Goal: Task Accomplishment & Management: Manage account settings

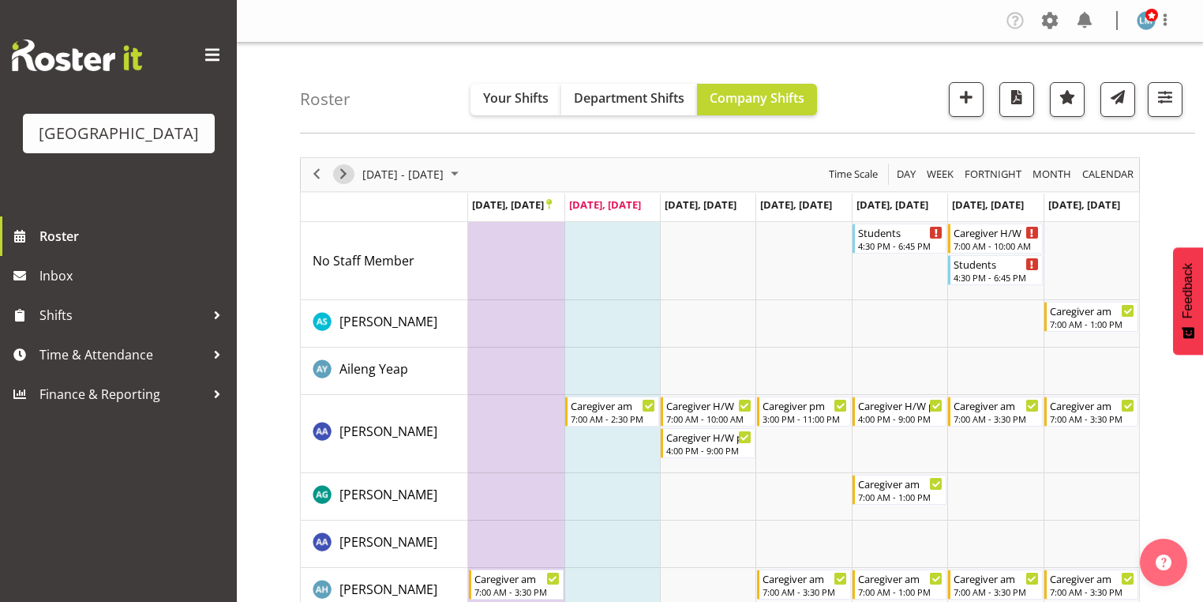
click at [344, 168] on span "Next" at bounding box center [343, 174] width 19 height 20
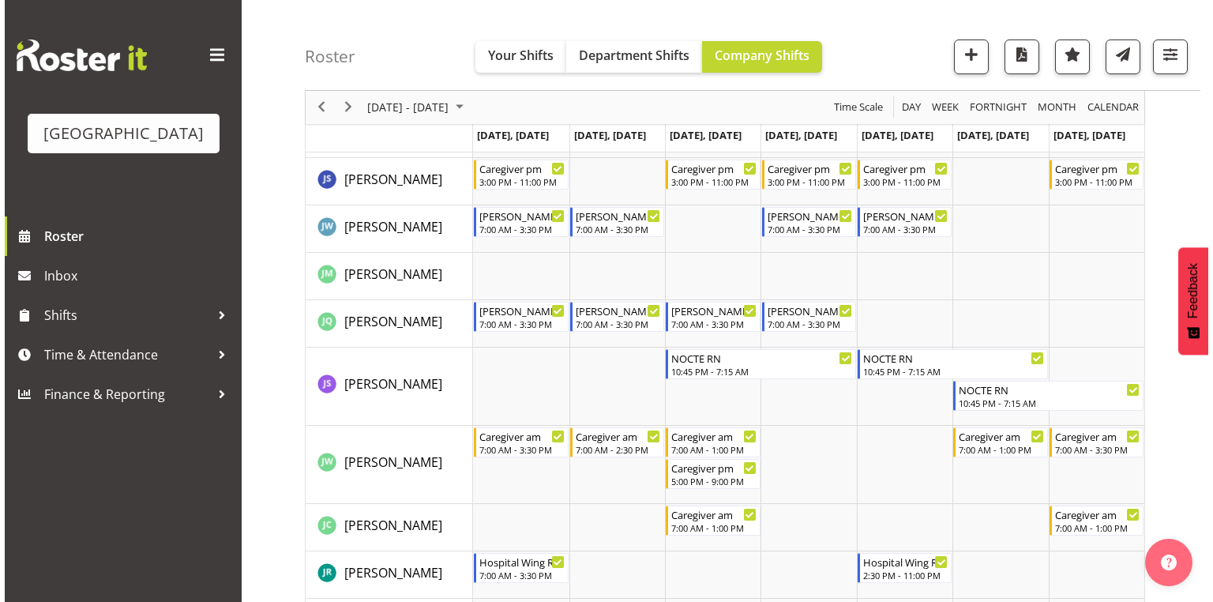
scroll to position [2463, 0]
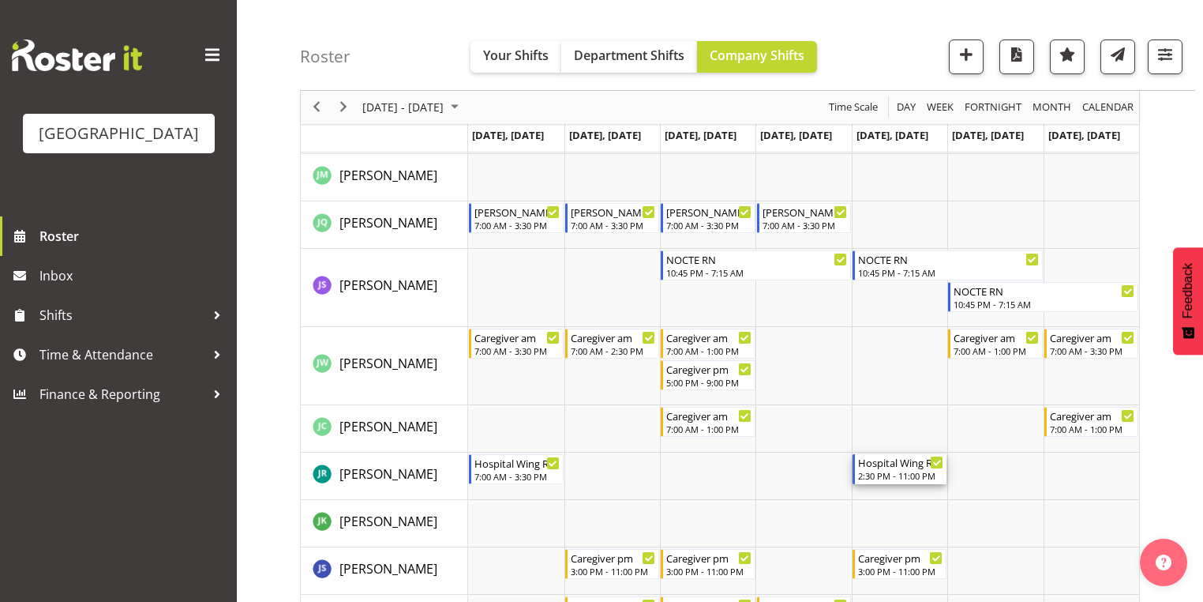
click at [897, 467] on div "Hospital Wing RN" at bounding box center [900, 462] width 85 height 16
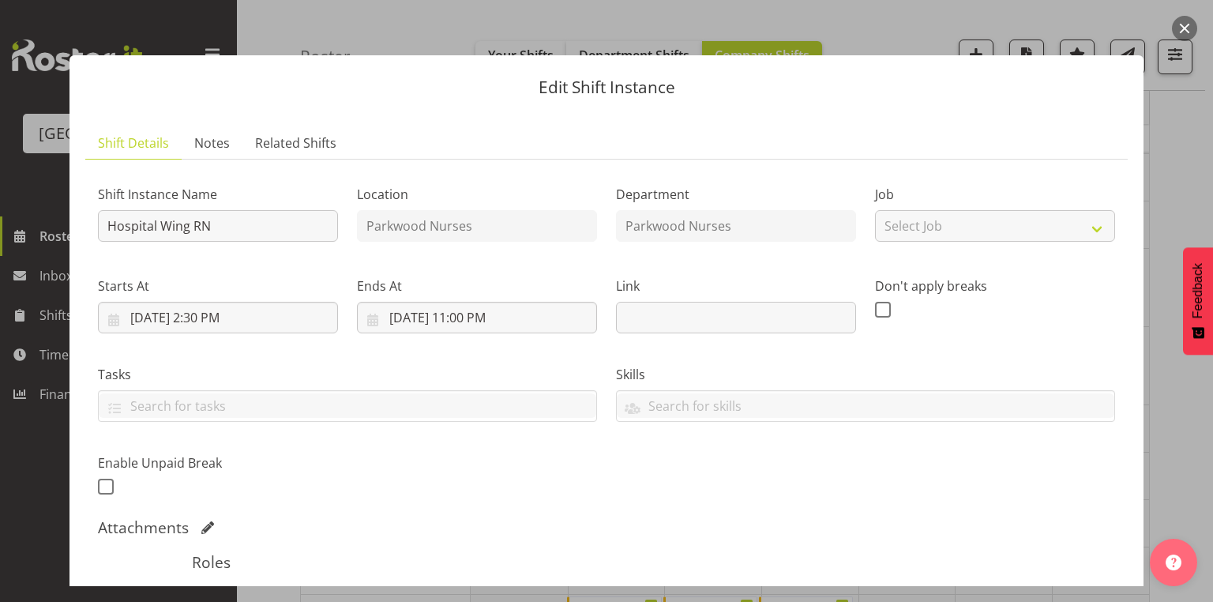
scroll to position [253, 0]
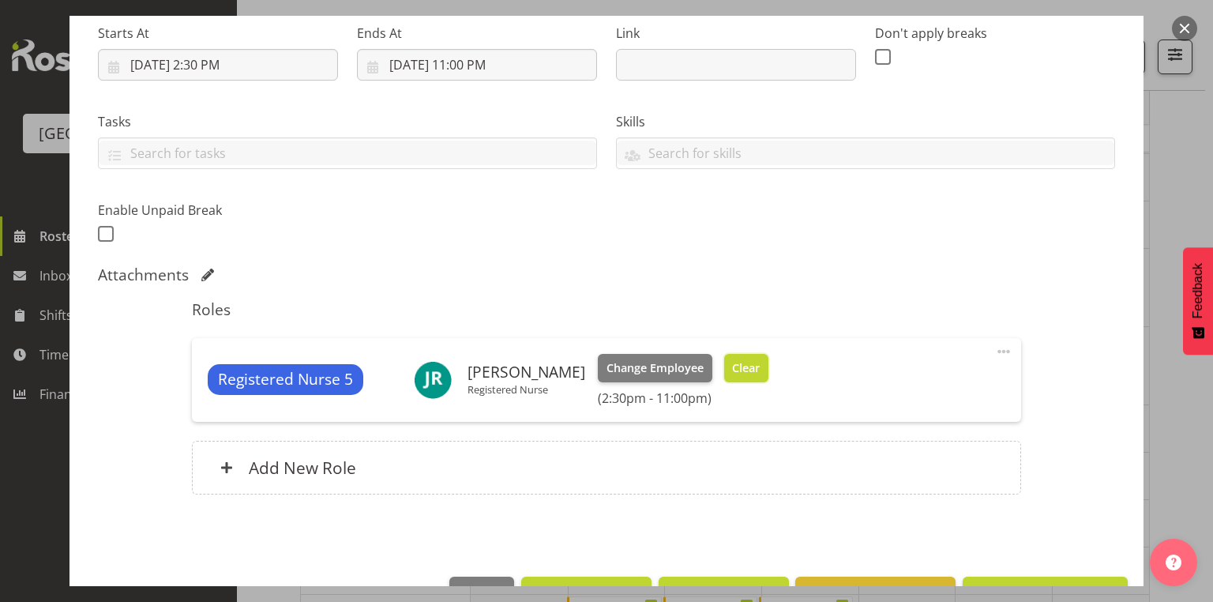
click at [737, 363] on span "Clear" at bounding box center [746, 367] width 28 height 17
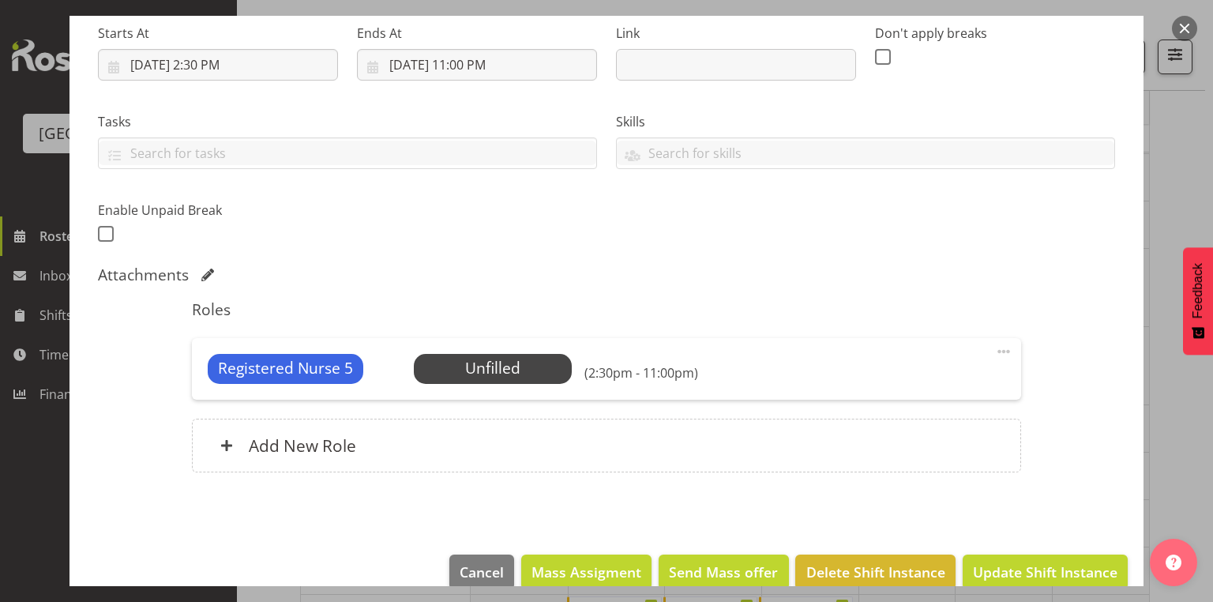
scroll to position [278, 0]
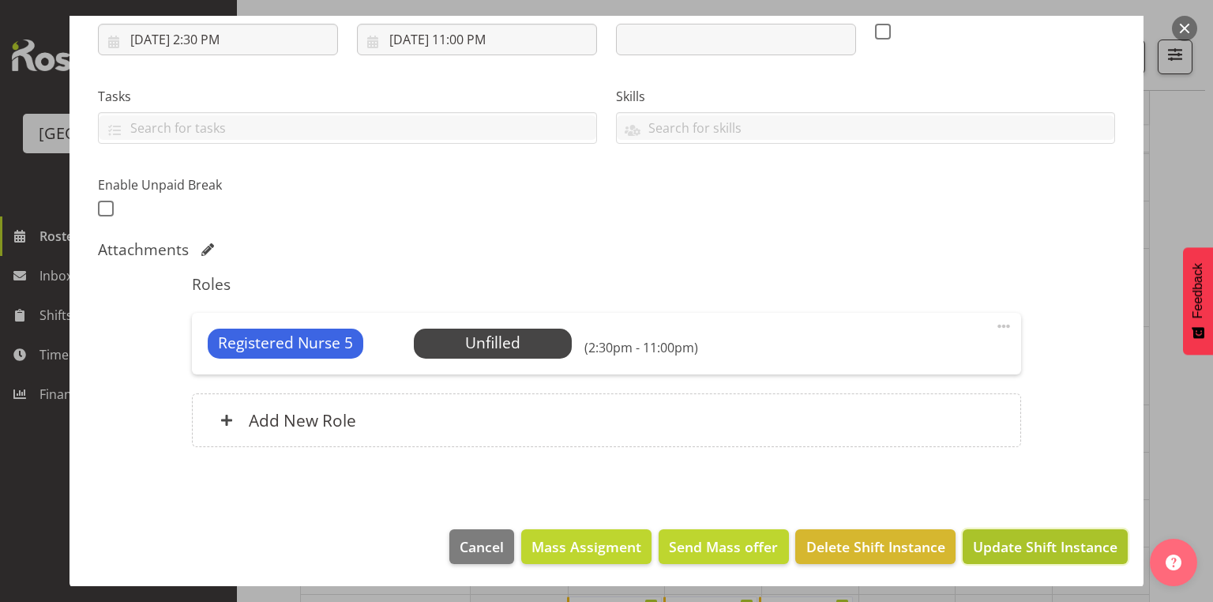
click at [1037, 542] on span "Update Shift Instance" at bounding box center [1045, 546] width 144 height 21
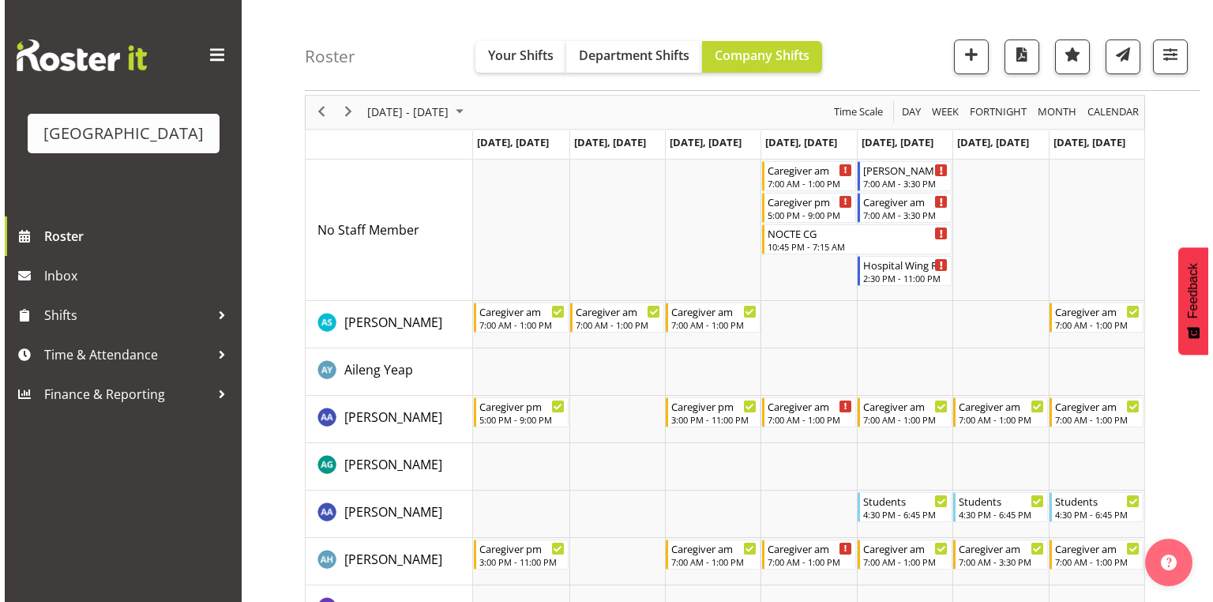
scroll to position [0, 0]
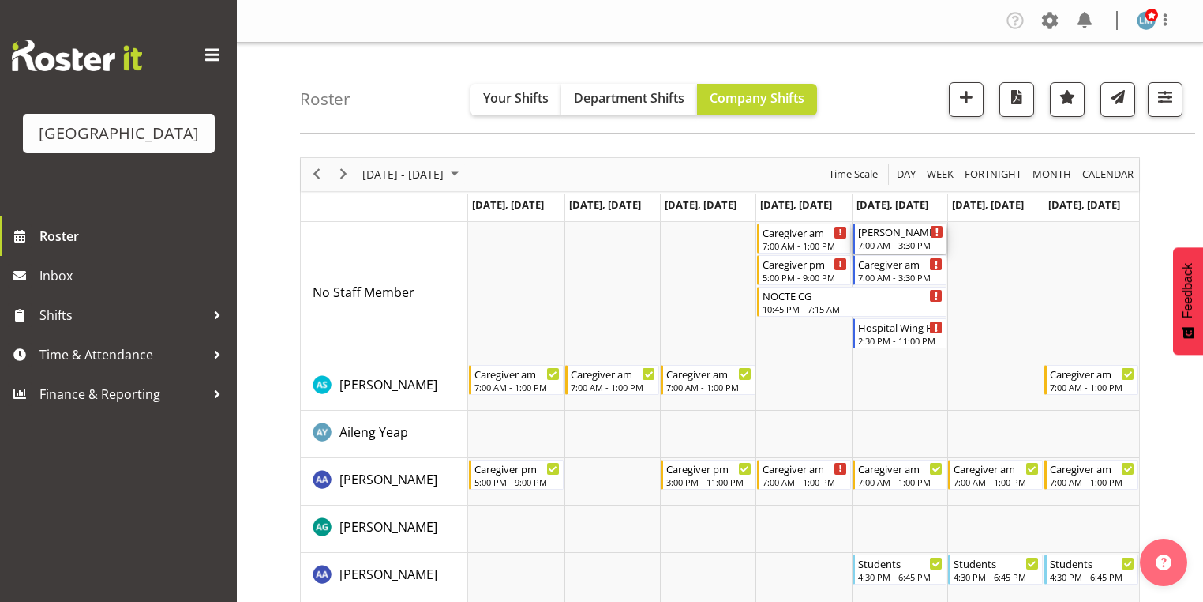
click at [884, 235] on div "[PERSON_NAME] 1 RN am" at bounding box center [900, 231] width 85 height 16
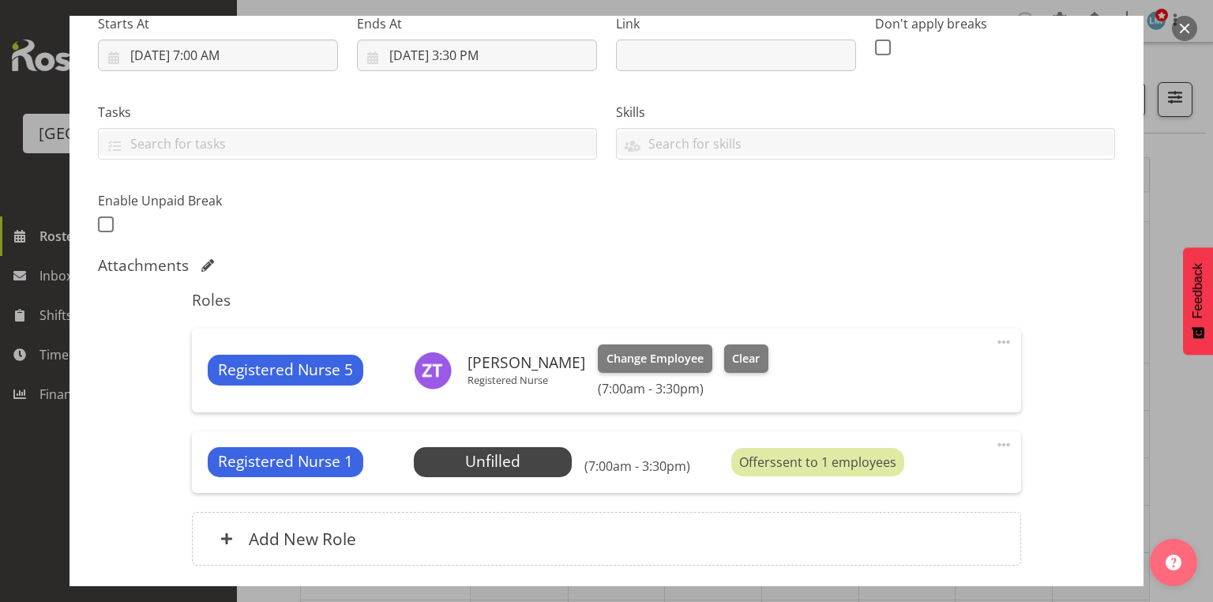
scroll to position [316, 0]
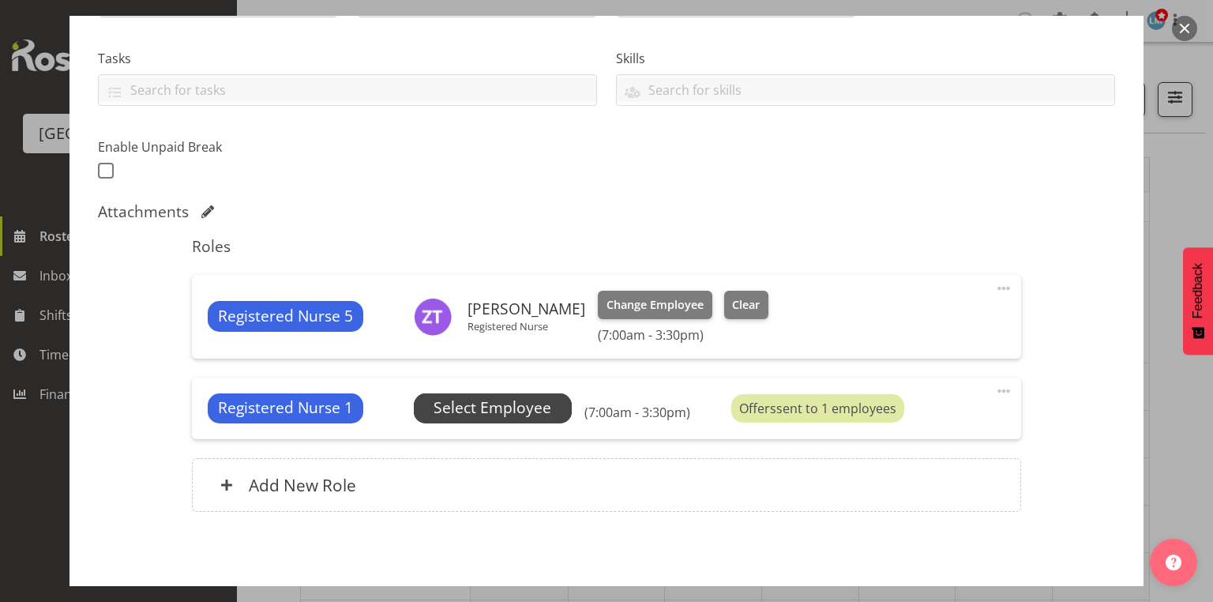
click at [505, 406] on span "Select Employee" at bounding box center [492, 407] width 118 height 23
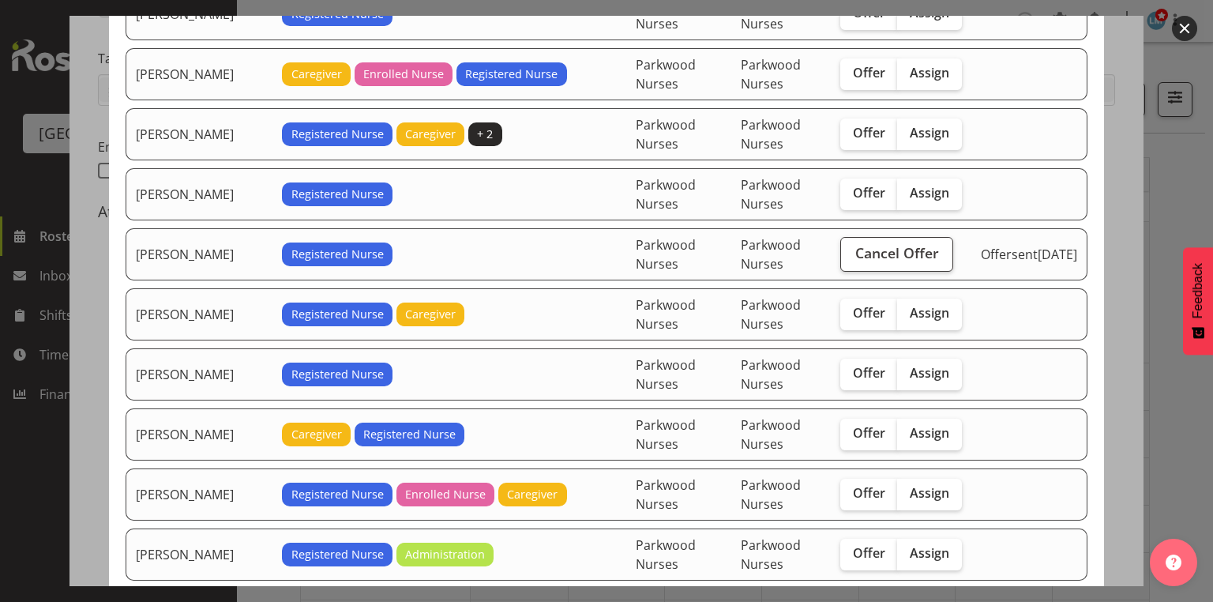
scroll to position [189, 0]
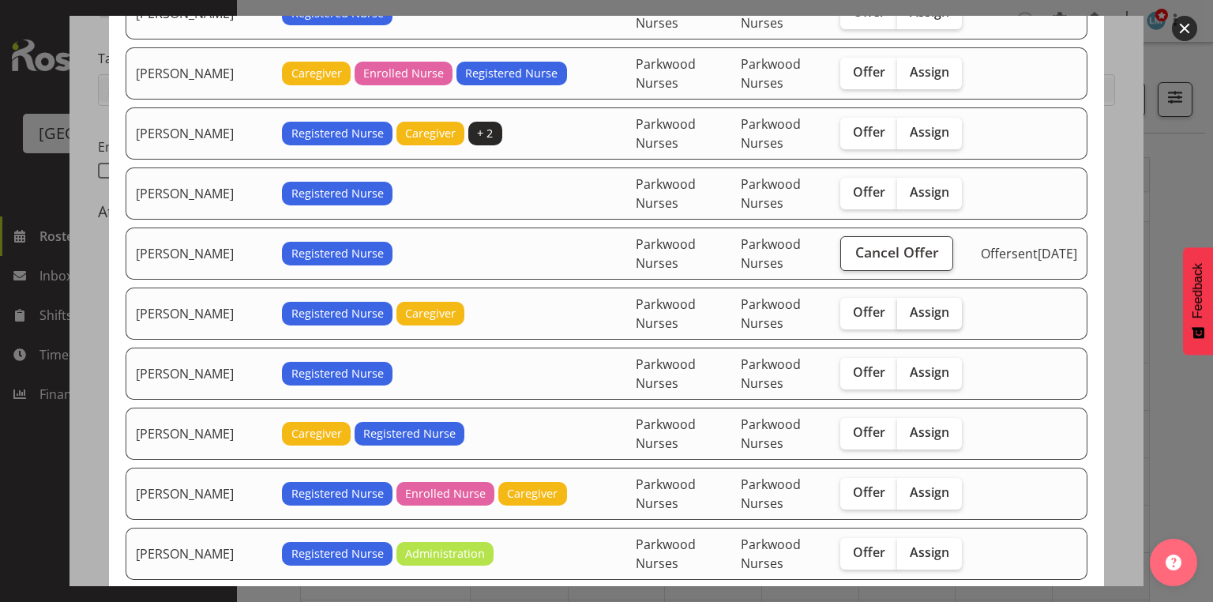
click at [913, 304] on span "Assign" at bounding box center [928, 312] width 39 height 16
click at [907, 307] on input "Assign" at bounding box center [902, 312] width 10 height 10
checkbox input "true"
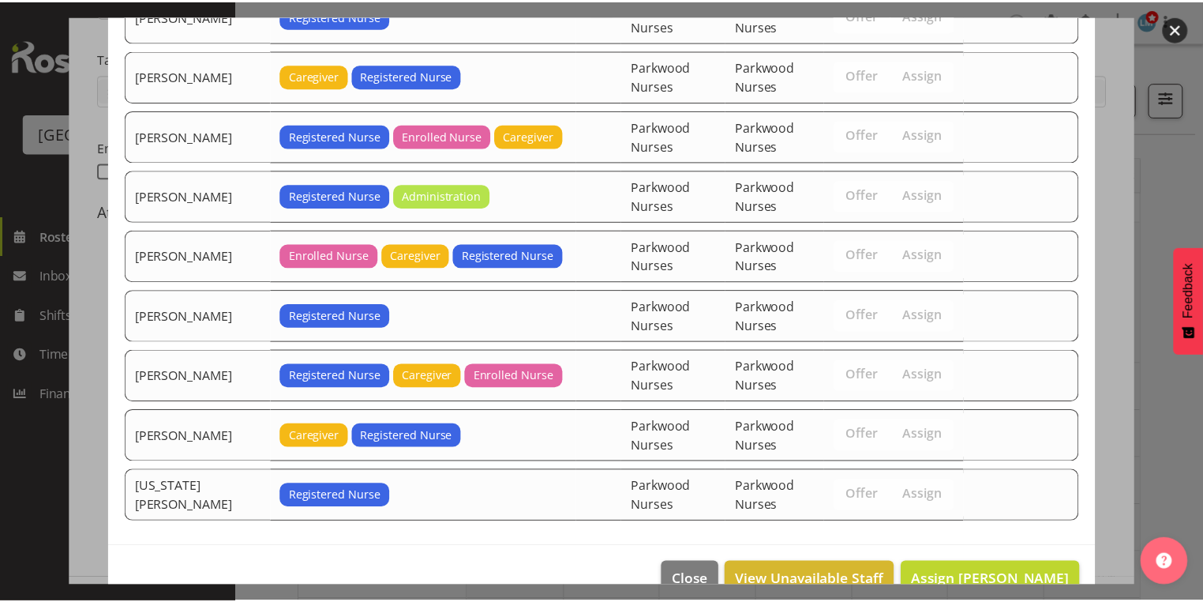
scroll to position [571, 0]
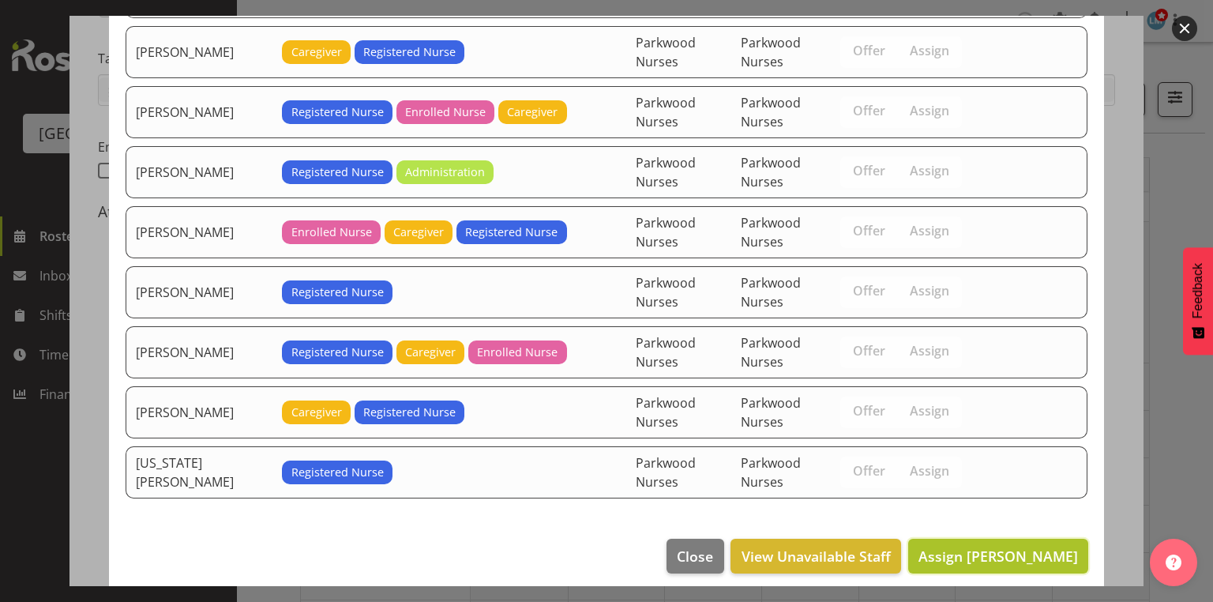
click at [981, 549] on span "Assign Jessica Ransfield" at bounding box center [997, 555] width 159 height 19
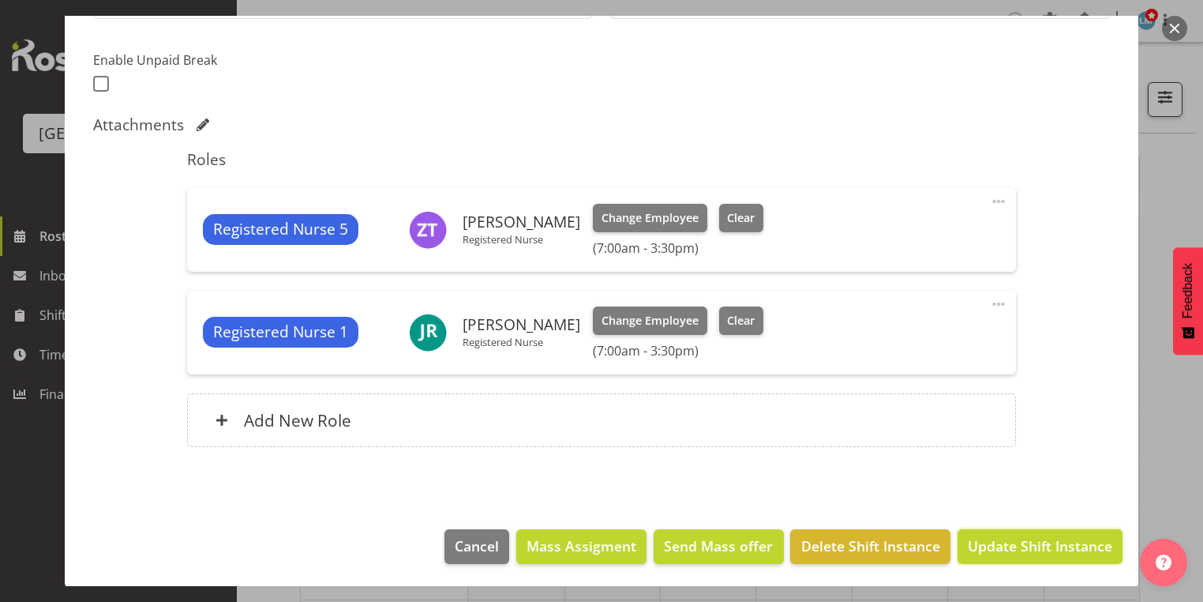
click at [981, 549] on span "Update Shift Instance" at bounding box center [1040, 545] width 144 height 21
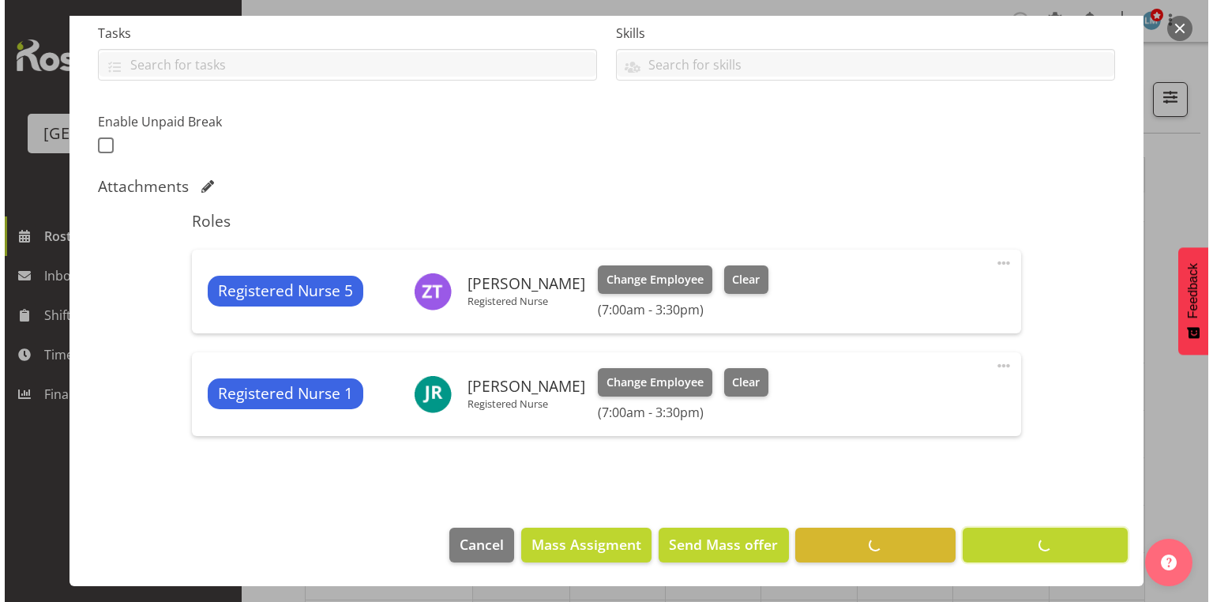
scroll to position [340, 0]
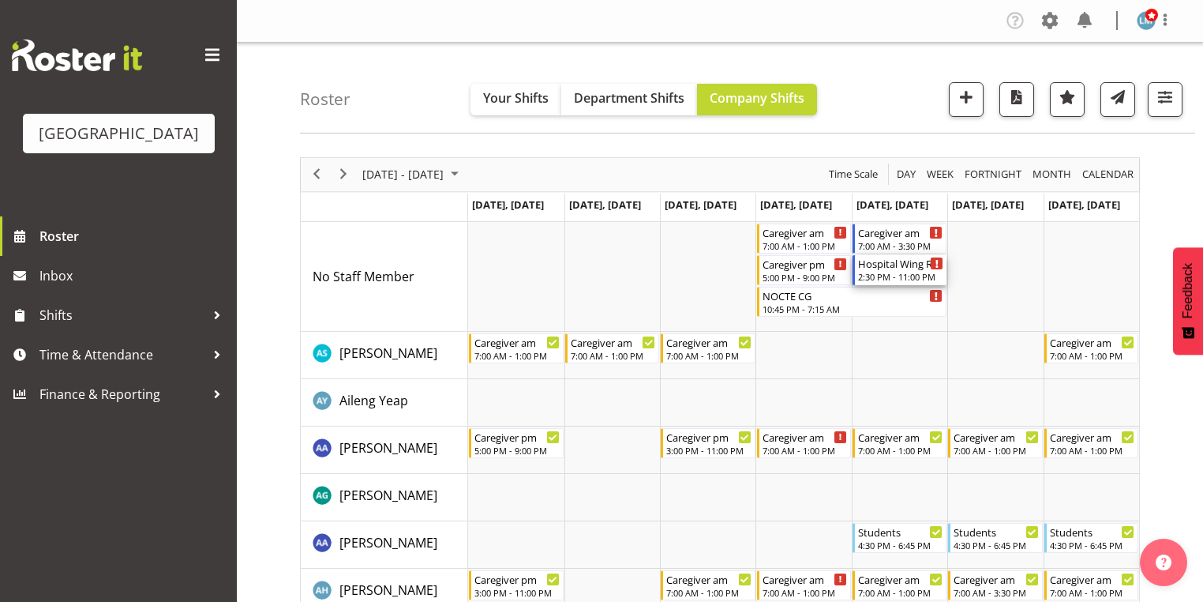
click at [883, 267] on div "Hospital Wing RN" at bounding box center [900, 263] width 85 height 16
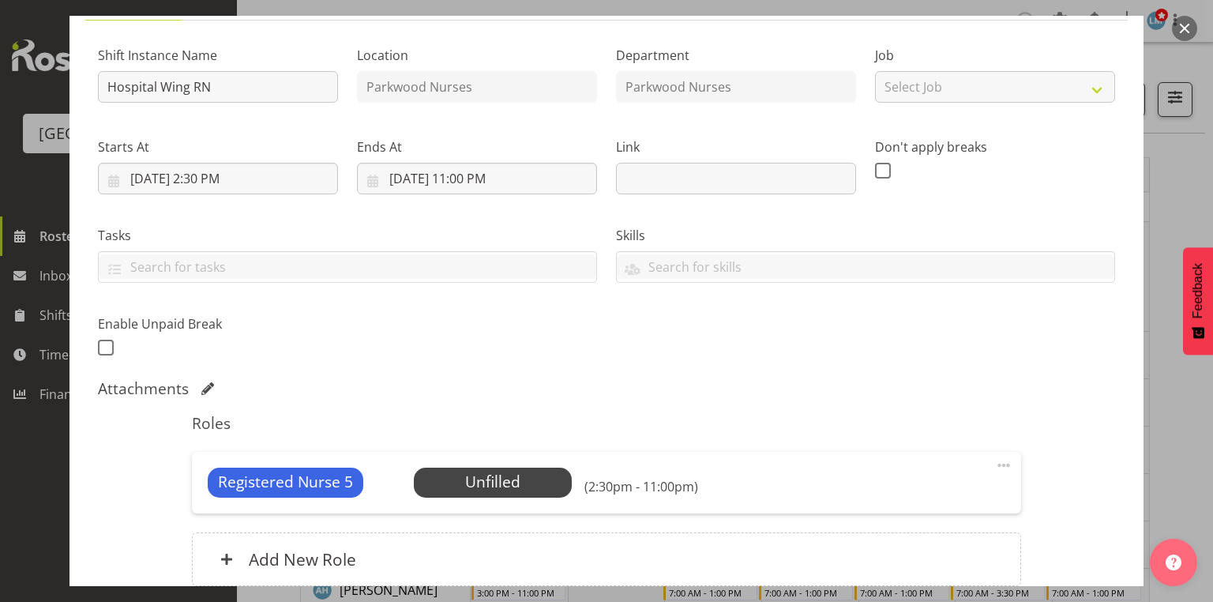
scroll to position [253, 0]
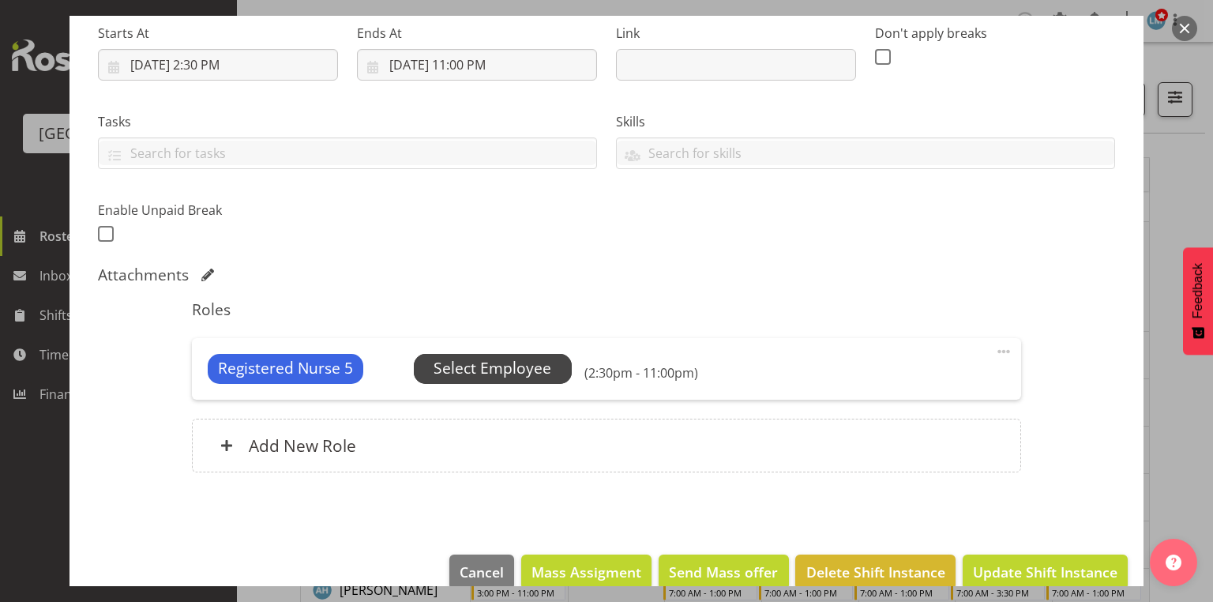
click at [497, 369] on span "Select Employee" at bounding box center [492, 368] width 118 height 23
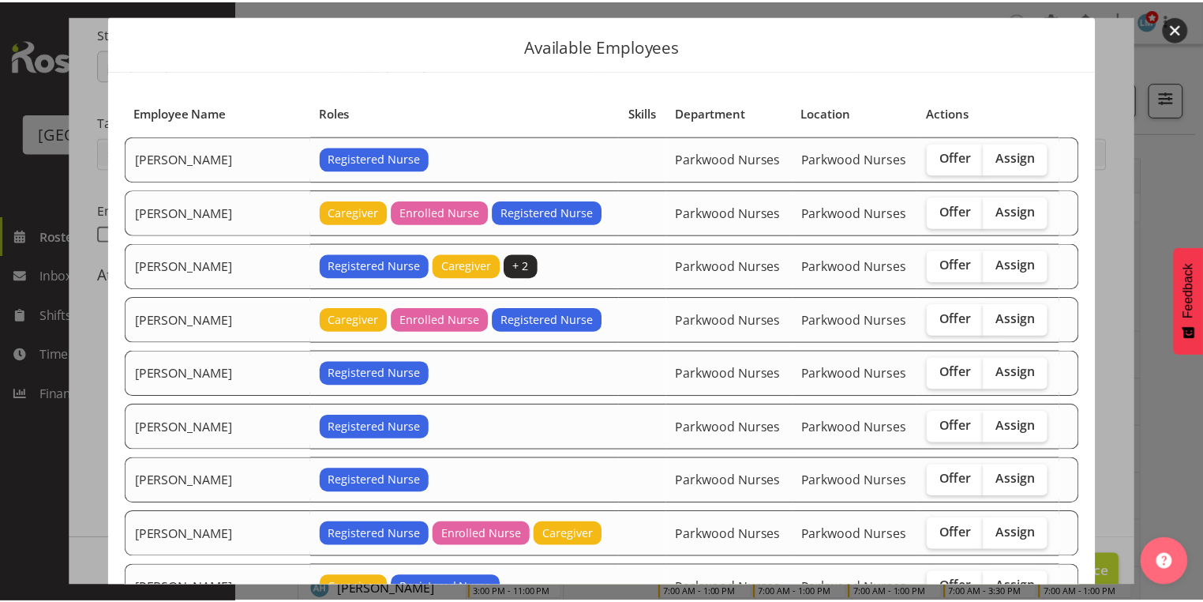
scroll to position [63, 0]
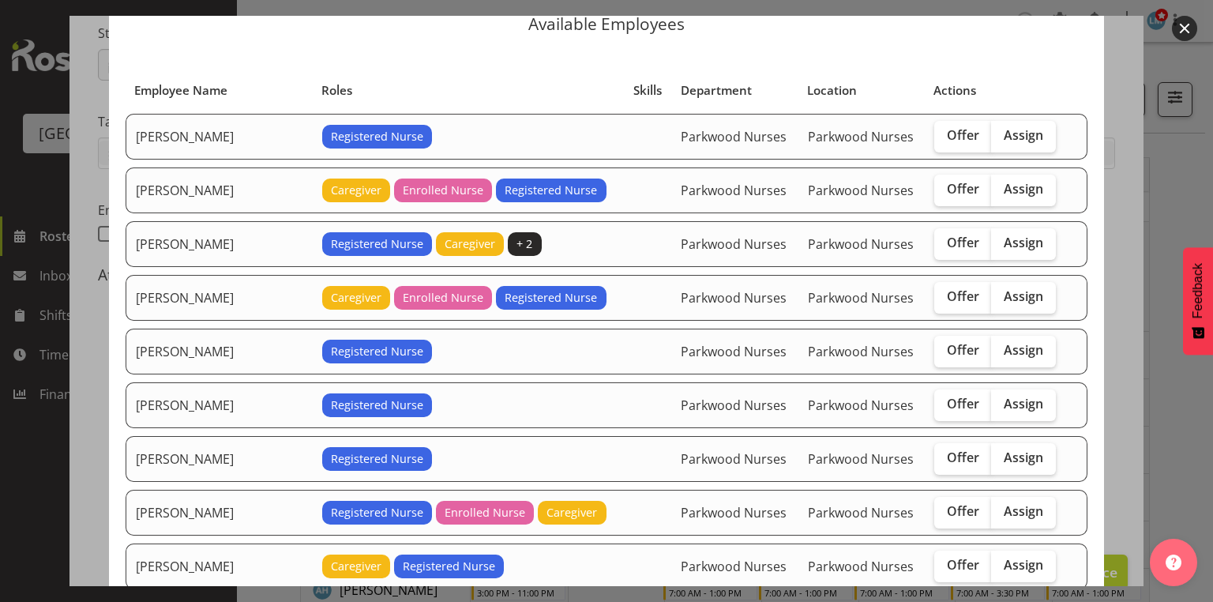
click at [1187, 22] on button "button" at bounding box center [1184, 28] width 25 height 25
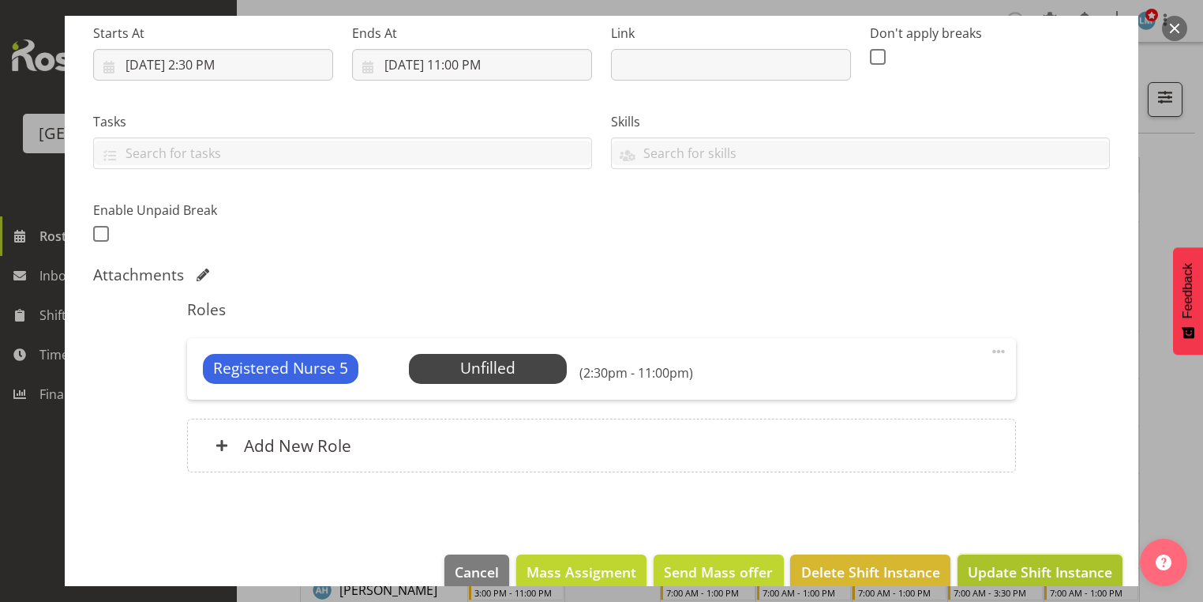
click at [1017, 567] on span "Update Shift Instance" at bounding box center [1040, 571] width 144 height 21
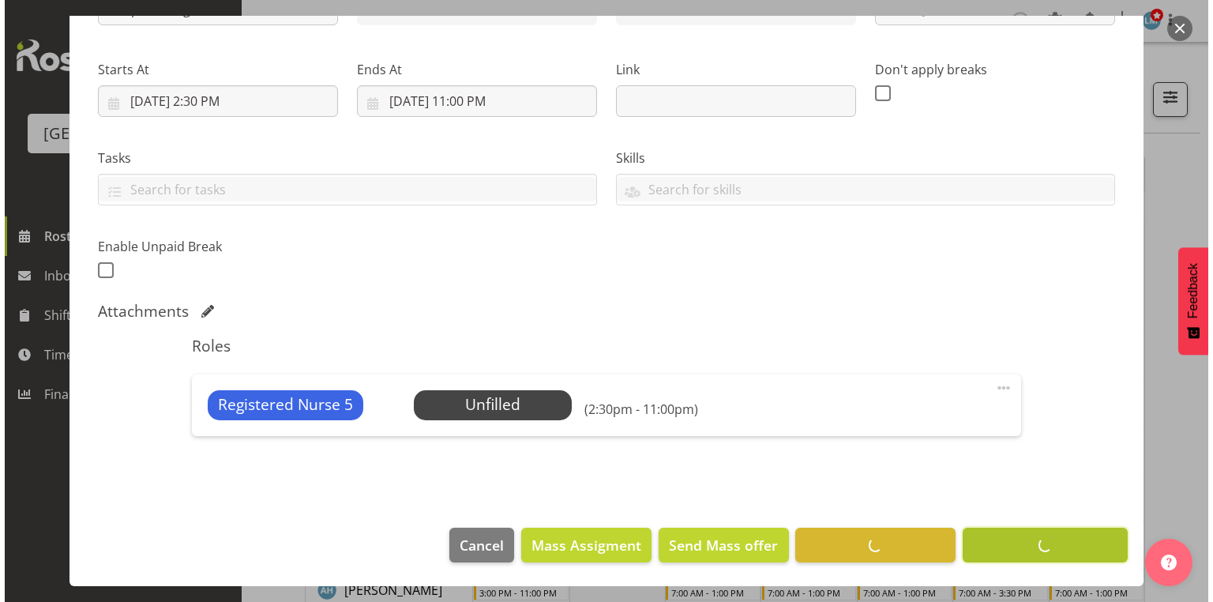
scroll to position [216, 0]
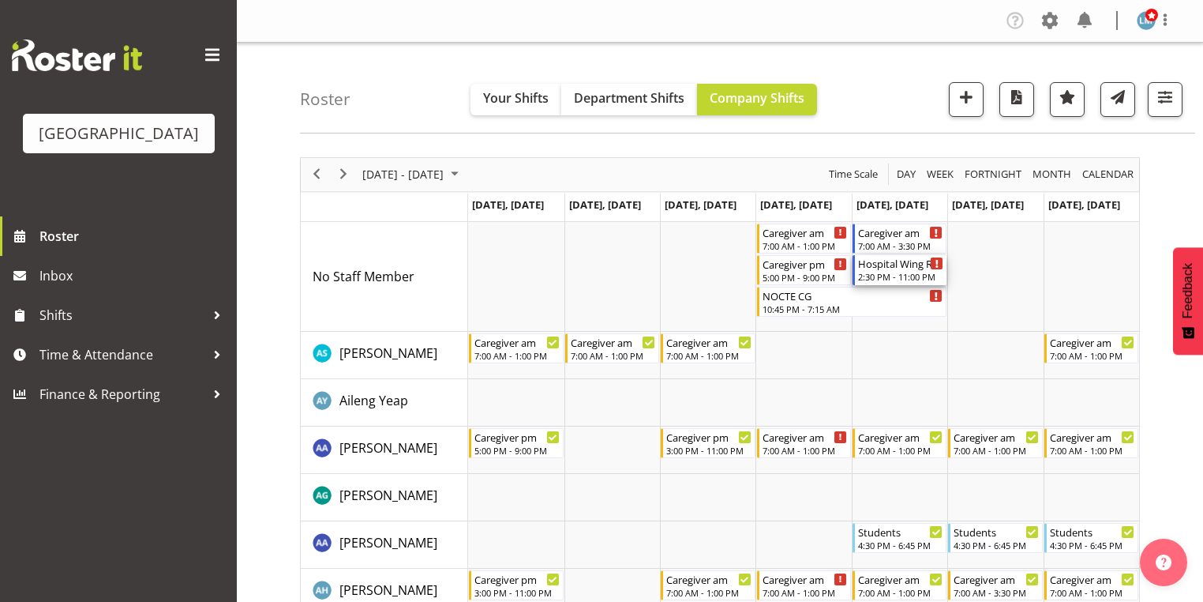
click at [876, 261] on div "Hospital Wing RN" at bounding box center [900, 263] width 85 height 16
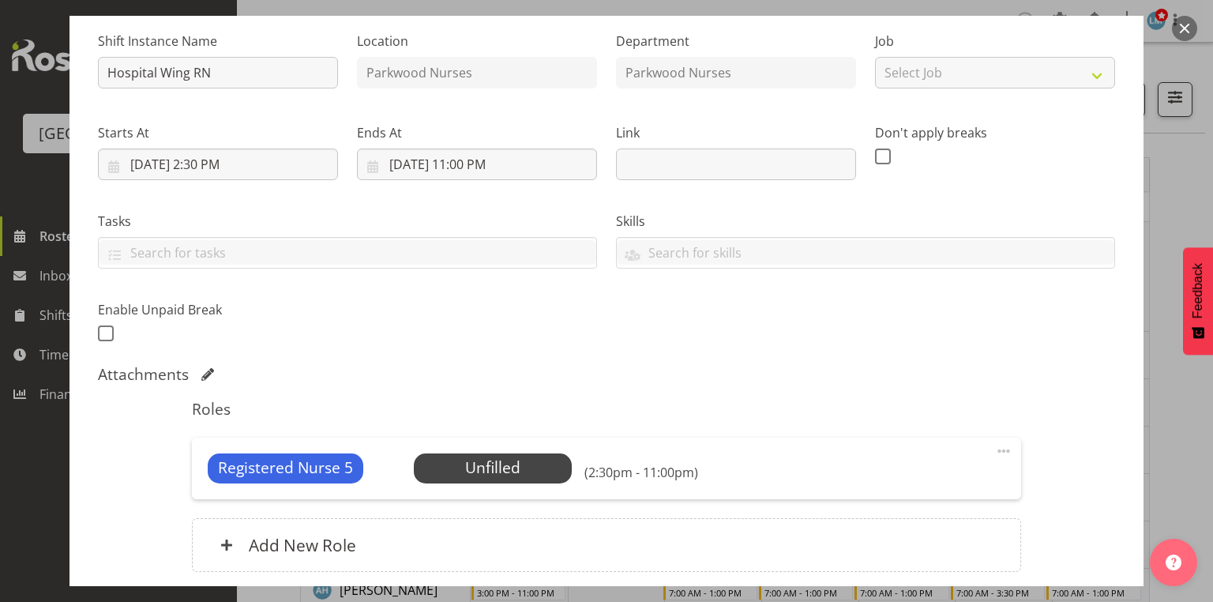
scroll to position [253, 0]
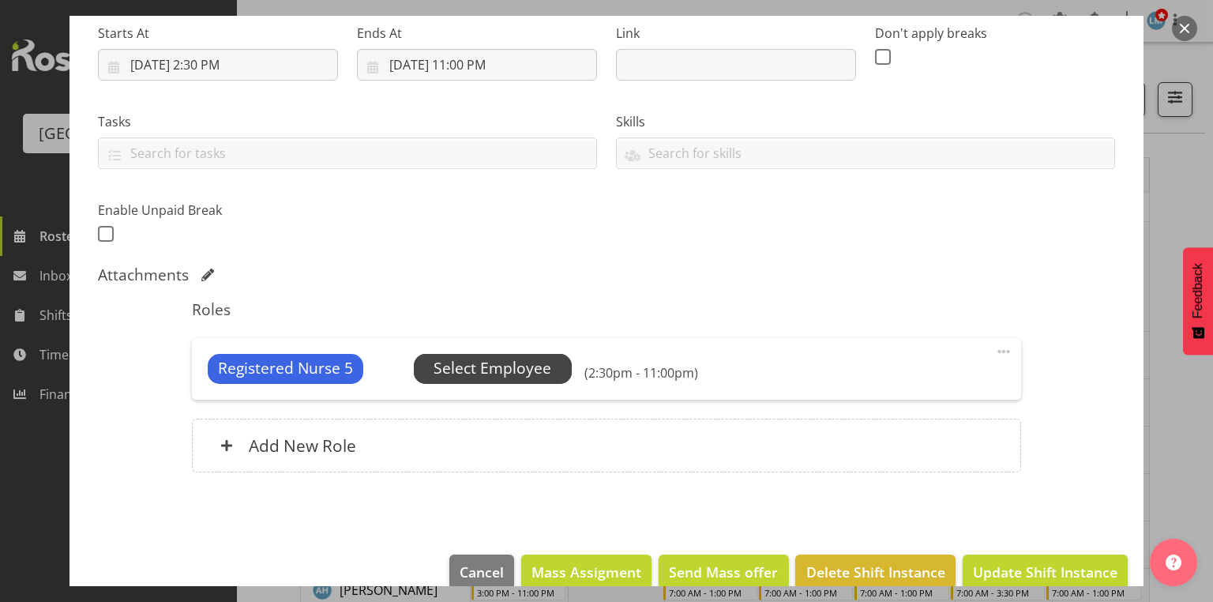
click at [477, 359] on span "Select Employee" at bounding box center [492, 368] width 118 height 23
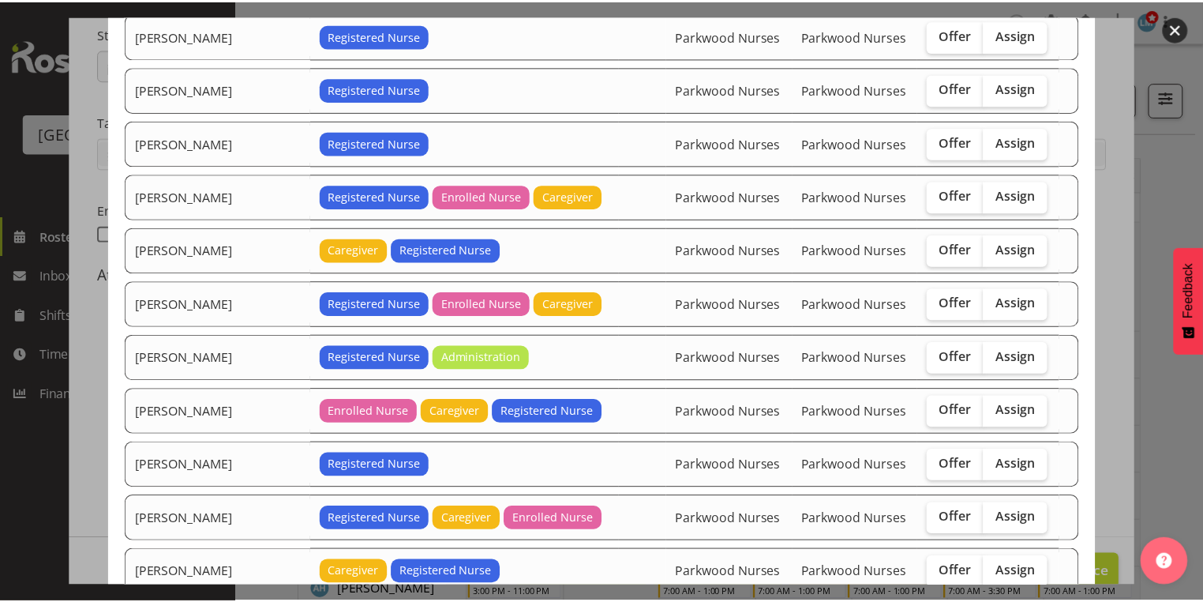
scroll to position [529, 0]
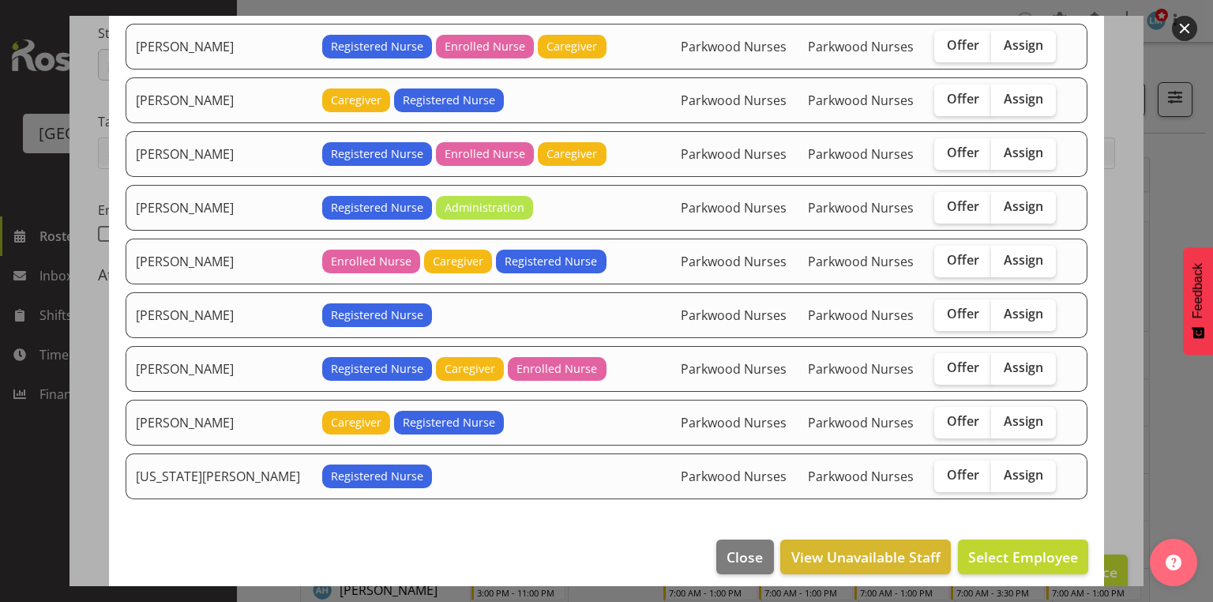
click at [1184, 27] on button "button" at bounding box center [1184, 28] width 25 height 25
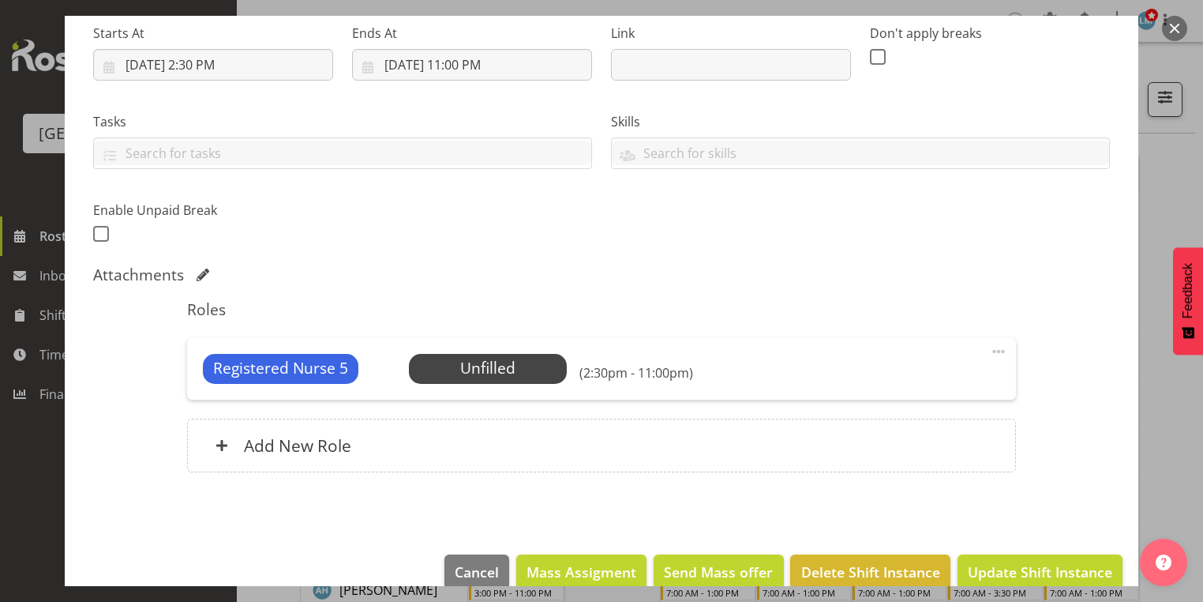
click at [1184, 27] on button "button" at bounding box center [1174, 28] width 25 height 25
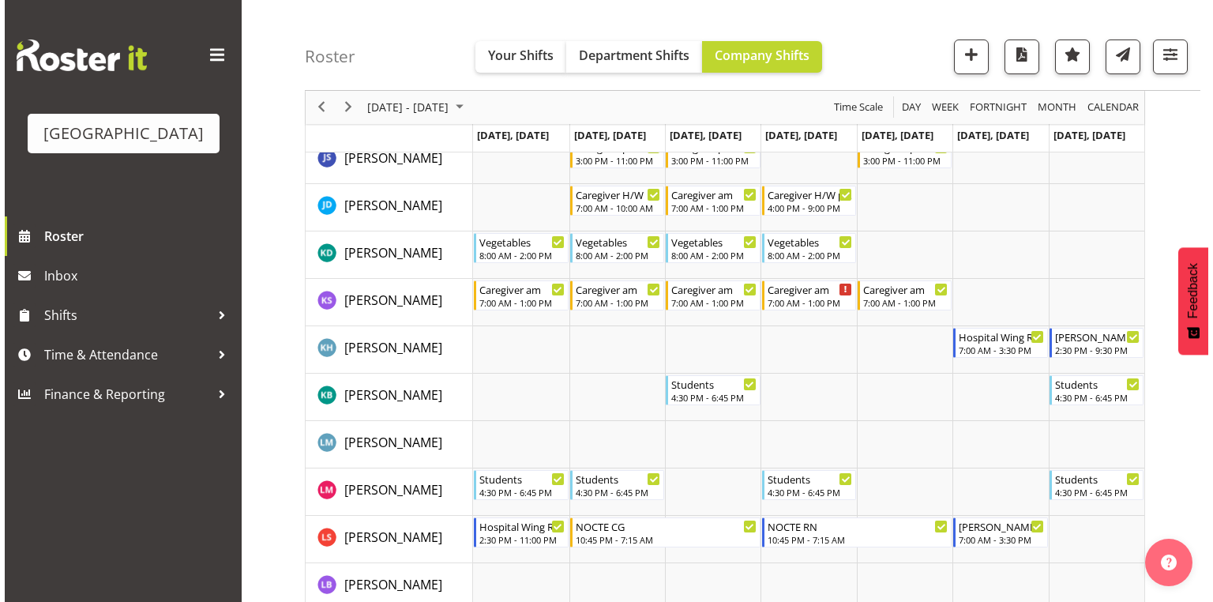
scroll to position [2968, 0]
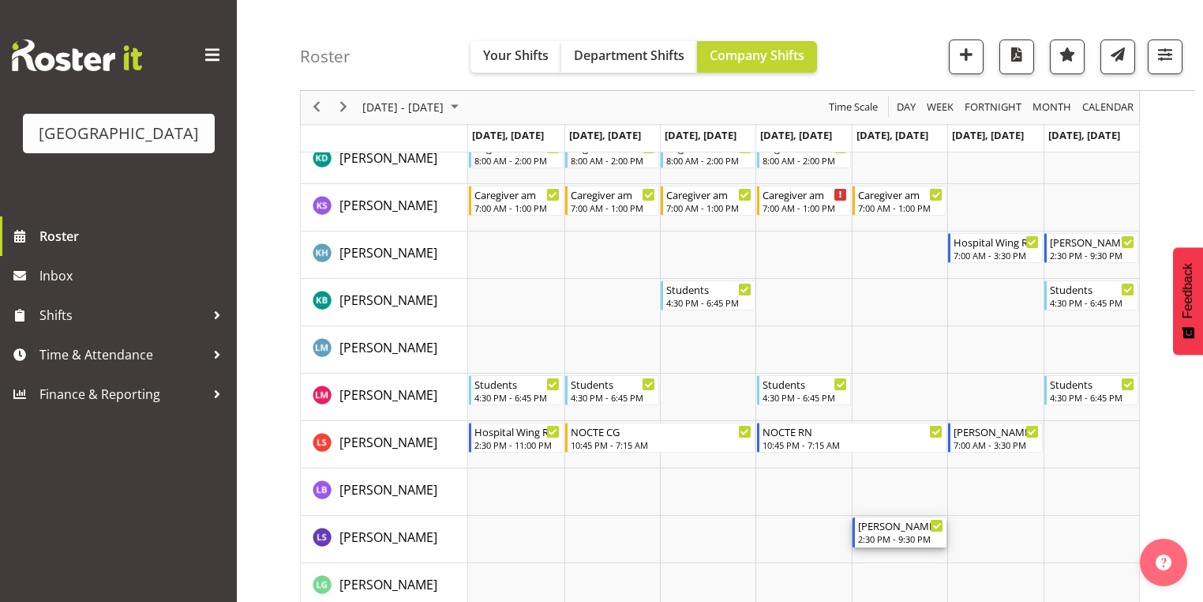
click at [906, 537] on div "2:30 PM - 9:30 PM" at bounding box center [900, 538] width 85 height 13
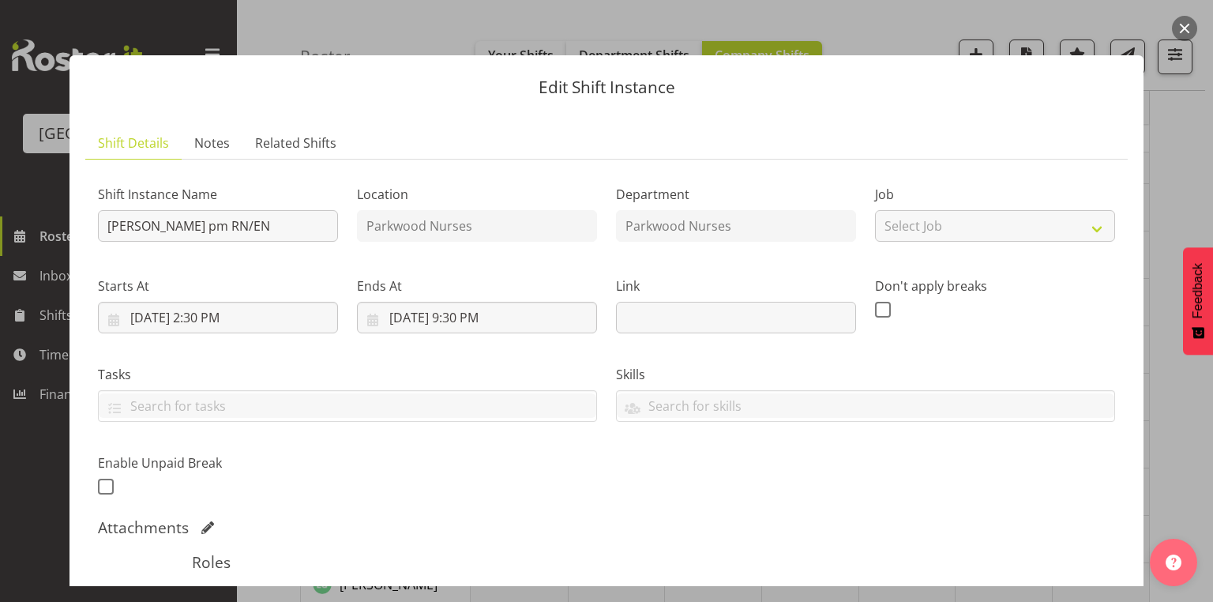
scroll to position [300, 0]
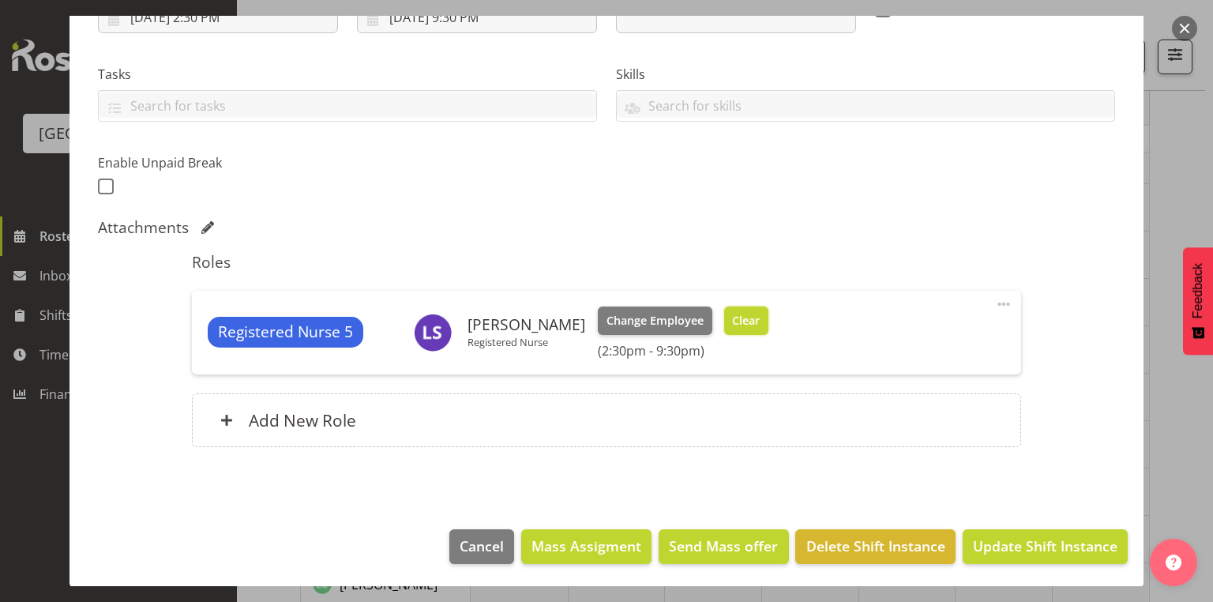
click at [733, 313] on span "Clear" at bounding box center [746, 320] width 28 height 17
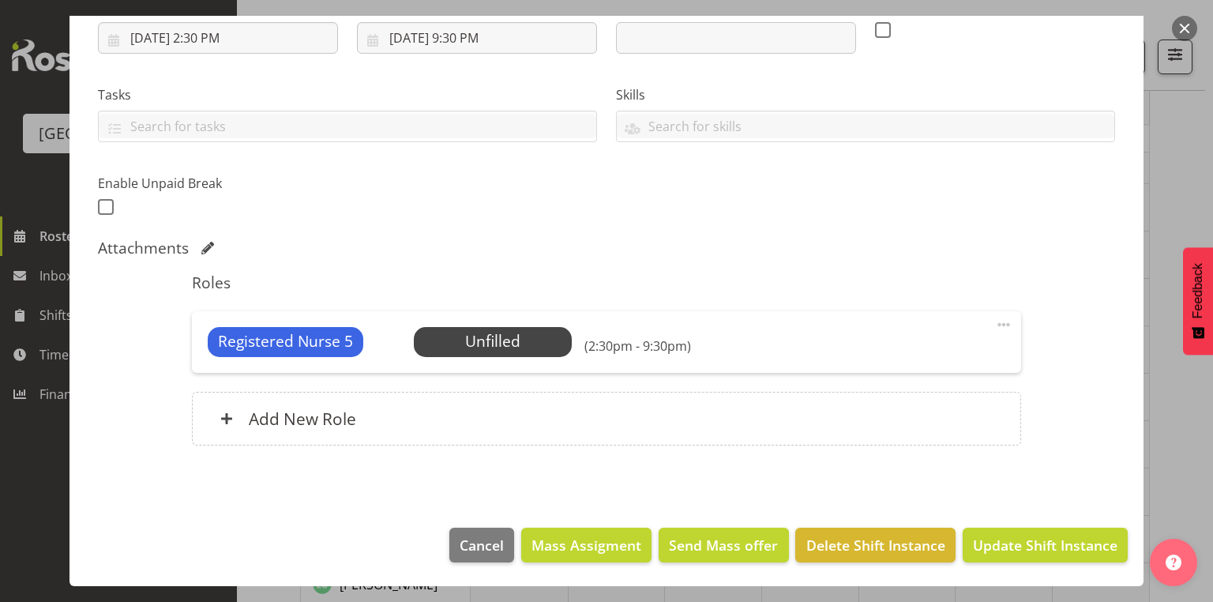
scroll to position [278, 0]
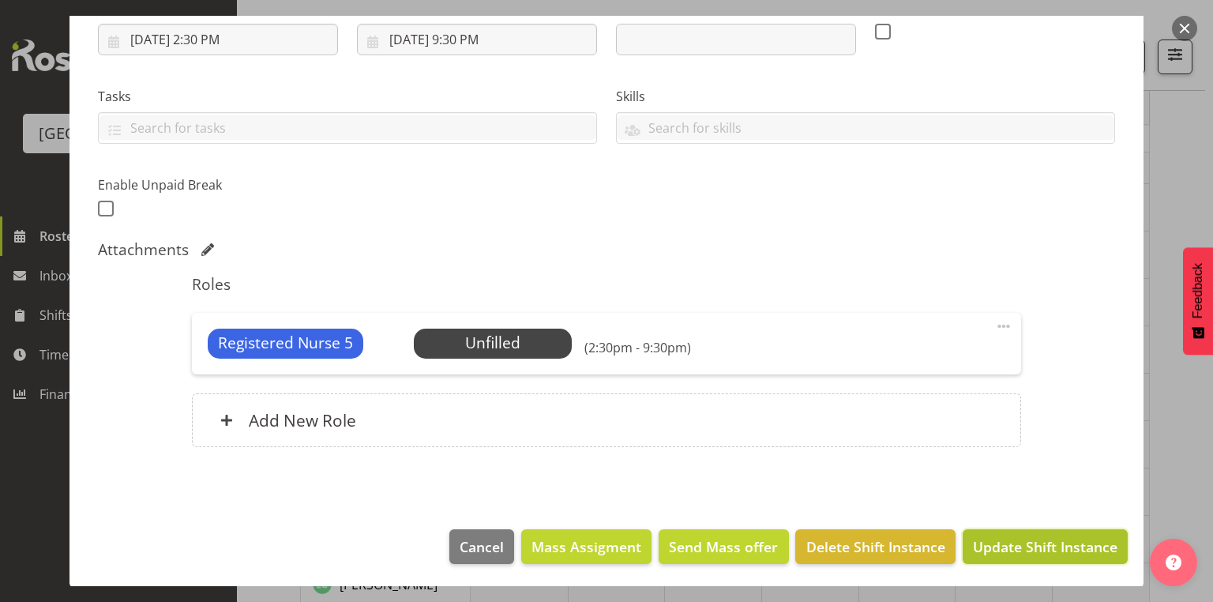
click at [1046, 542] on span "Update Shift Instance" at bounding box center [1045, 546] width 144 height 21
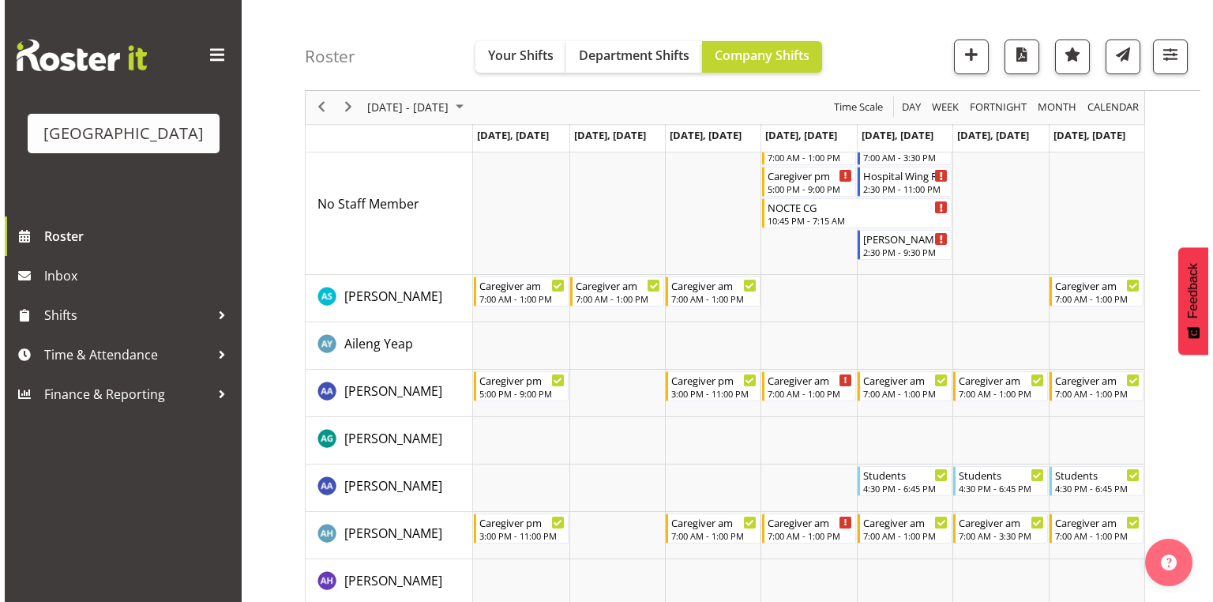
scroll to position [0, 0]
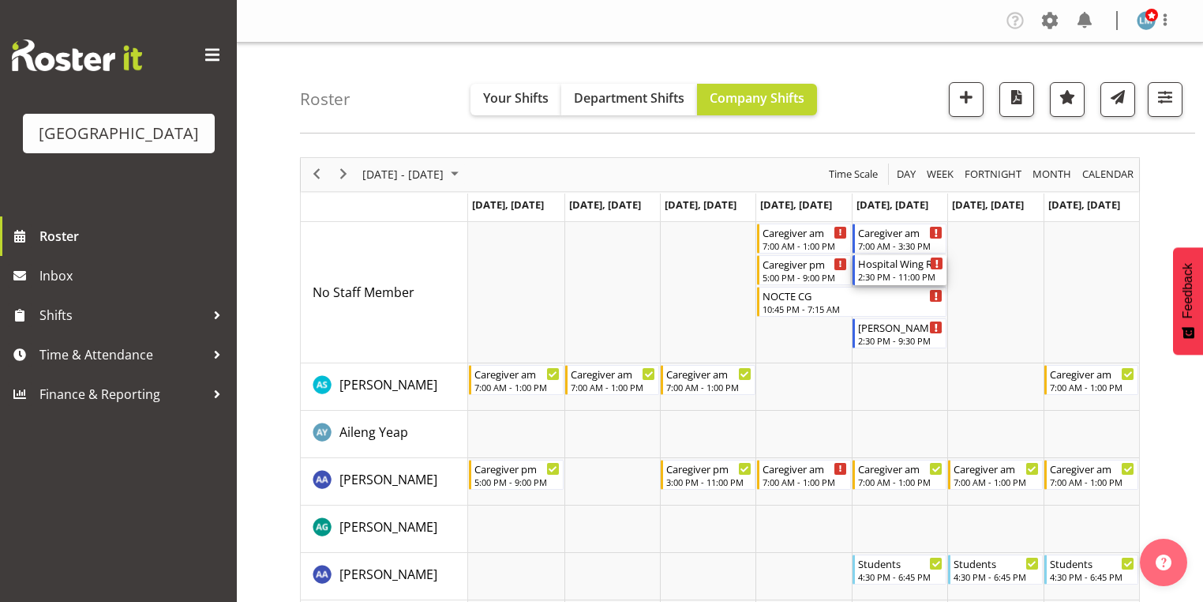
click at [885, 270] on div "Hospital Wing RN 2:30 PM - 11:00 PM" at bounding box center [900, 270] width 85 height 30
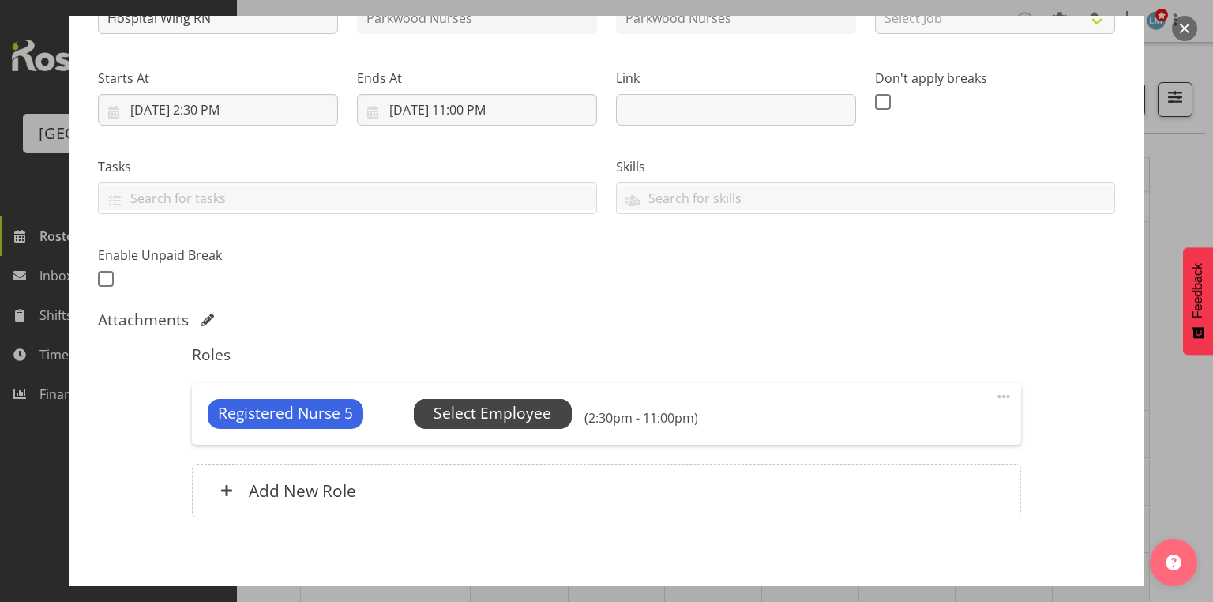
scroll to position [253, 0]
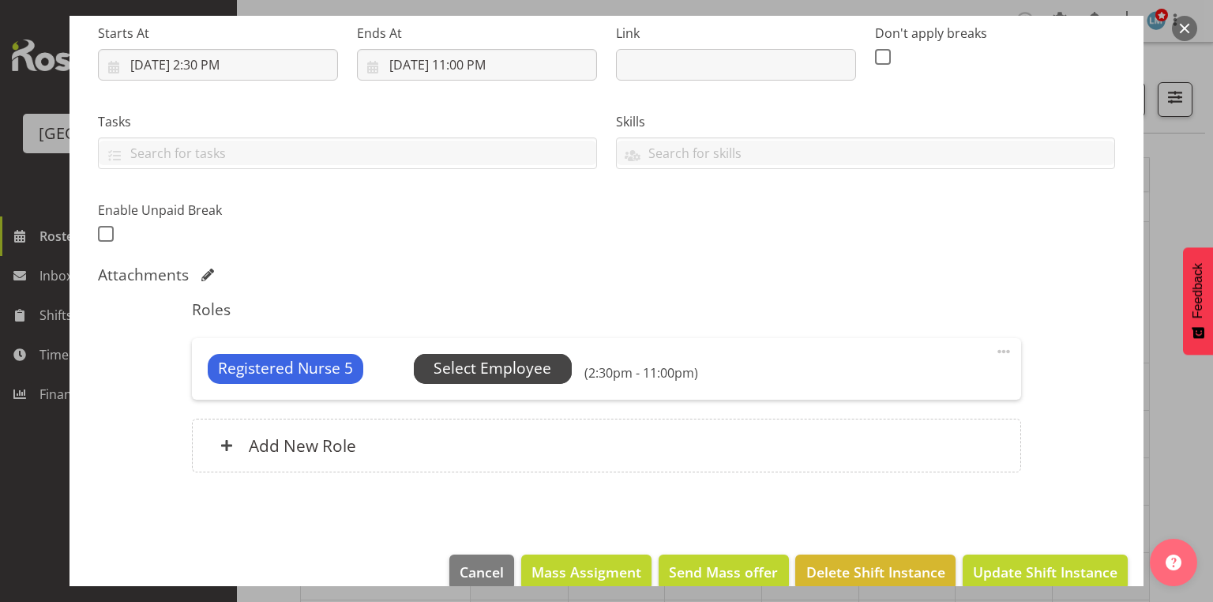
click at [495, 369] on span "Select Employee" at bounding box center [492, 368] width 118 height 23
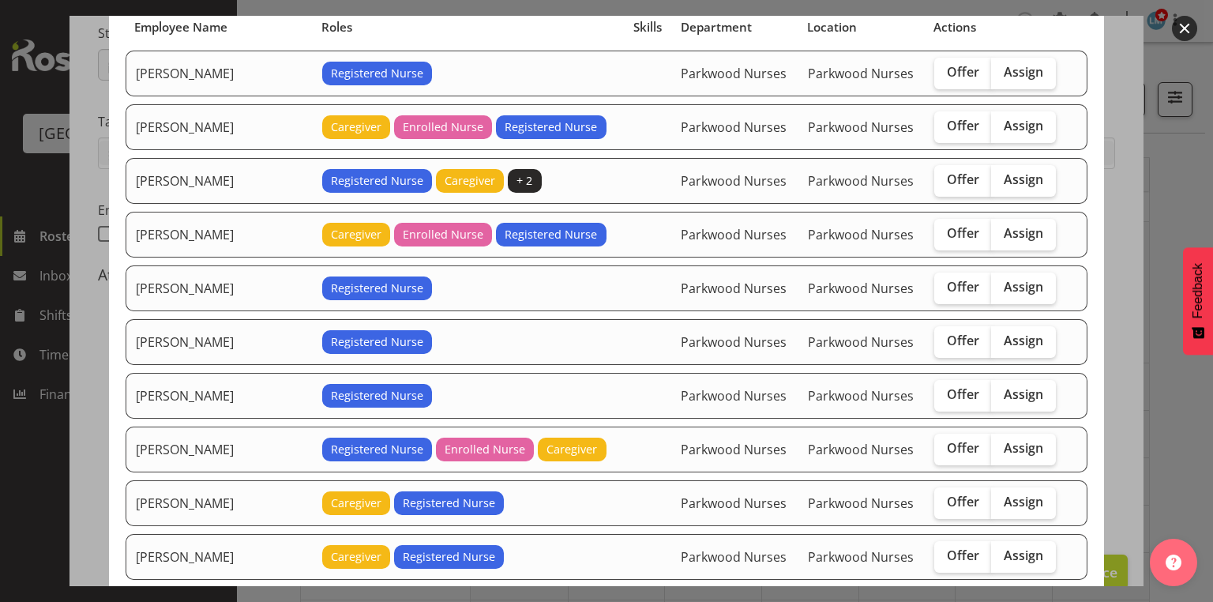
scroll to position [189, 0]
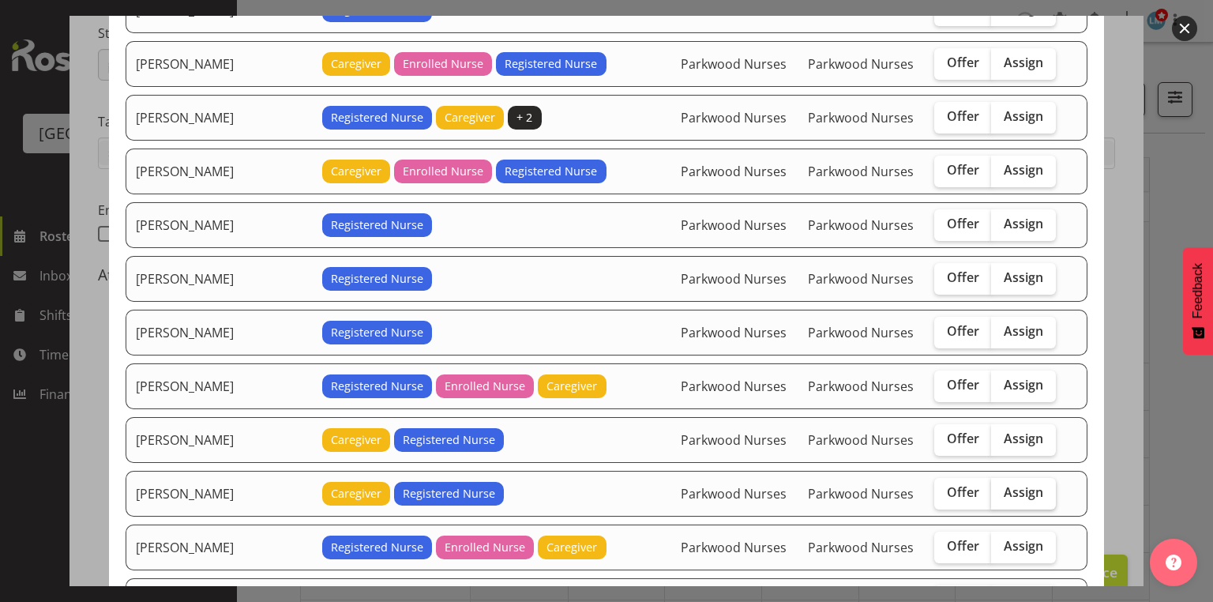
click at [1024, 486] on span "Assign" at bounding box center [1022, 492] width 39 height 16
click at [1001, 487] on input "Assign" at bounding box center [996, 492] width 10 height 10
checkbox input "true"
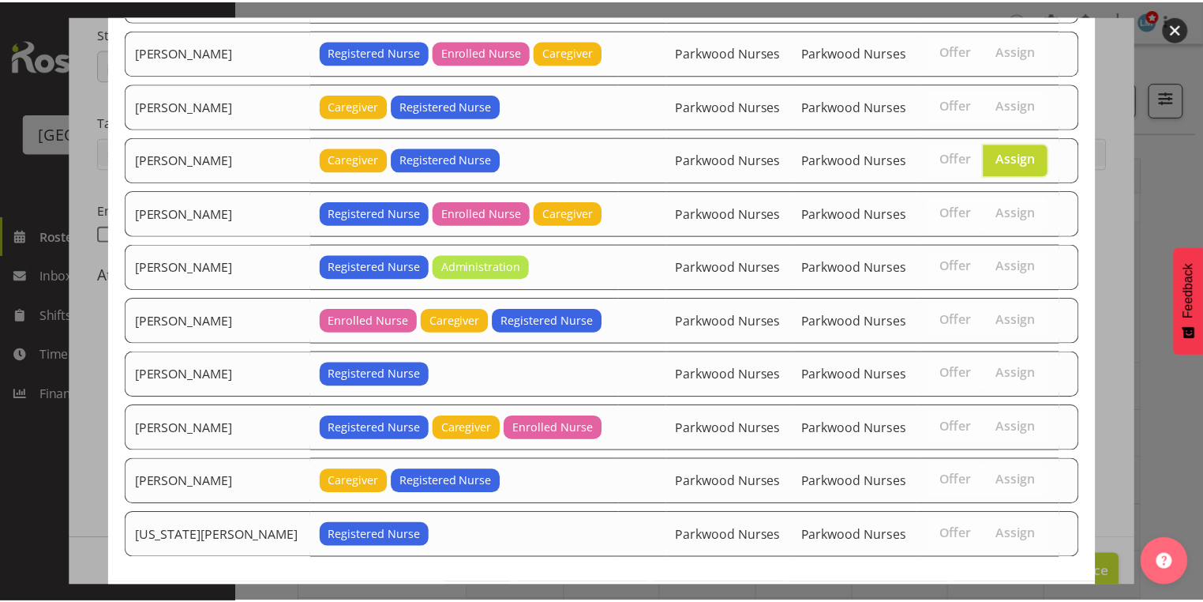
scroll to position [582, 0]
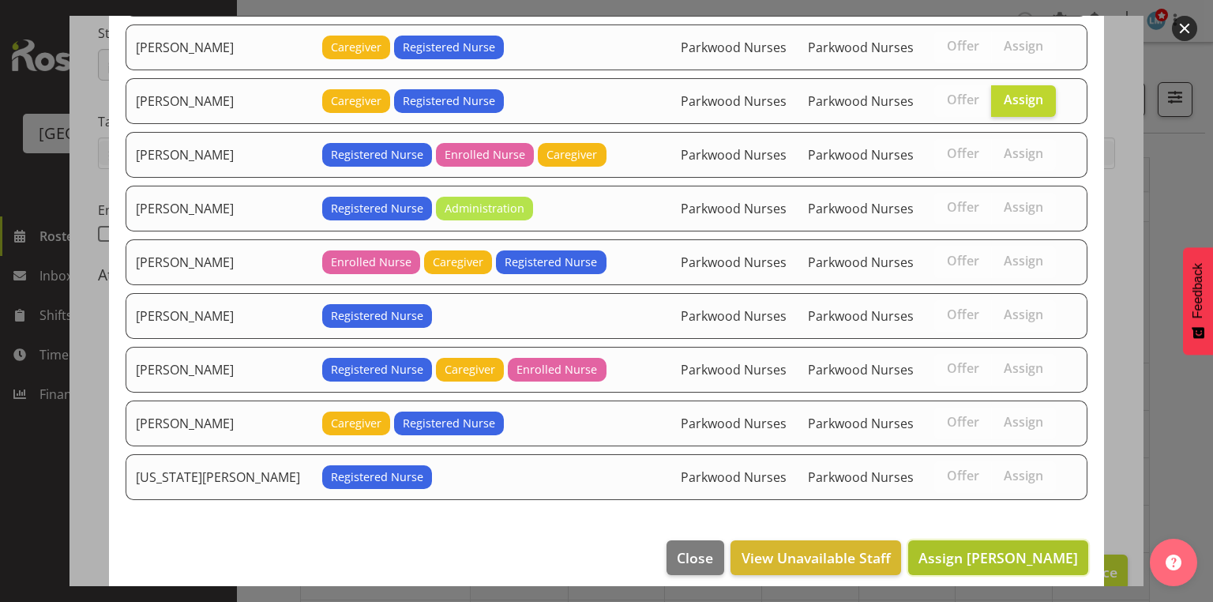
click at [1022, 548] on span "Assign Liz Schofield" at bounding box center [997, 557] width 159 height 19
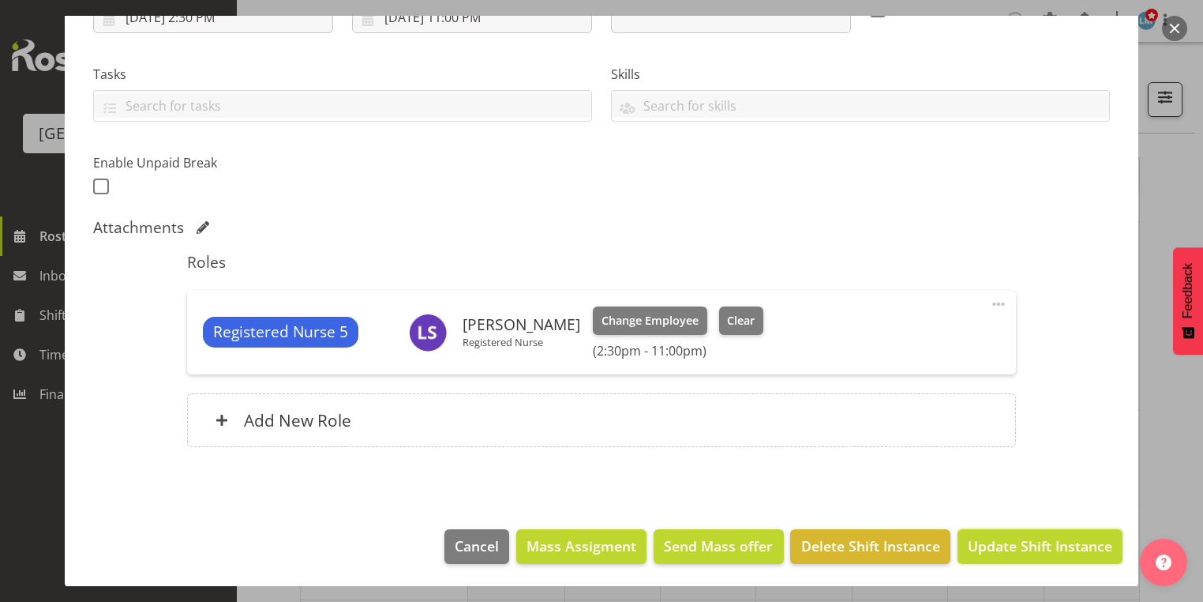
click at [1022, 540] on span "Update Shift Instance" at bounding box center [1040, 545] width 144 height 21
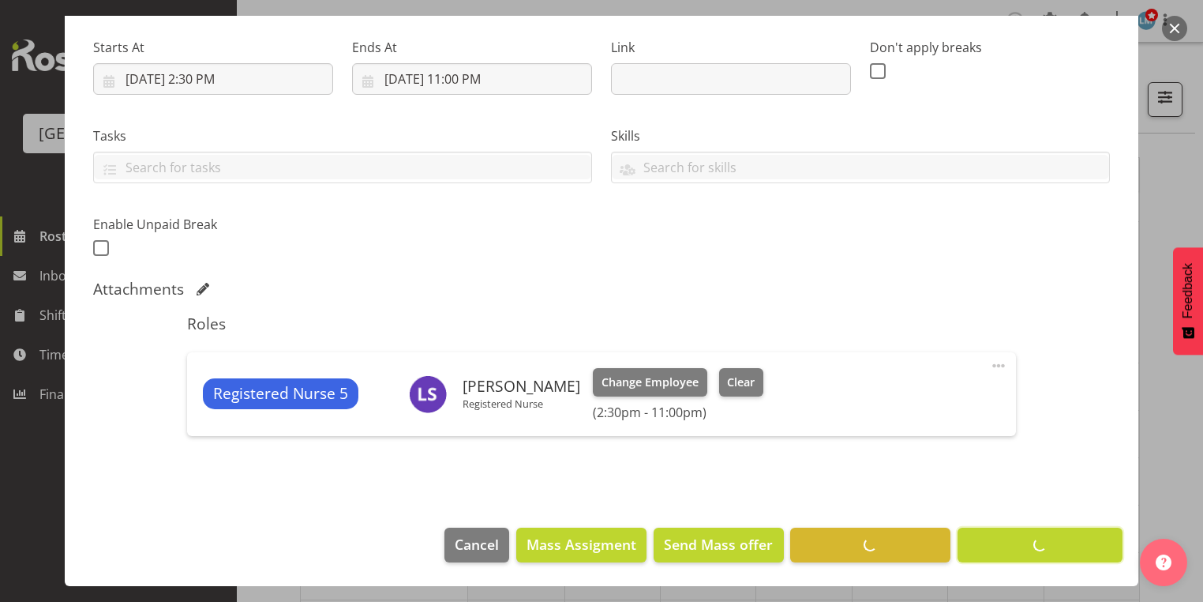
scroll to position [237, 0]
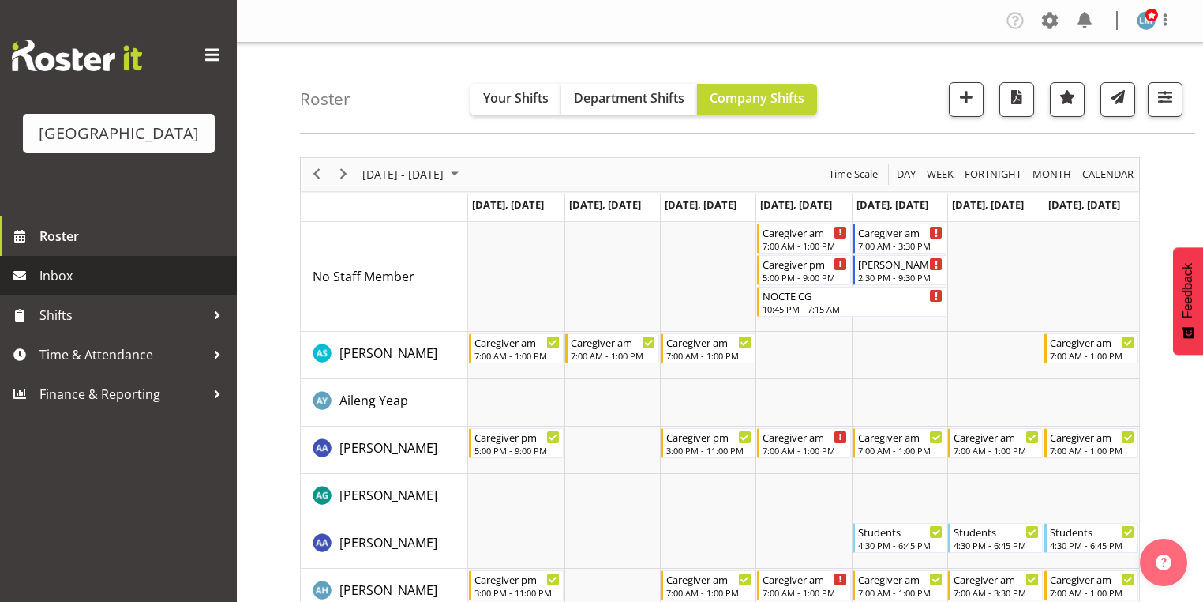
click at [73, 287] on span "Inbox" at bounding box center [133, 276] width 189 height 24
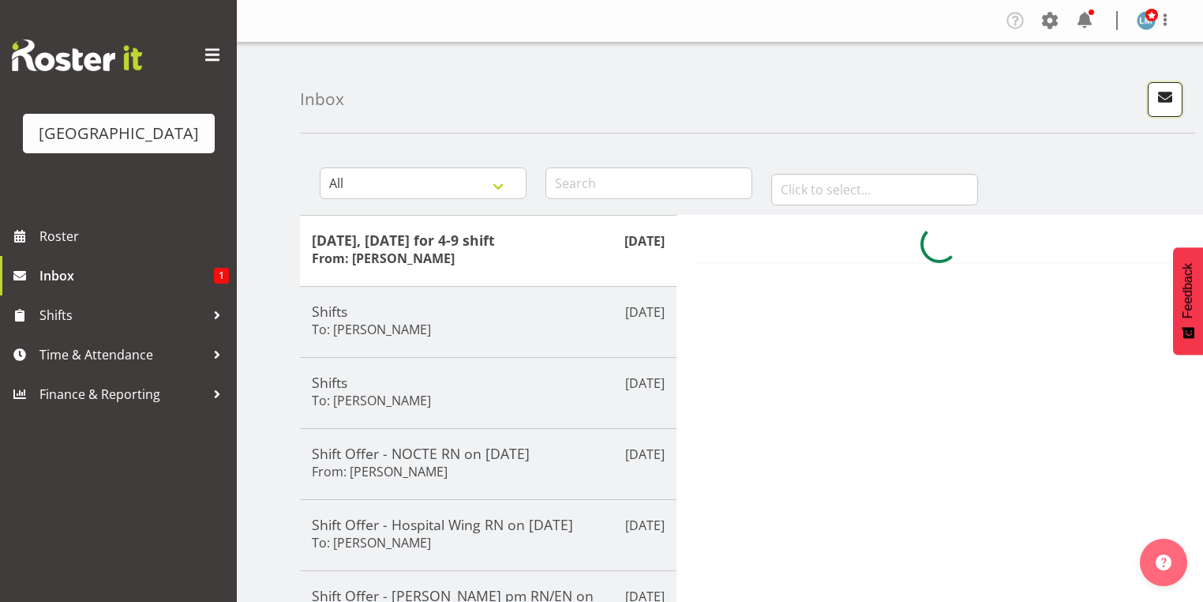
click at [1164, 95] on span "button" at bounding box center [1165, 97] width 21 height 21
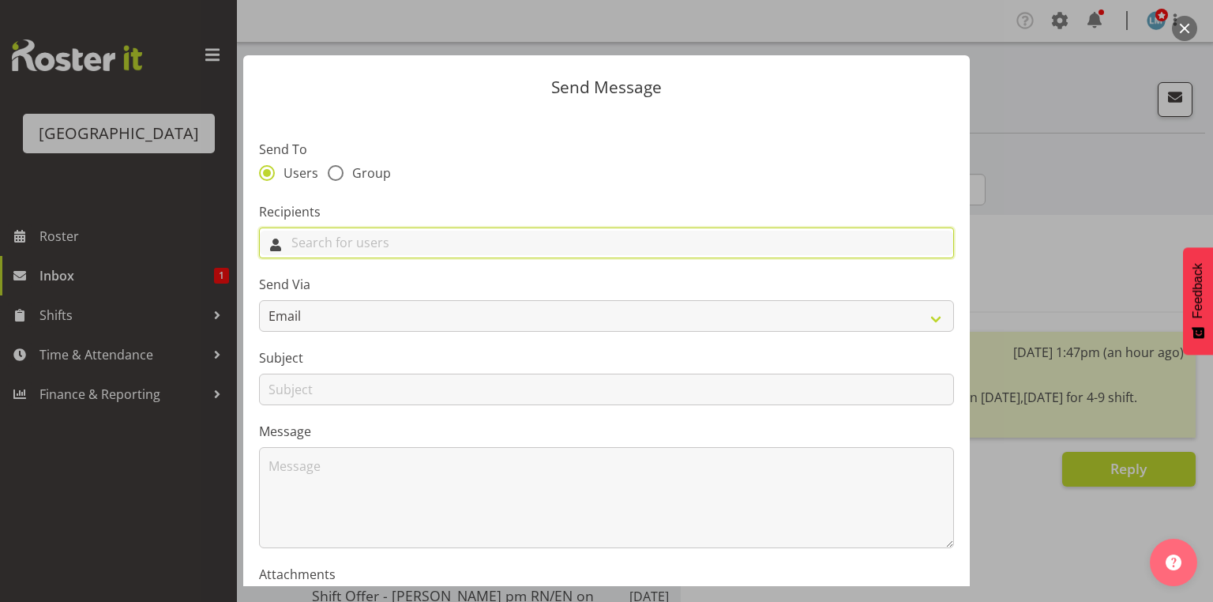
click at [368, 238] on input "text" at bounding box center [606, 243] width 693 height 24
type input "Liz"
click at [332, 309] on span "Liz Schofield" at bounding box center [321, 309] width 98 height 17
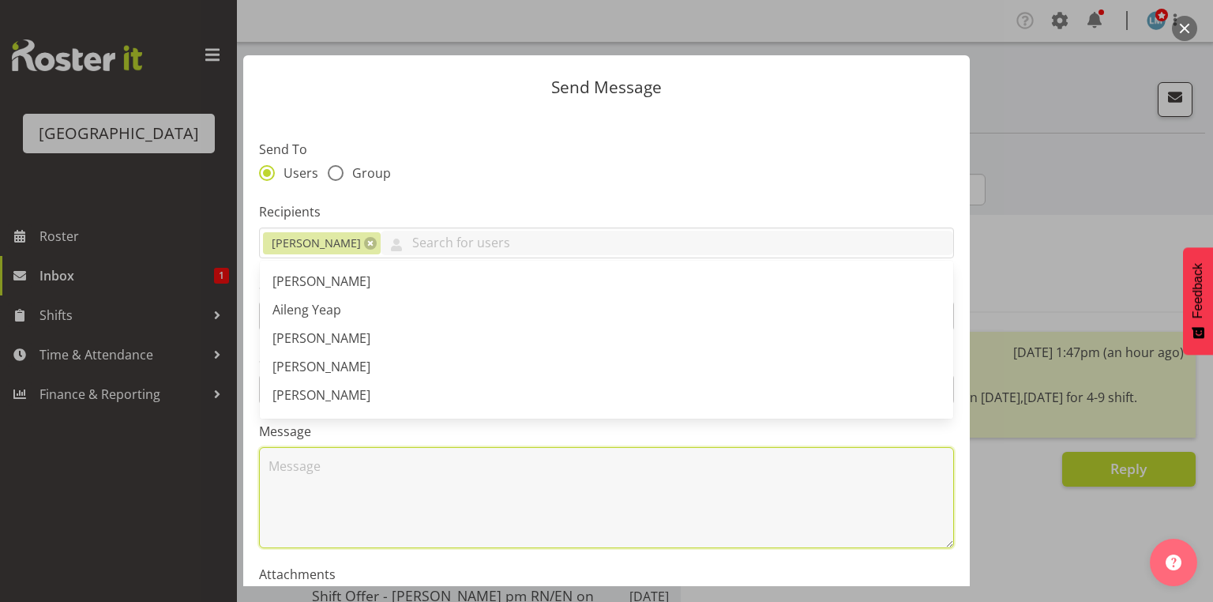
click at [387, 486] on textarea at bounding box center [606, 497] width 695 height 101
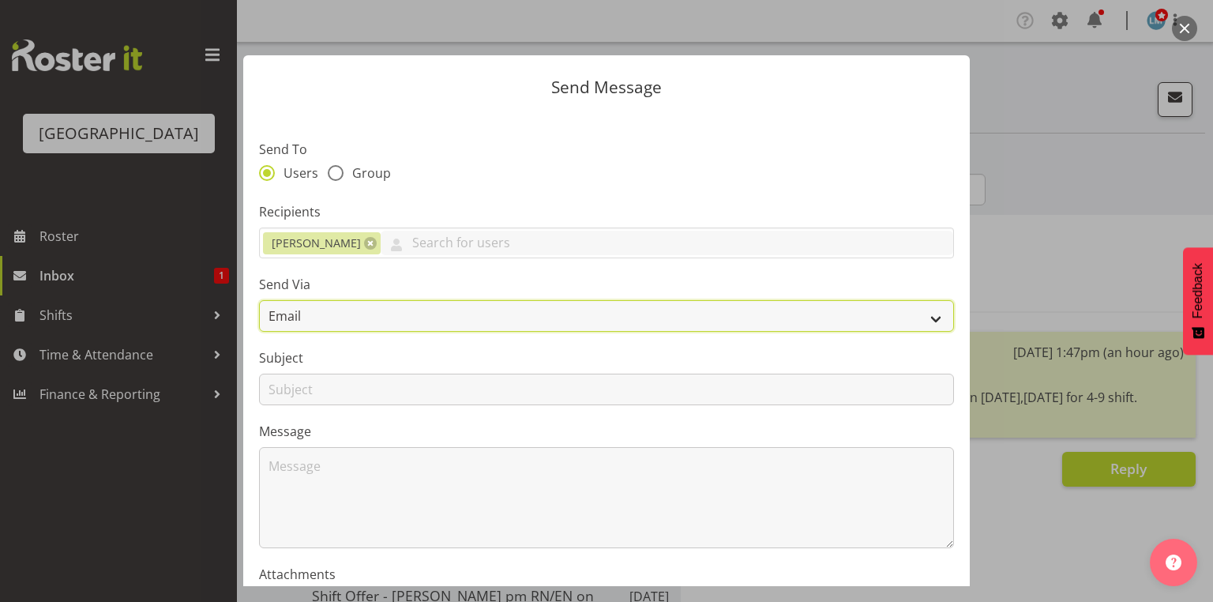
click at [933, 317] on select "Email SMS" at bounding box center [606, 316] width 695 height 32
select select "sms"
click at [259, 300] on select "Email SMS" at bounding box center [606, 316] width 695 height 32
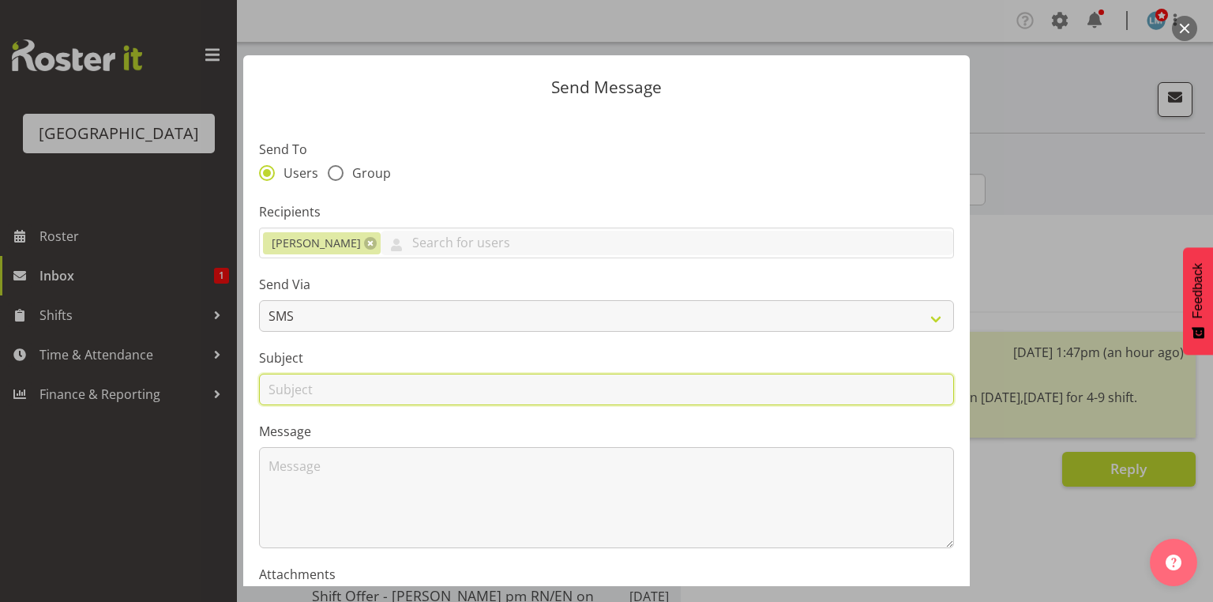
click at [281, 379] on input "text" at bounding box center [606, 389] width 695 height 32
type input "Shifts"
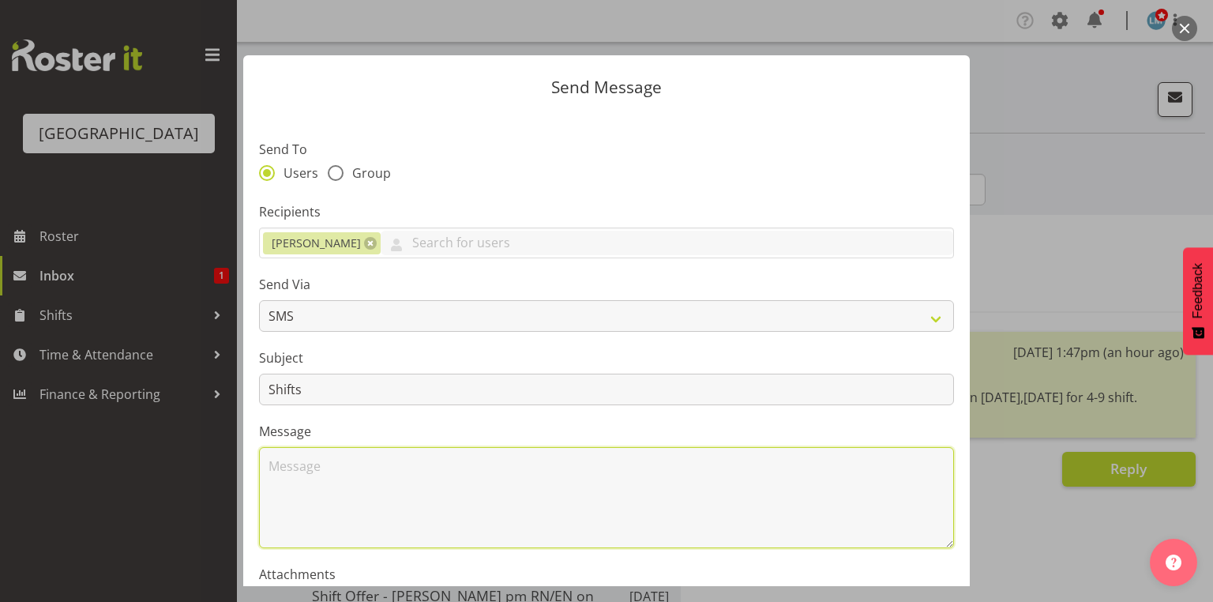
click at [345, 474] on textarea at bounding box center [606, 497] width 695 height 101
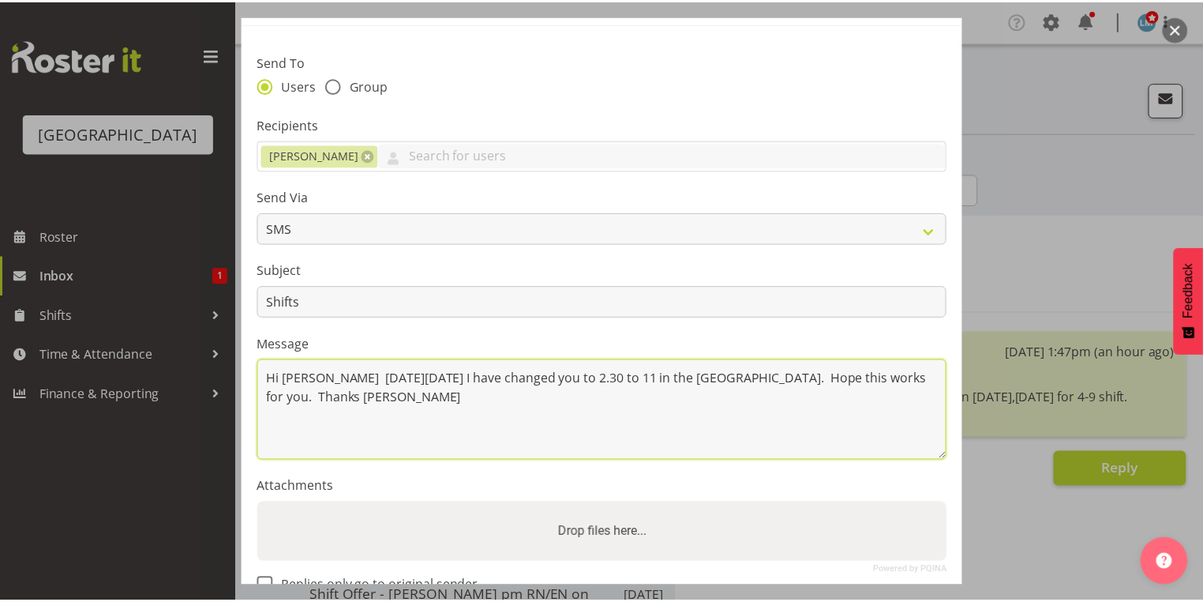
scroll to position [190, 0]
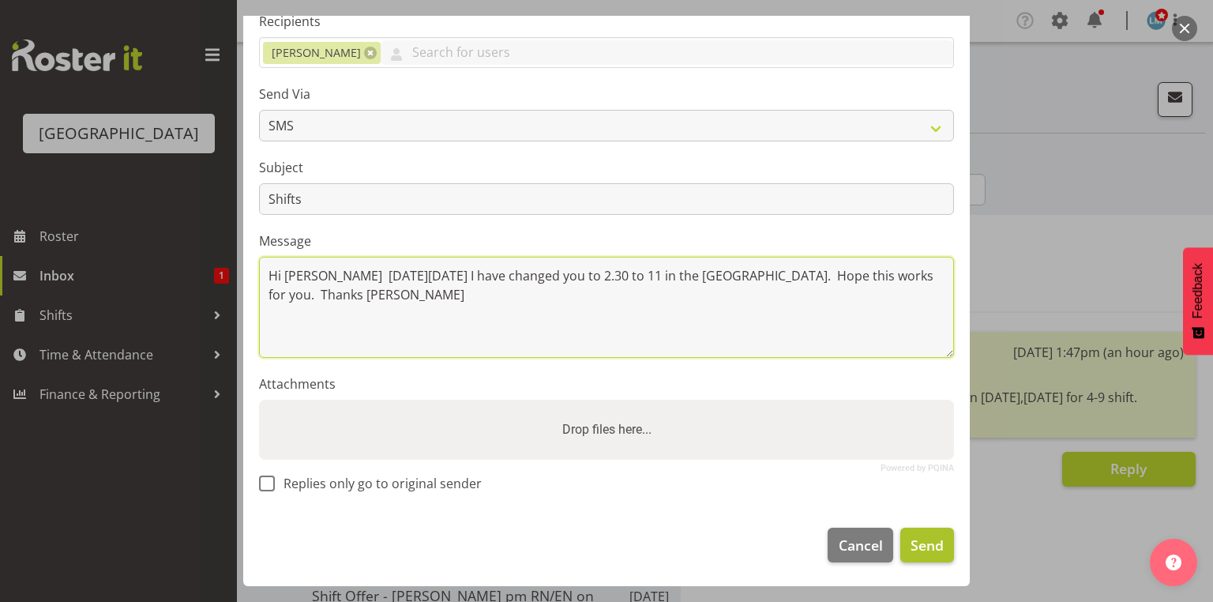
type textarea "Hi Liz On Friday 3 October I have changed you to 2.30 to 11 in the Hospital Win…"
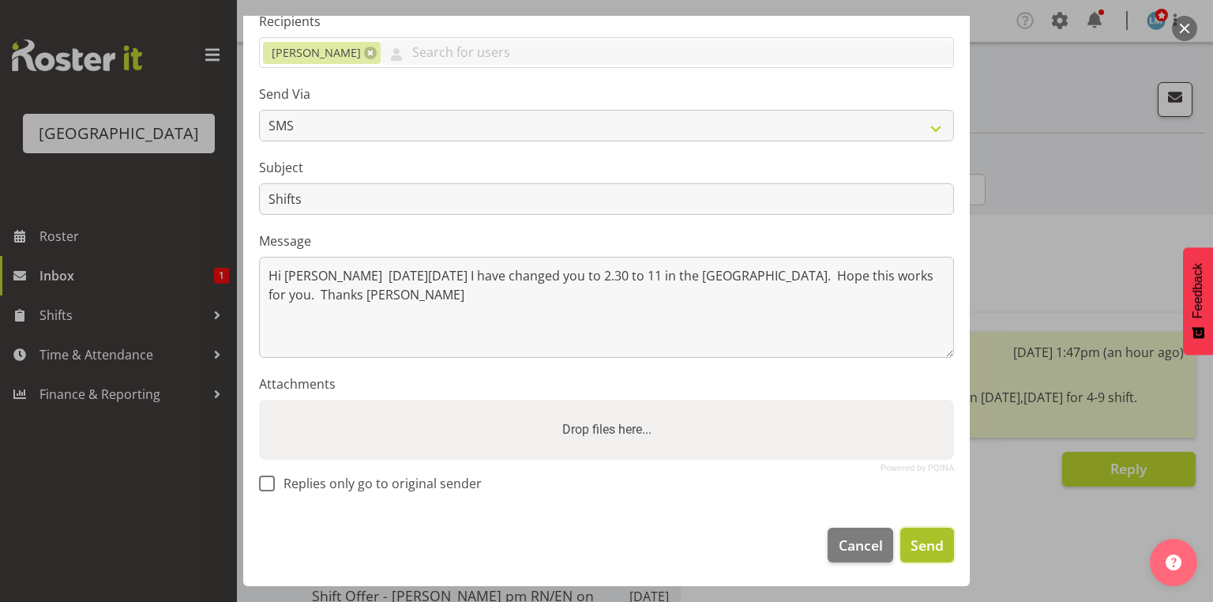
click at [927, 540] on span "Send" at bounding box center [926, 544] width 33 height 21
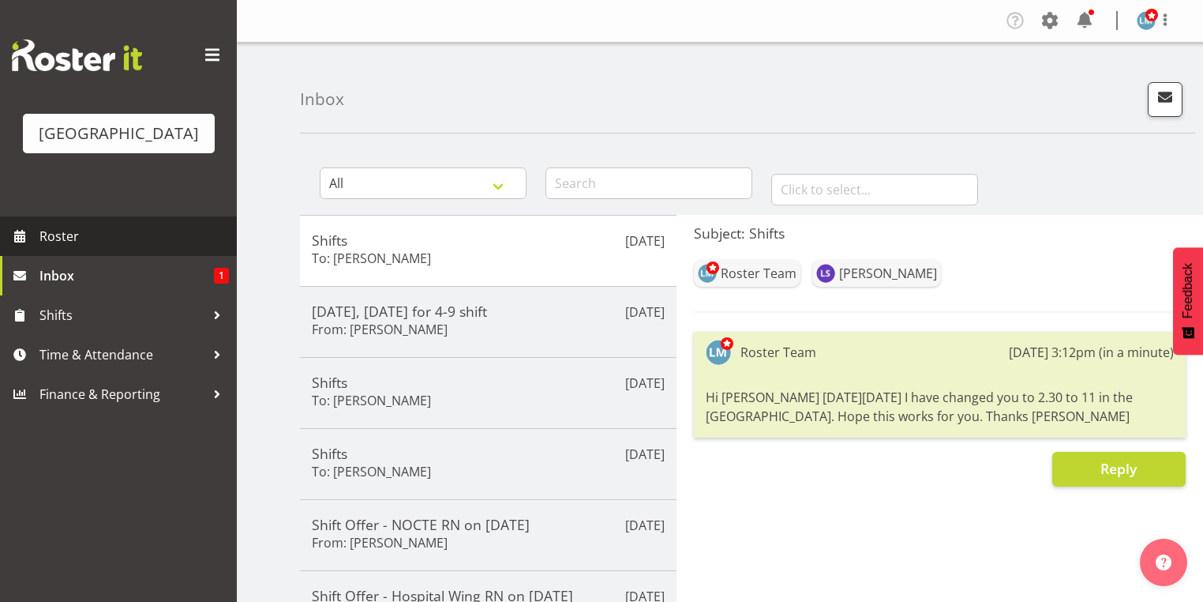
click at [101, 248] on span "Roster" at bounding box center [133, 236] width 189 height 24
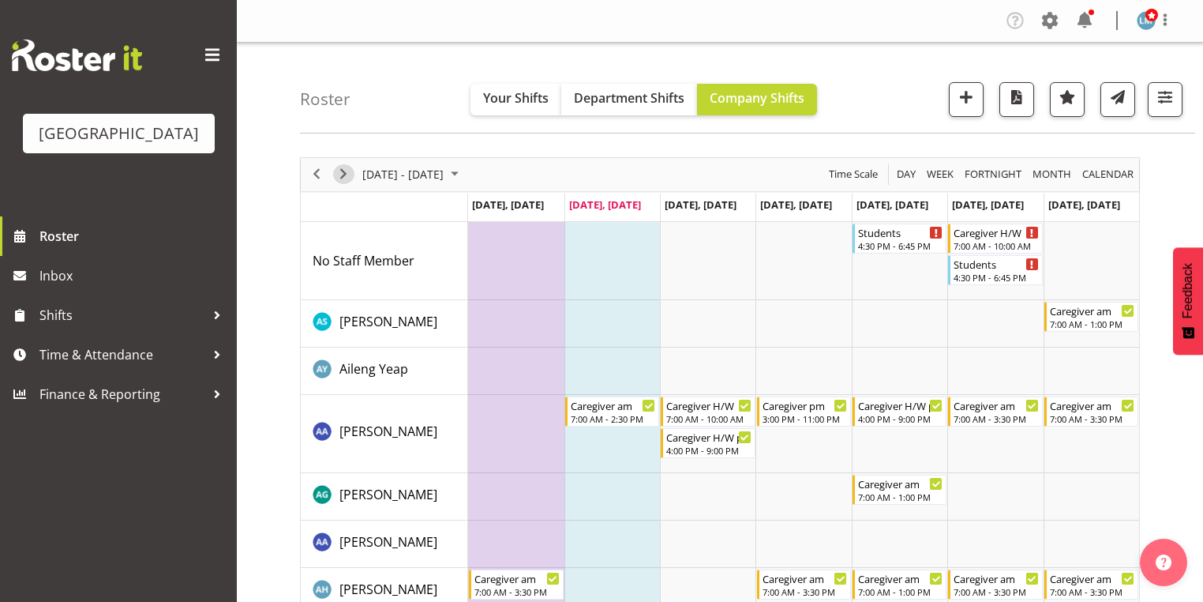
click at [345, 173] on span "Next" at bounding box center [343, 174] width 19 height 20
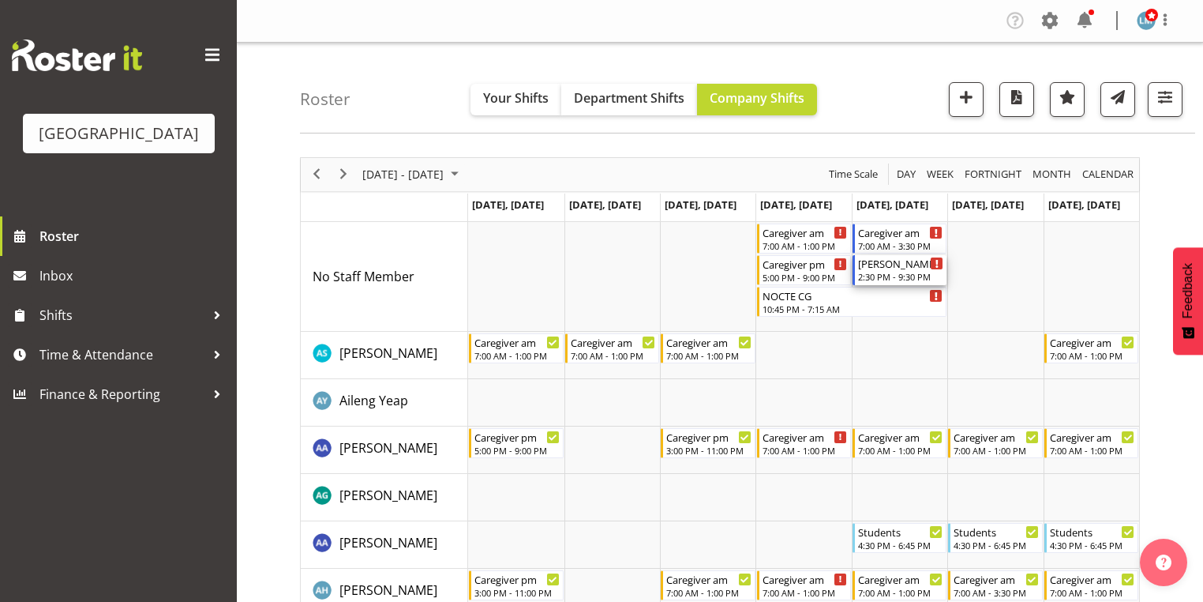
click at [881, 265] on div "[PERSON_NAME] pm RN/EN" at bounding box center [900, 263] width 85 height 16
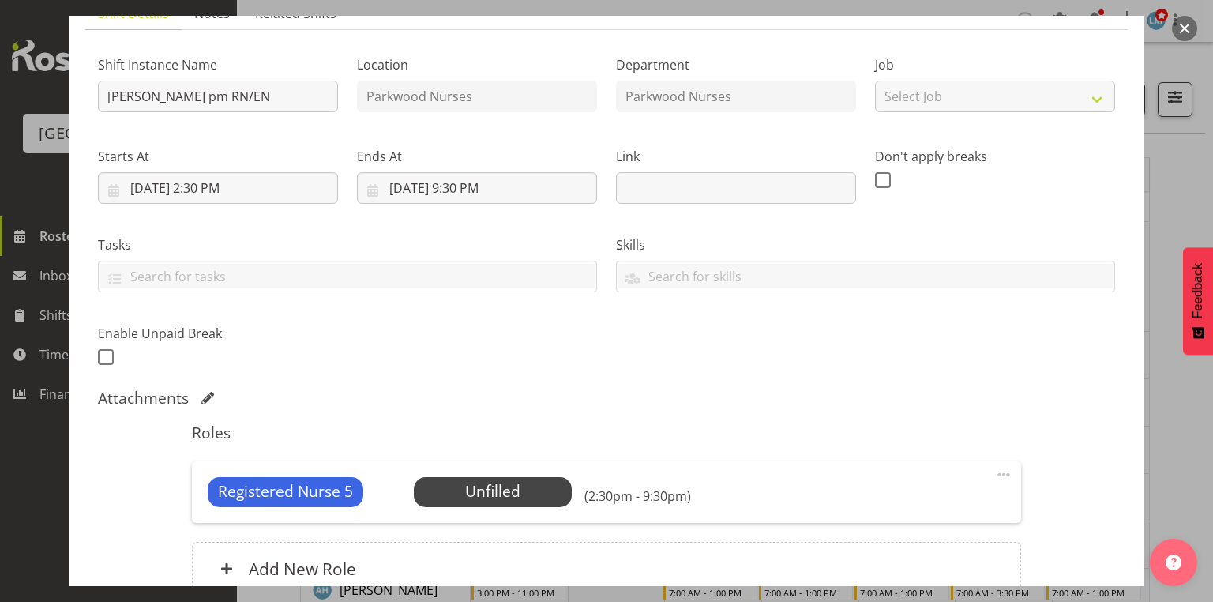
scroll to position [253, 0]
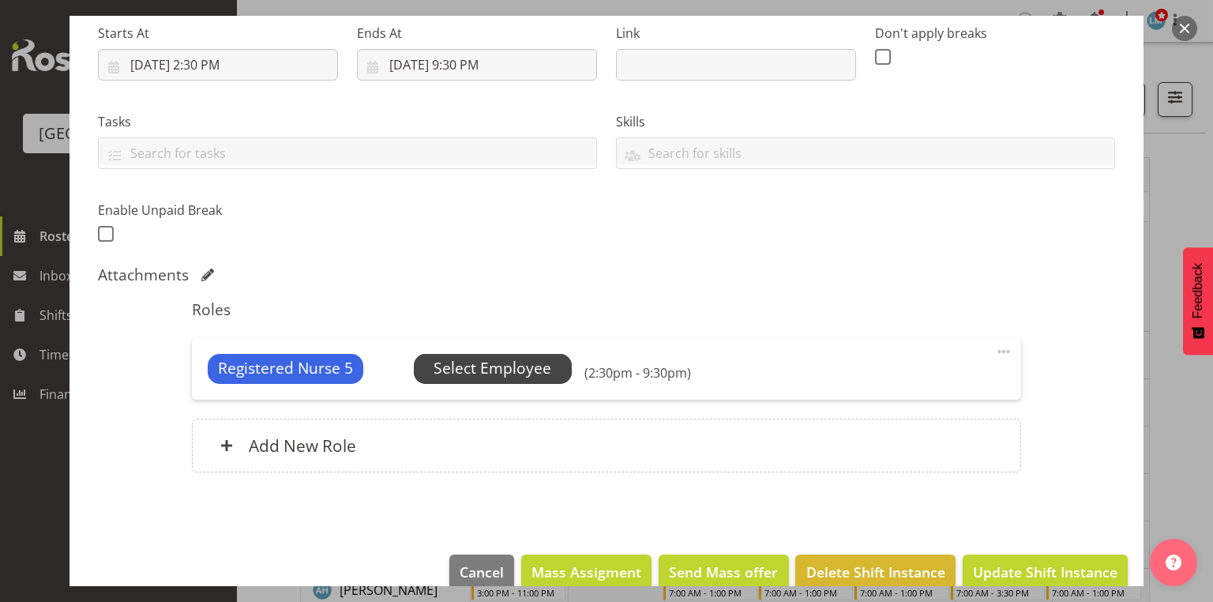
click at [519, 370] on span "Select Employee" at bounding box center [492, 368] width 118 height 23
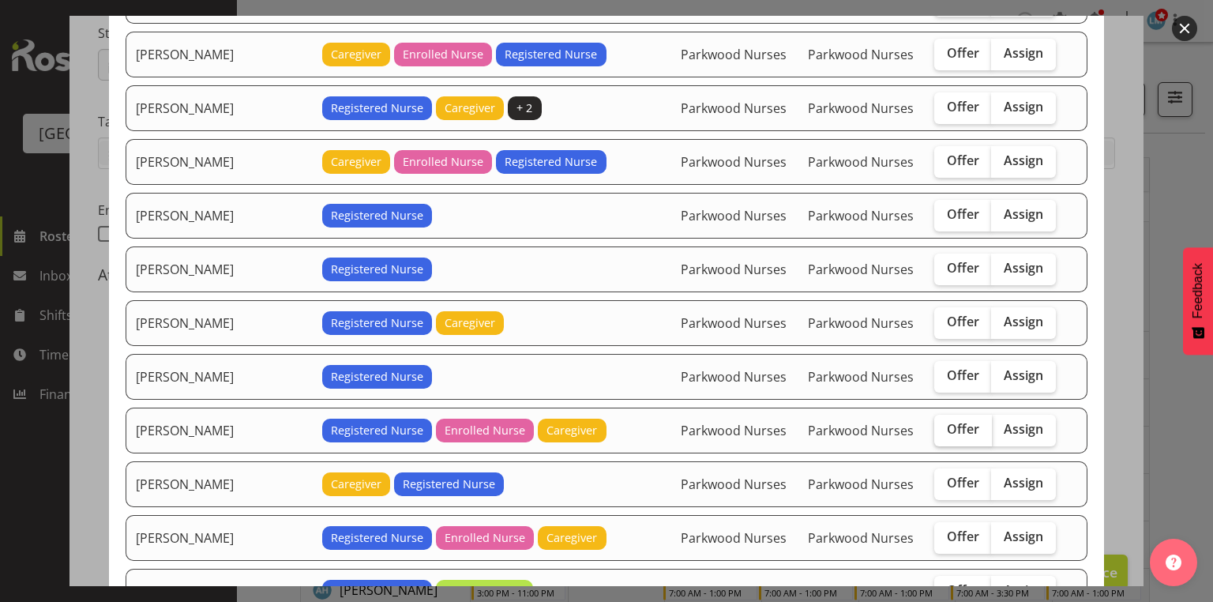
click at [951, 422] on span "Offer" at bounding box center [963, 429] width 32 height 16
click at [944, 424] on input "Offer" at bounding box center [939, 429] width 10 height 10
checkbox input "true"
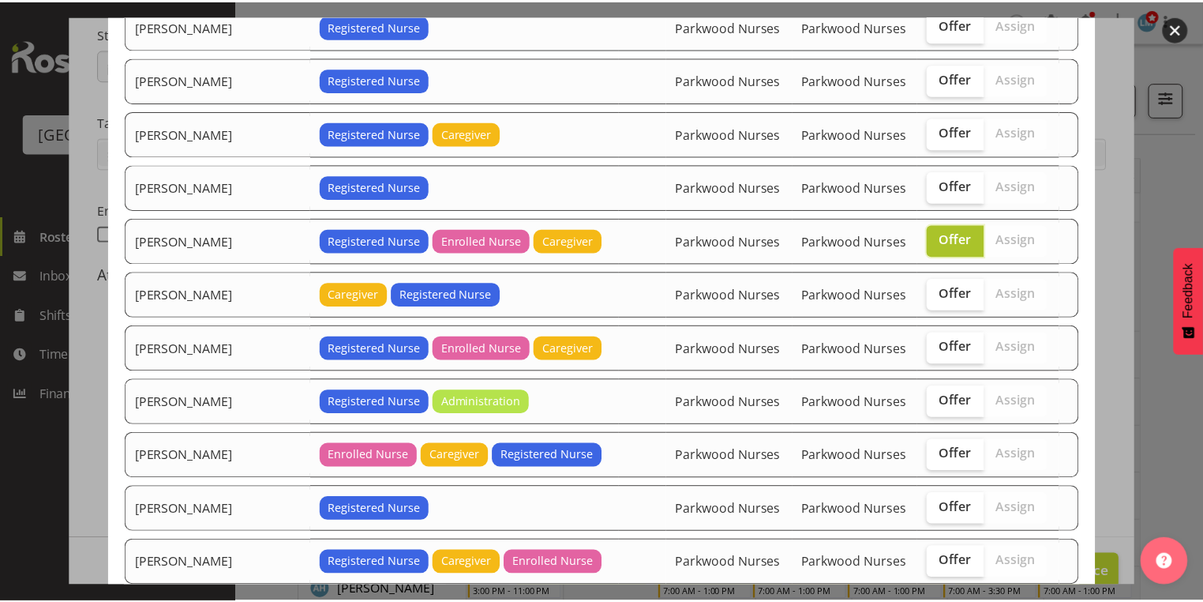
scroll to position [632, 0]
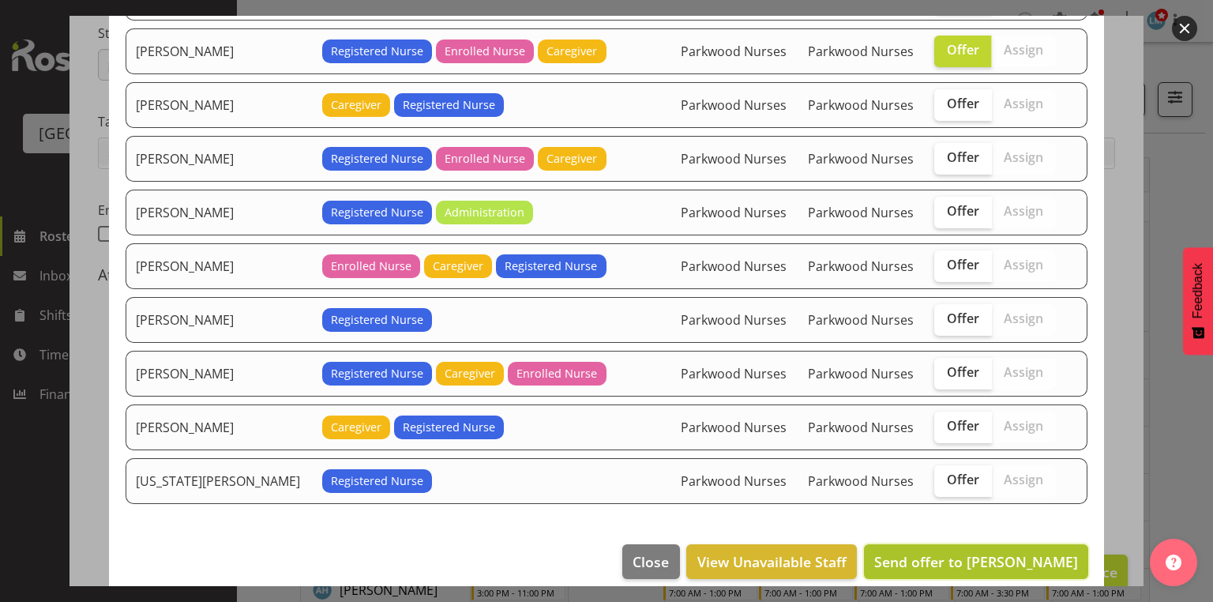
click at [1004, 552] on span "Send offer to Linda Shearman" at bounding box center [976, 561] width 204 height 19
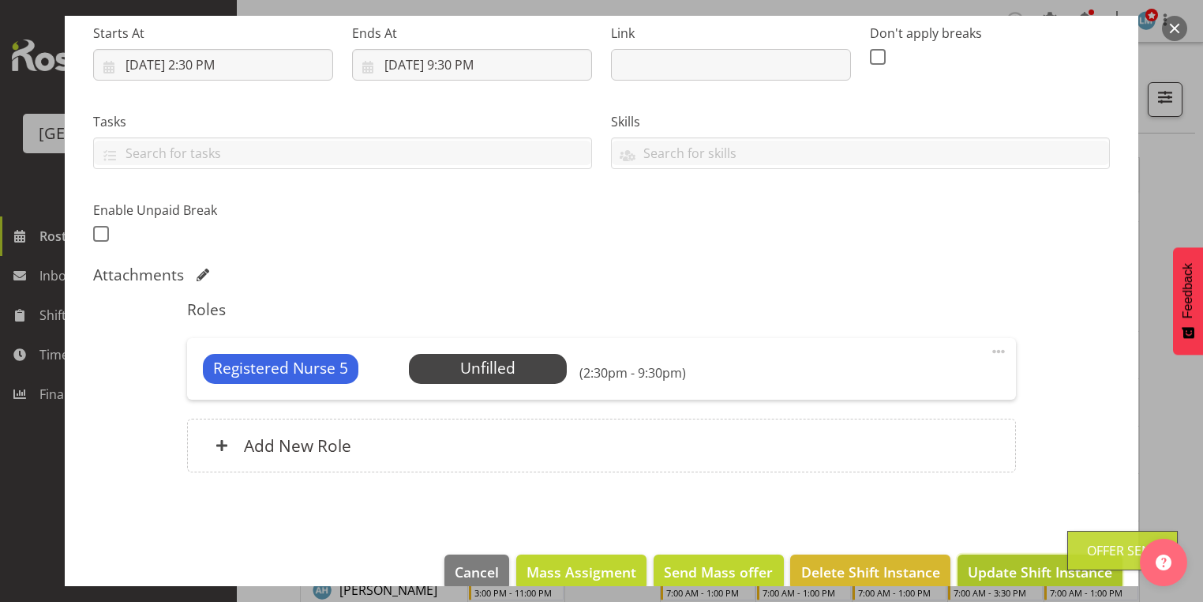
click at [1023, 567] on span "Update Shift Instance" at bounding box center [1040, 571] width 144 height 21
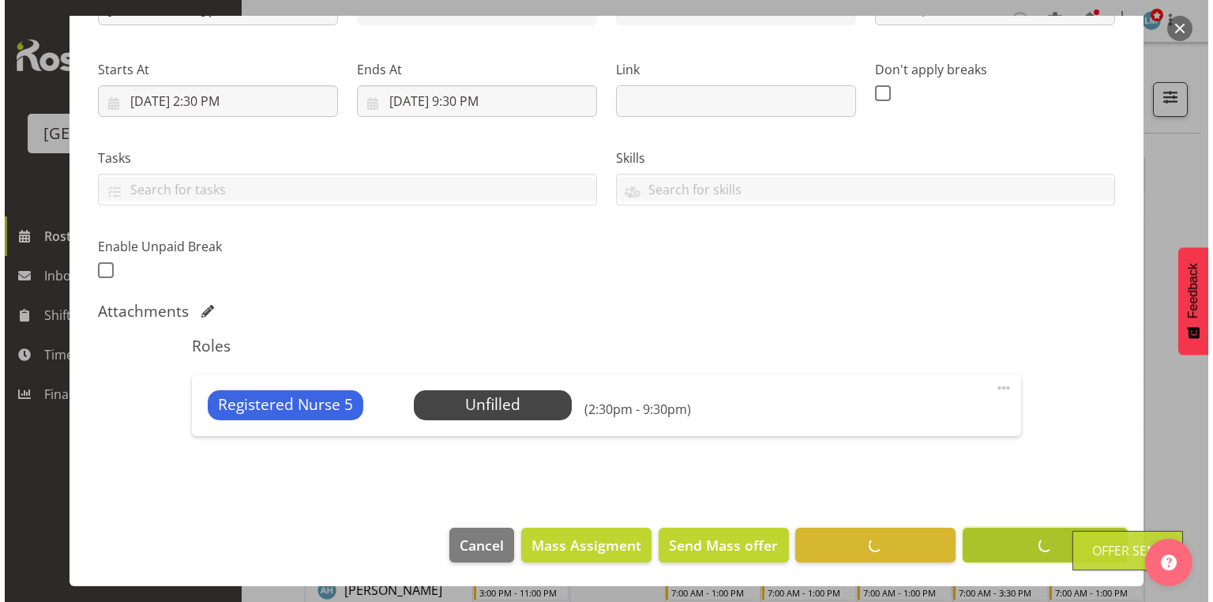
scroll to position [216, 0]
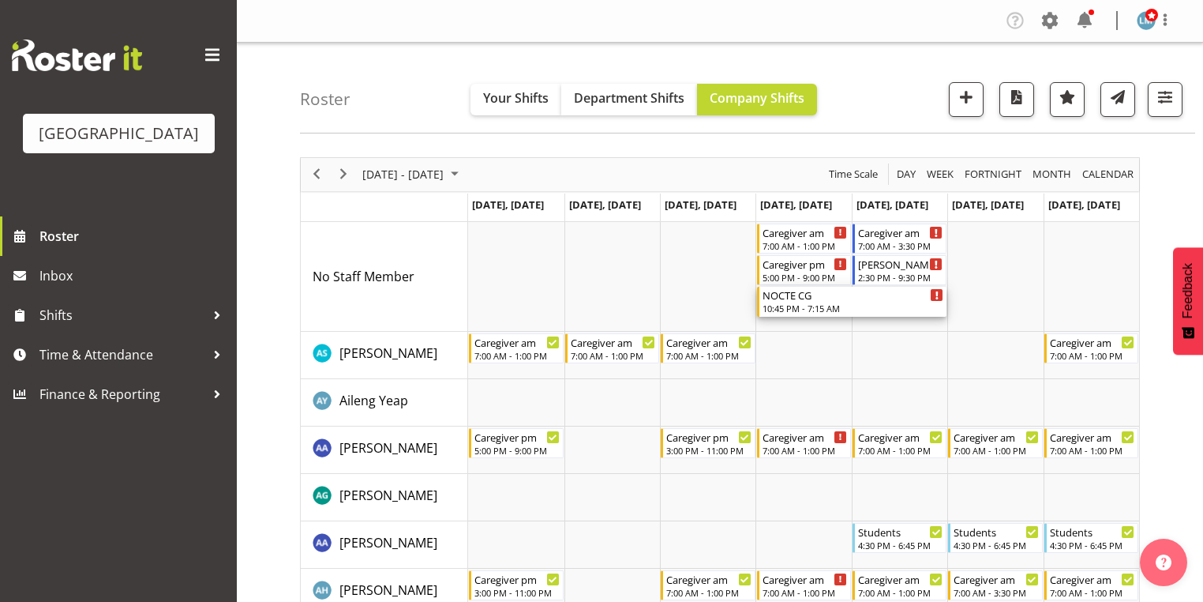
click at [796, 297] on div "NOCTE CG" at bounding box center [854, 295] width 182 height 16
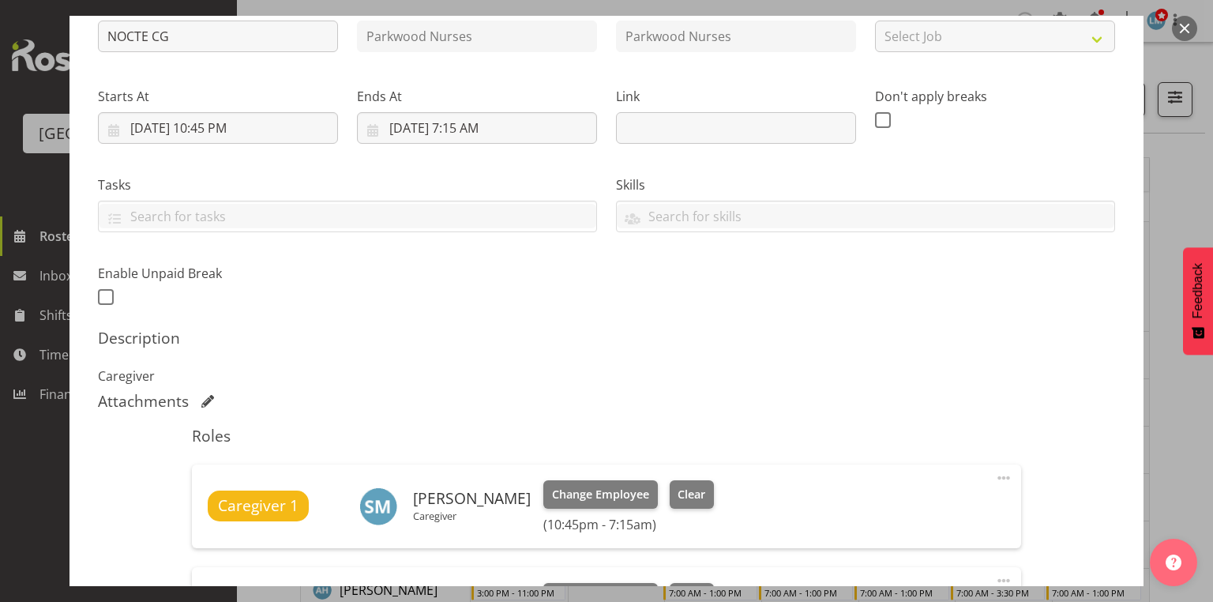
scroll to position [442, 0]
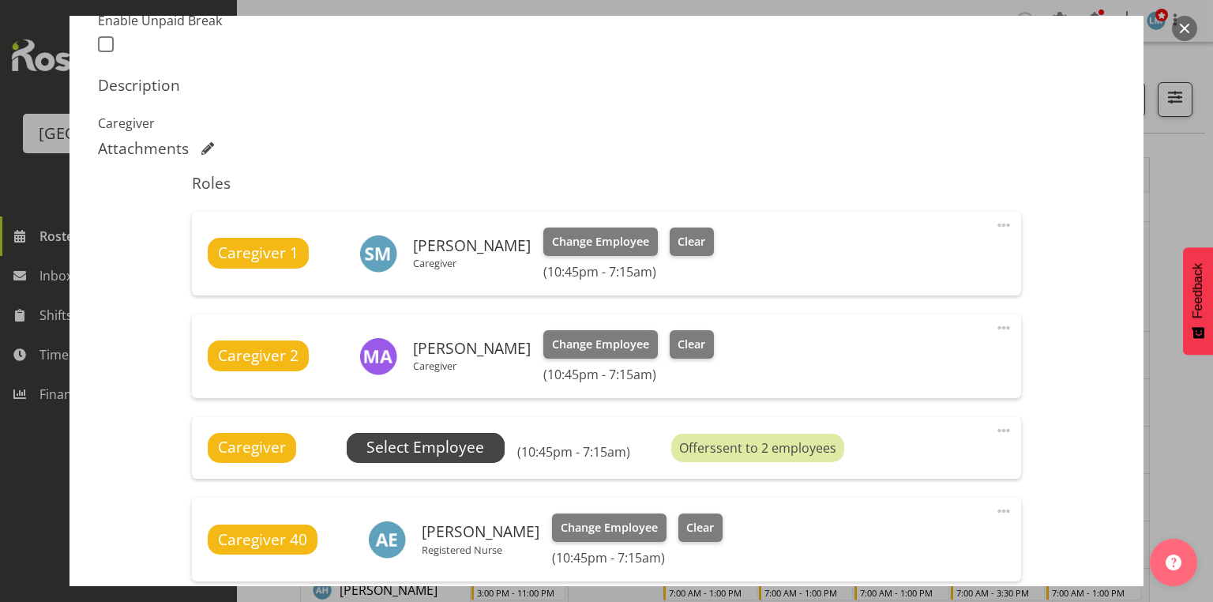
click at [421, 445] on span "Select Employee" at bounding box center [425, 447] width 118 height 23
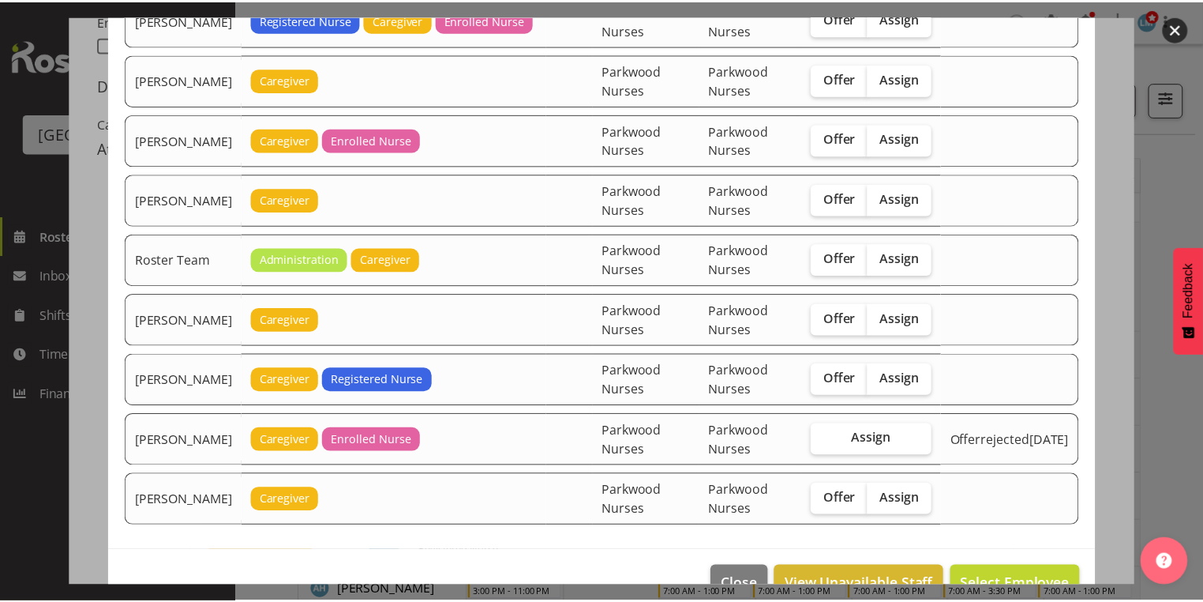
scroll to position [1877, 0]
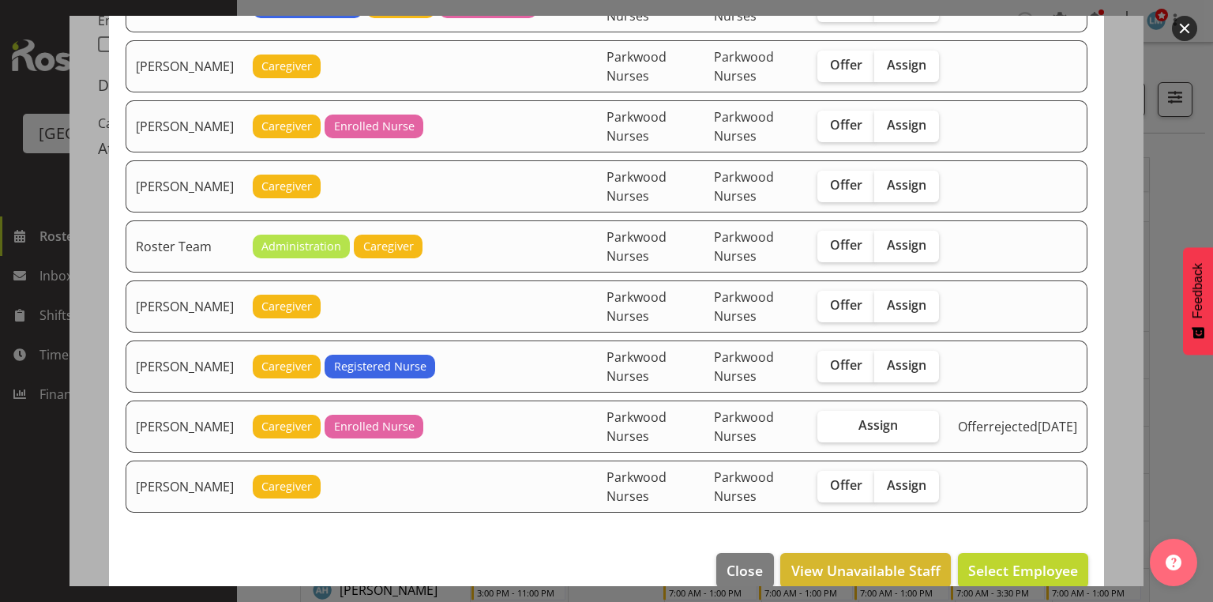
click at [1180, 28] on button "button" at bounding box center [1184, 28] width 25 height 25
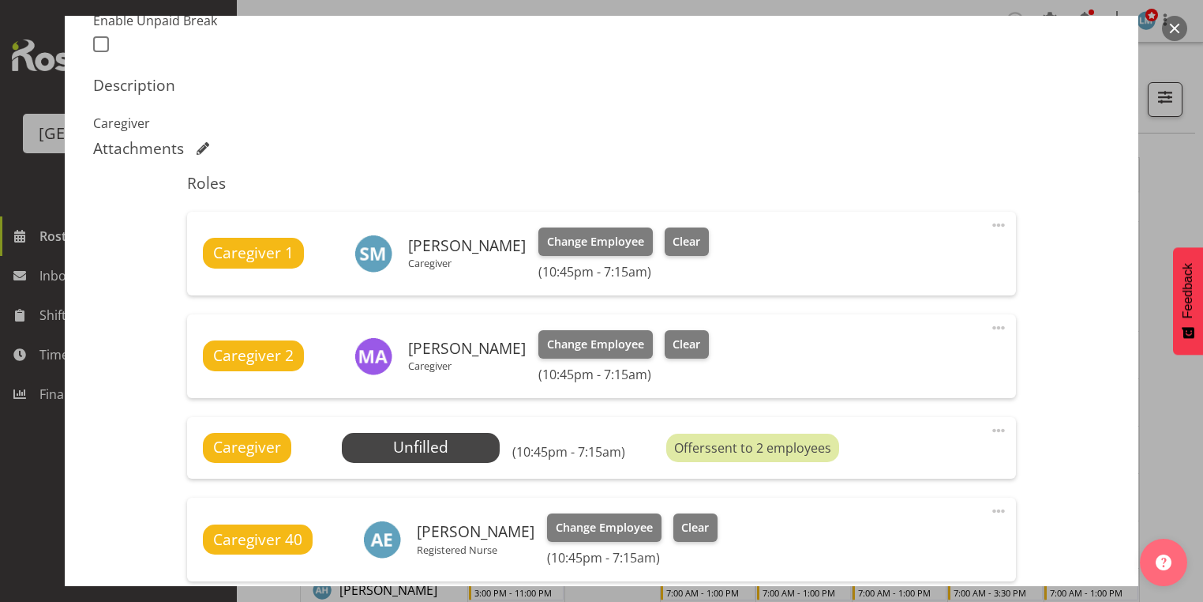
click at [1180, 28] on button "button" at bounding box center [1174, 28] width 25 height 25
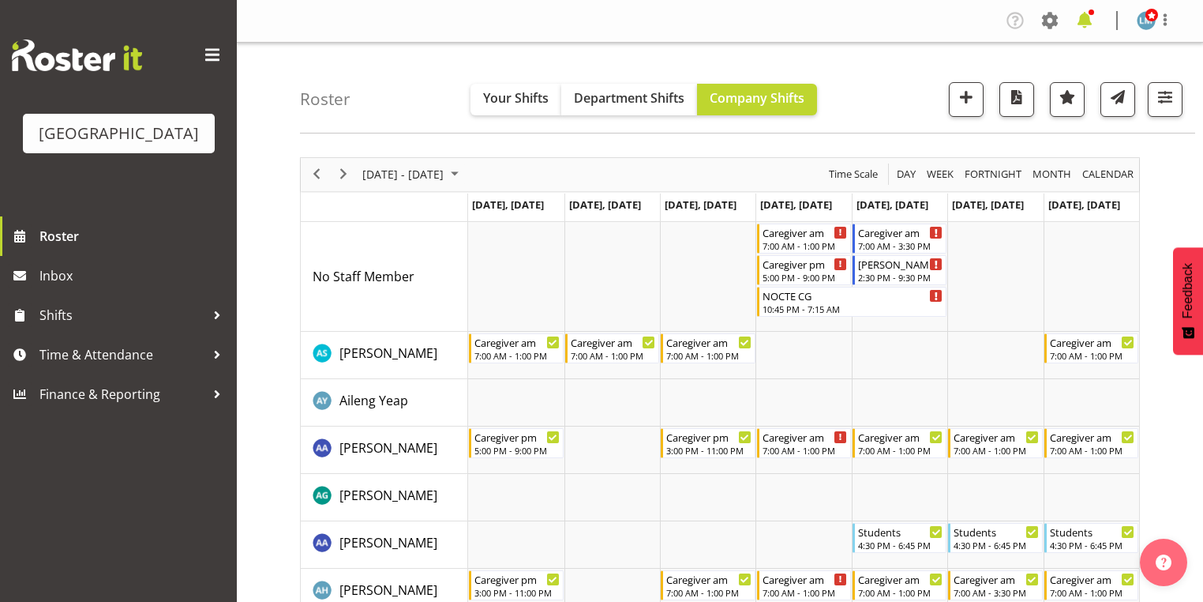
click at [1081, 21] on span at bounding box center [1084, 20] width 25 height 25
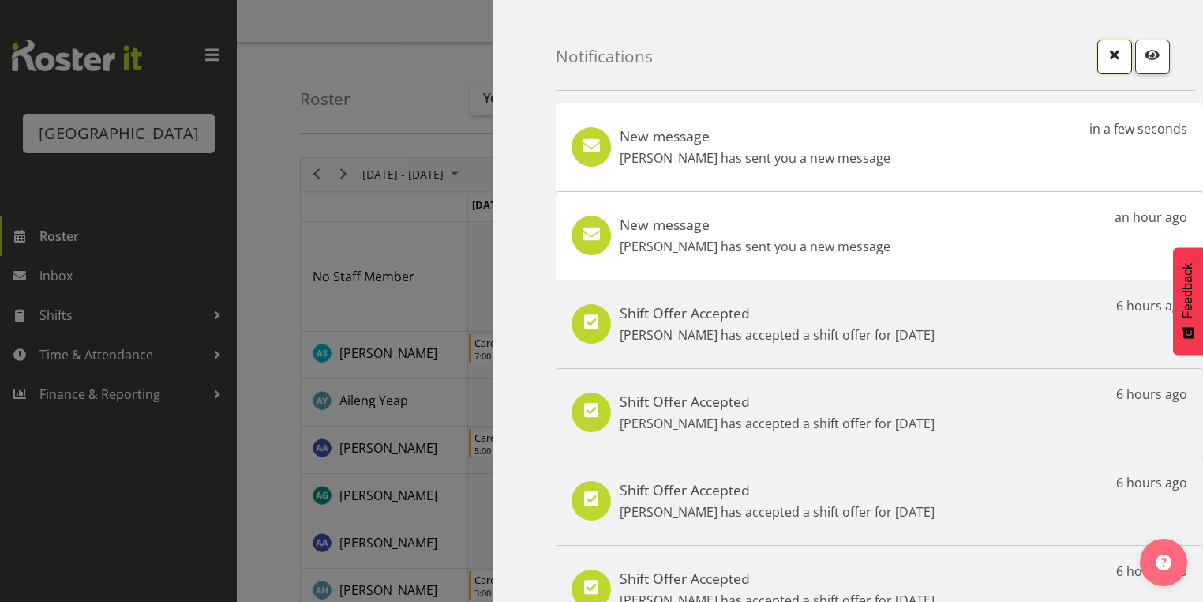
click at [1112, 51] on span "button" at bounding box center [1114, 54] width 21 height 21
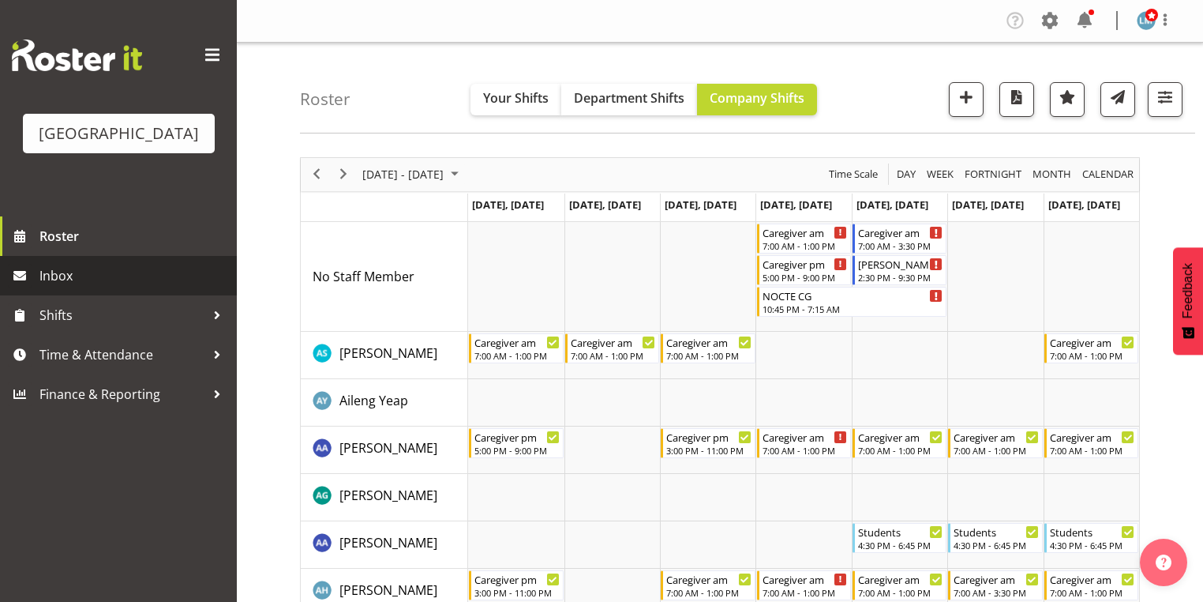
click at [85, 287] on span "Inbox" at bounding box center [133, 276] width 189 height 24
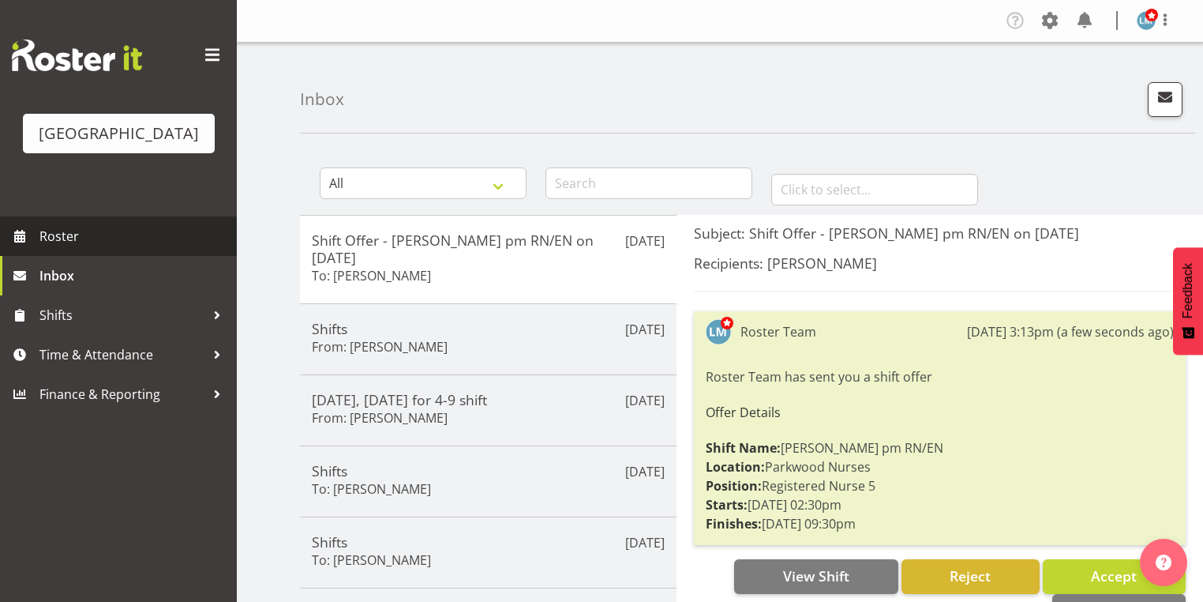
click at [109, 248] on span "Roster" at bounding box center [133, 236] width 189 height 24
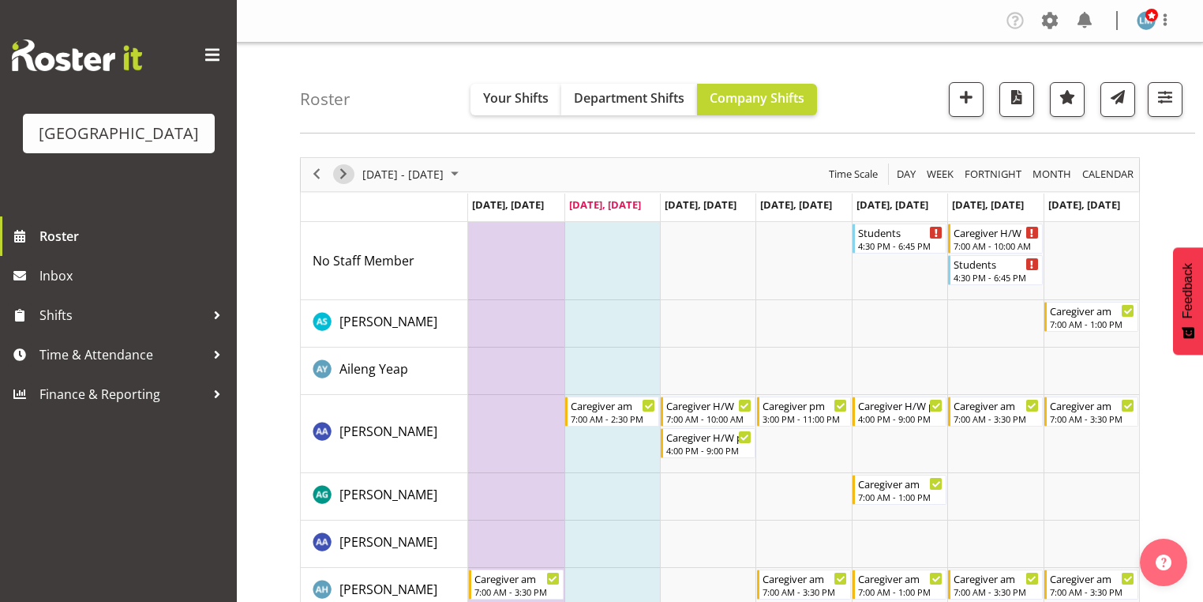
click at [339, 168] on span "Next" at bounding box center [343, 174] width 19 height 20
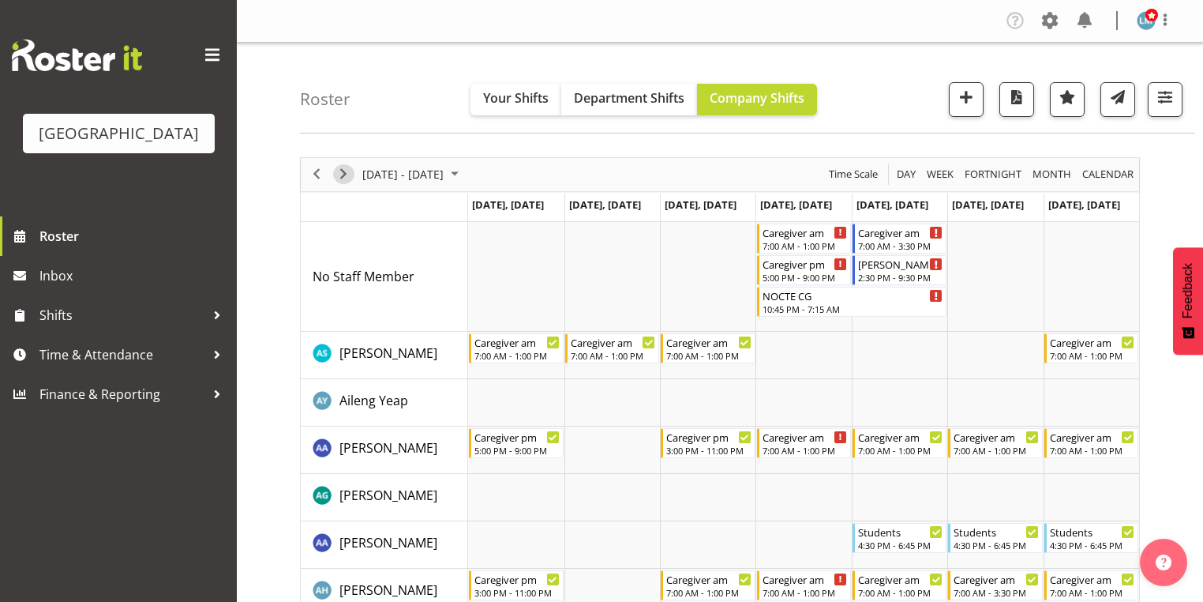
click at [341, 171] on span "Next" at bounding box center [343, 174] width 19 height 20
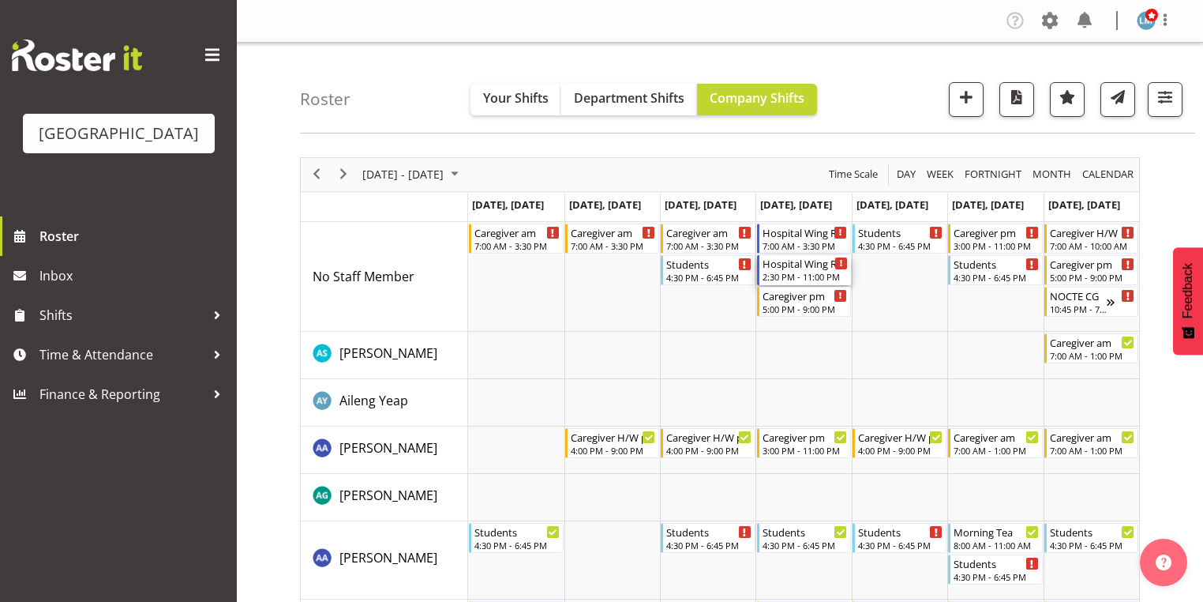
click at [799, 268] on div "Hospital Wing RN" at bounding box center [805, 263] width 85 height 16
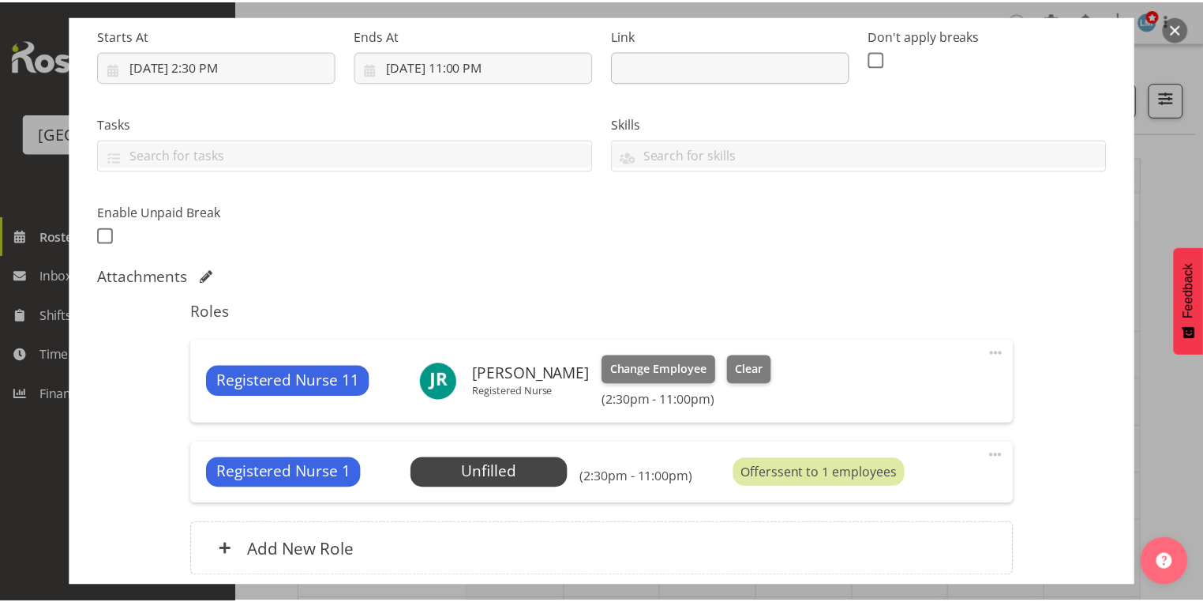
scroll to position [253, 0]
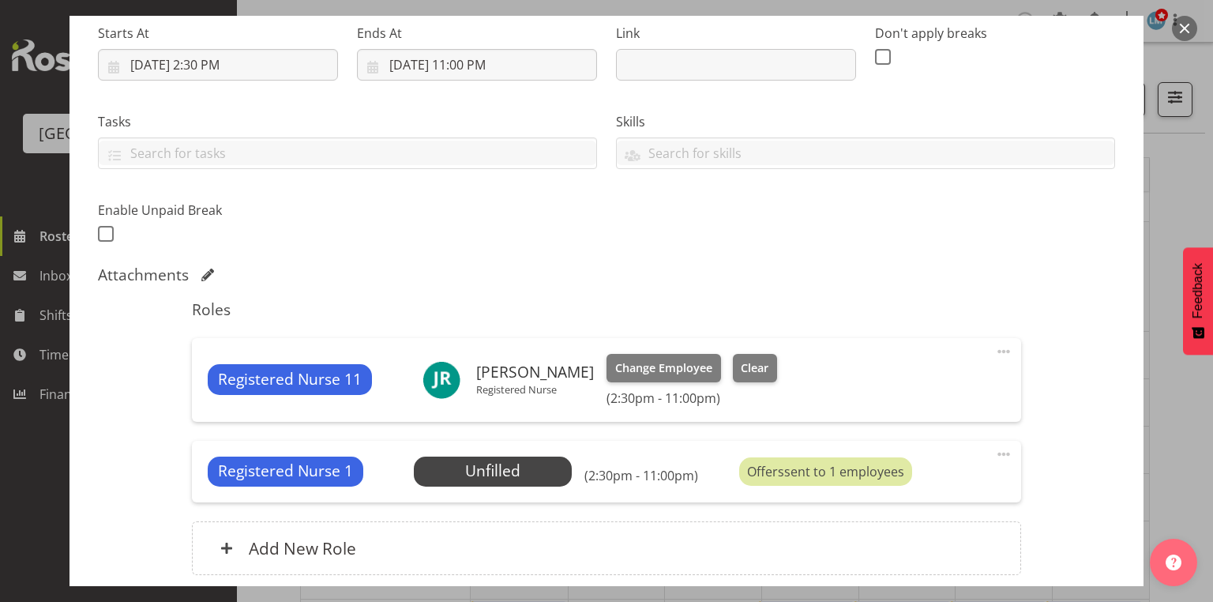
click at [1185, 25] on button "button" at bounding box center [1184, 28] width 25 height 25
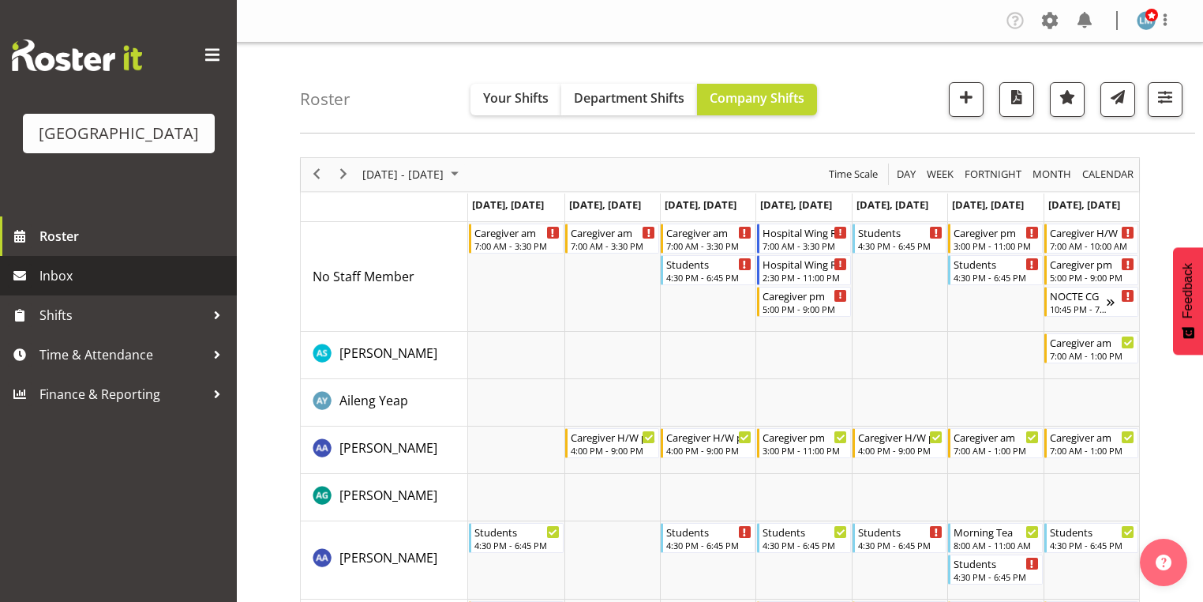
click at [85, 287] on span "Inbox" at bounding box center [133, 276] width 189 height 24
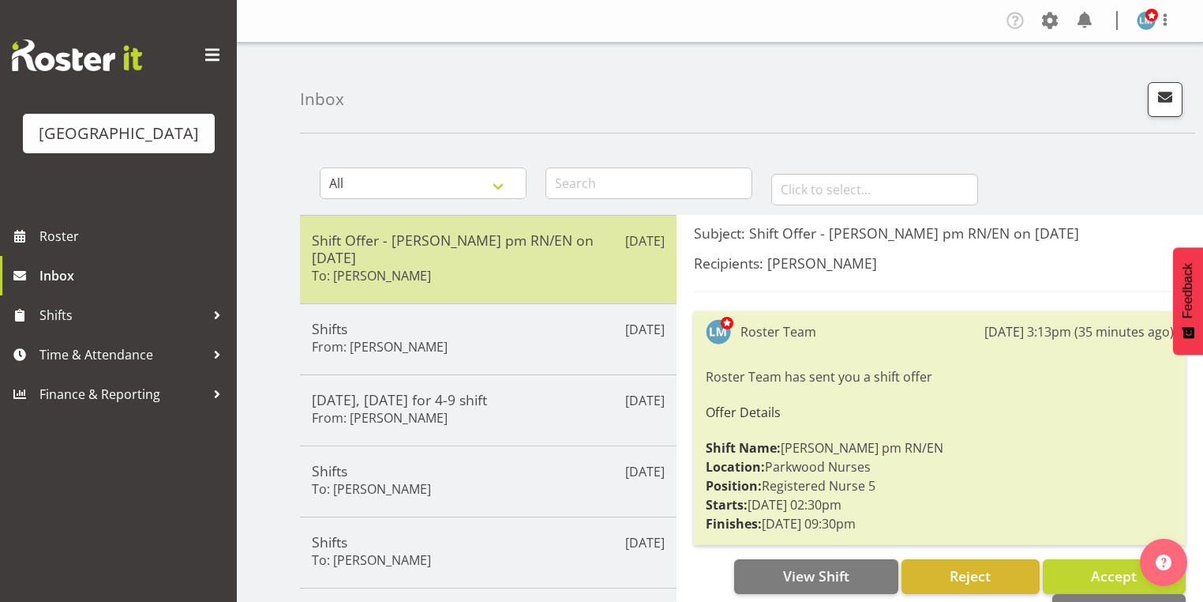
scroll to position [126, 0]
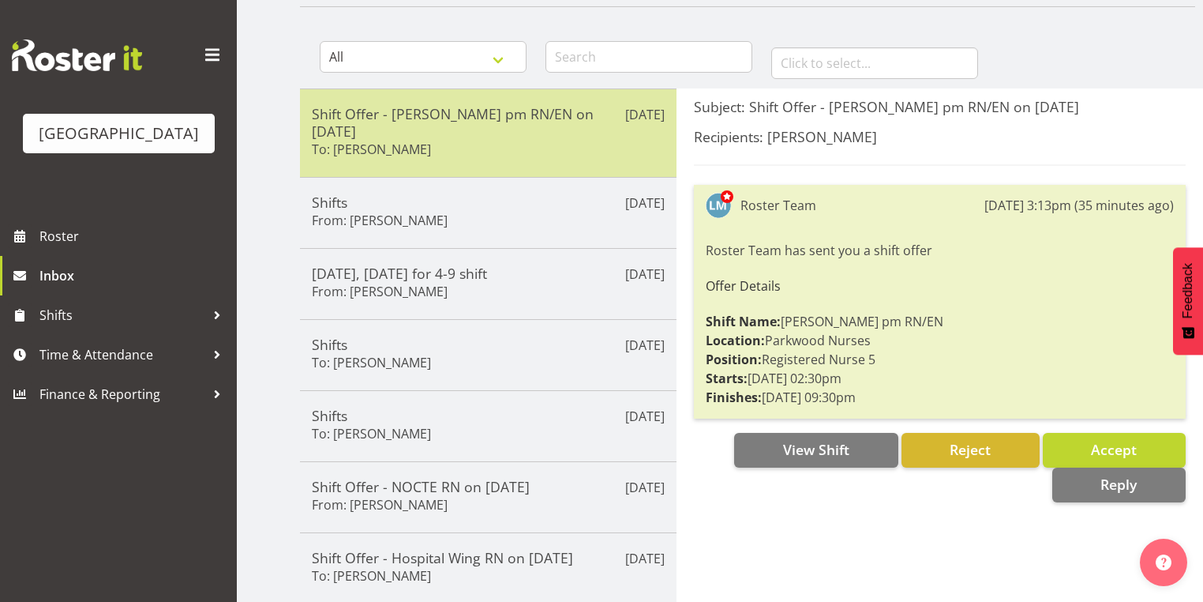
click at [523, 128] on div "Shift Offer - [PERSON_NAME] pm RN/EN on [DATE] To: [PERSON_NAME]" at bounding box center [488, 133] width 353 height 56
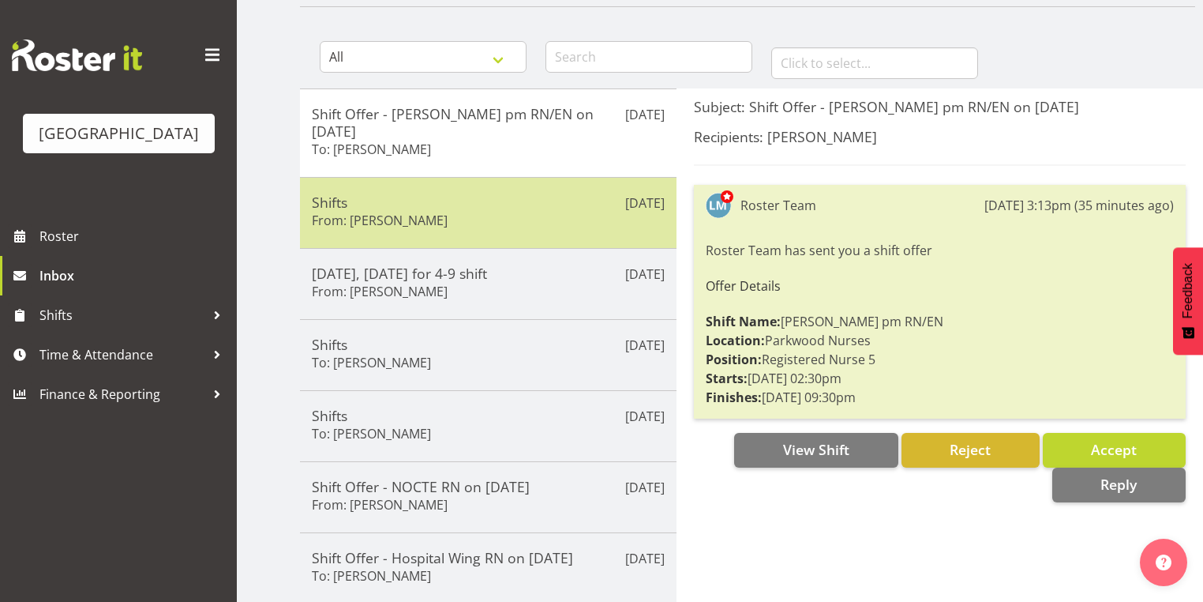
click at [524, 200] on div "Shifts From: [PERSON_NAME]" at bounding box center [488, 212] width 353 height 39
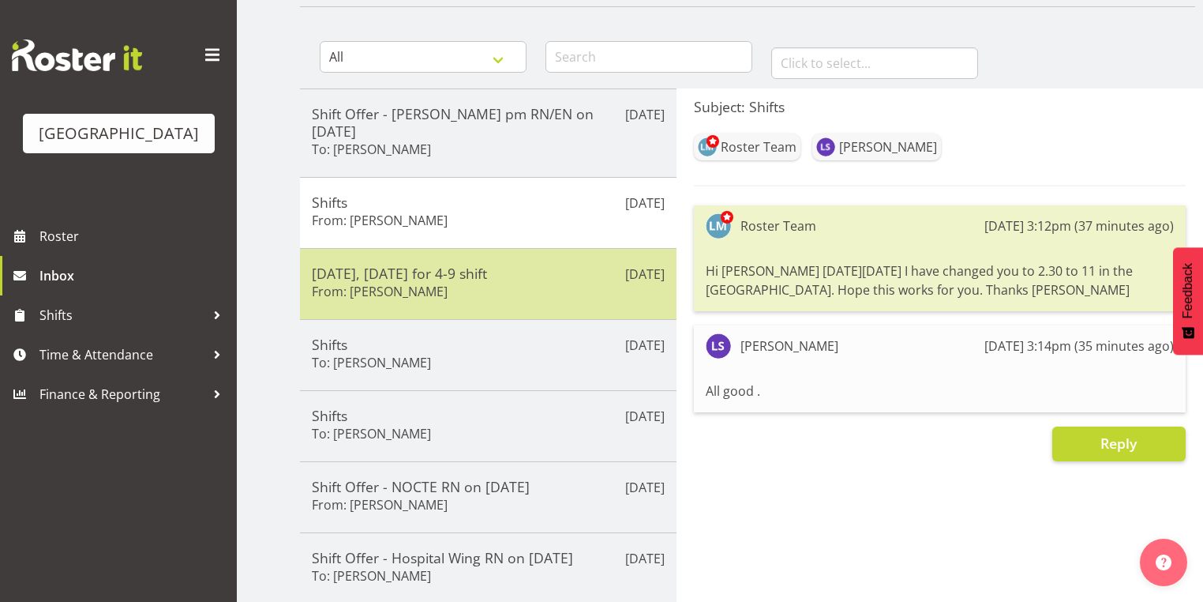
click at [531, 277] on div "[DATE], [DATE] for 4-9 shift From: [PERSON_NAME]" at bounding box center [488, 283] width 353 height 39
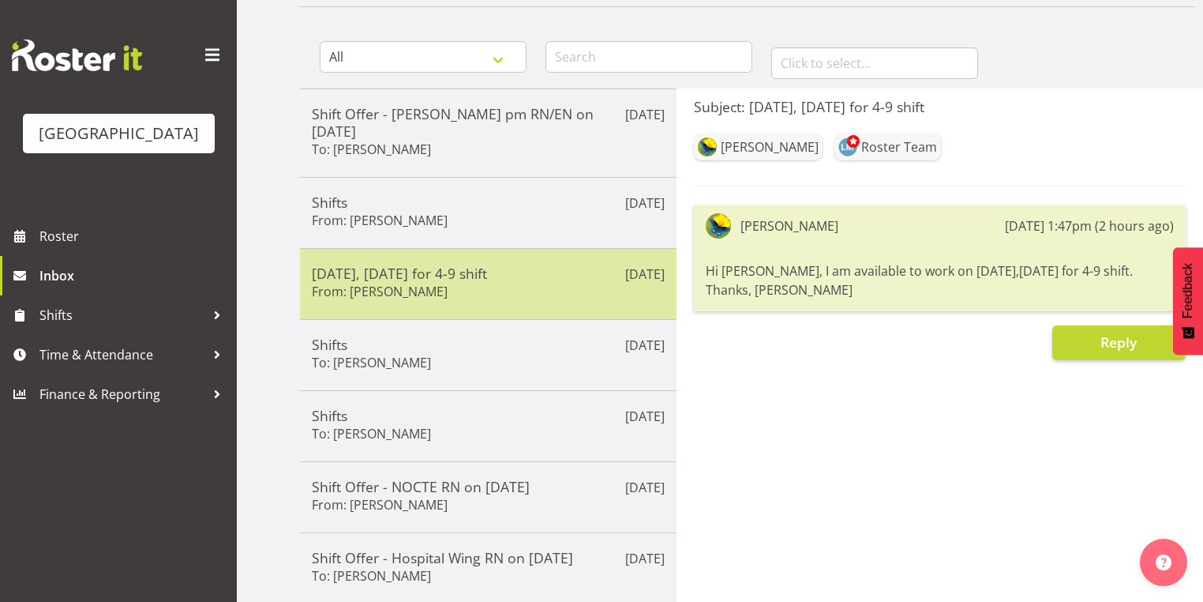
scroll to position [189, 0]
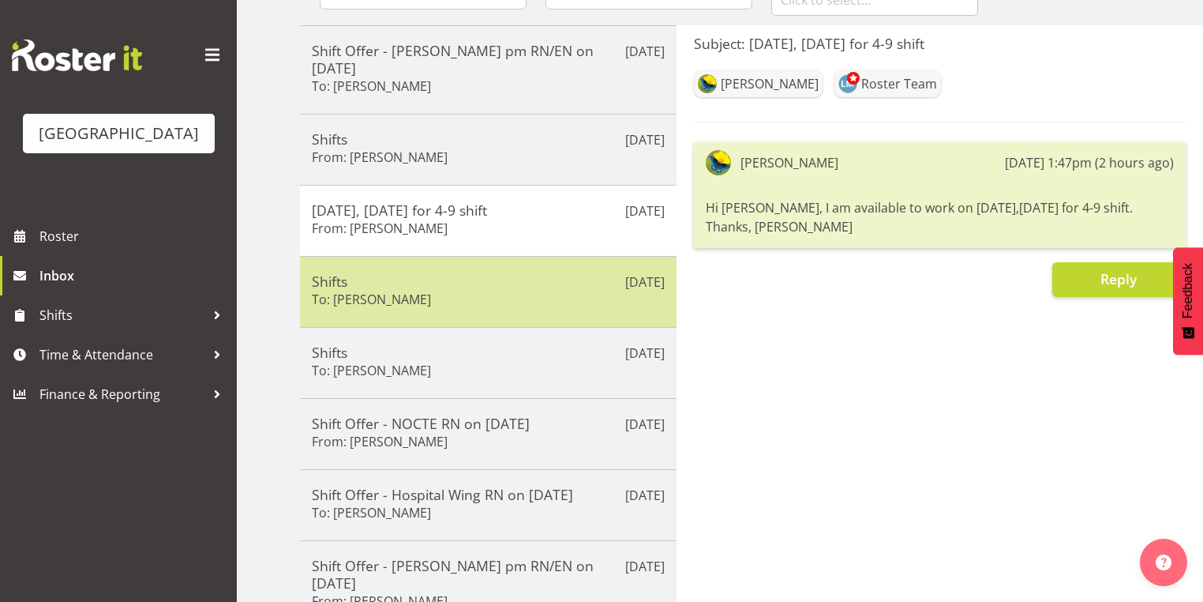
click at [504, 275] on div "Shifts To: [PERSON_NAME]" at bounding box center [488, 291] width 353 height 39
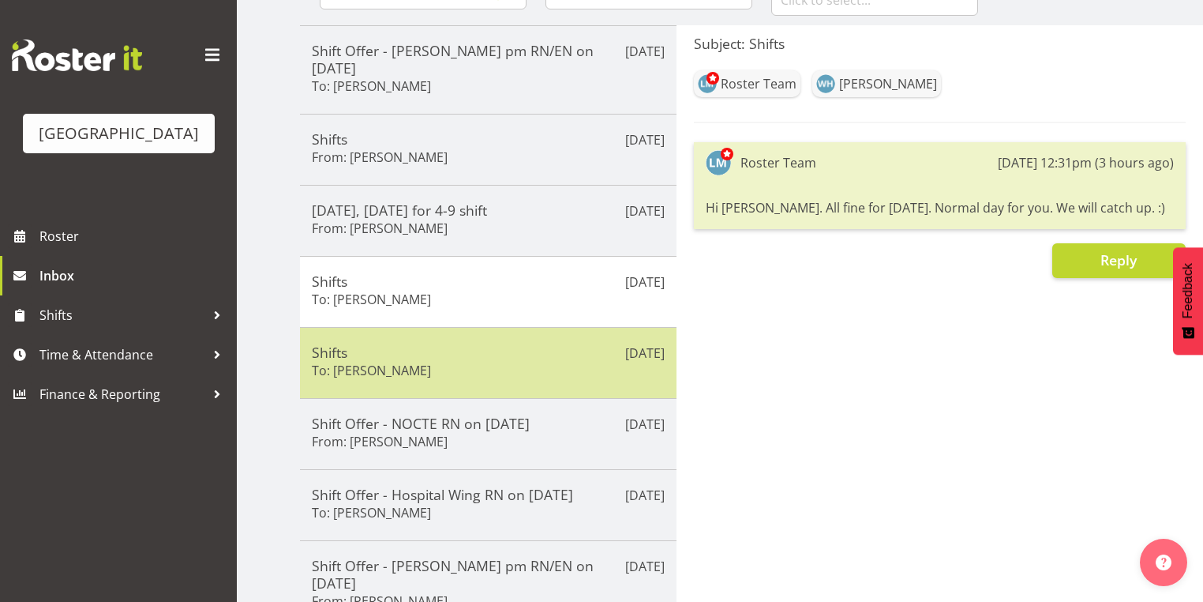
click at [524, 343] on div "Shifts To: [PERSON_NAME]" at bounding box center [488, 362] width 353 height 39
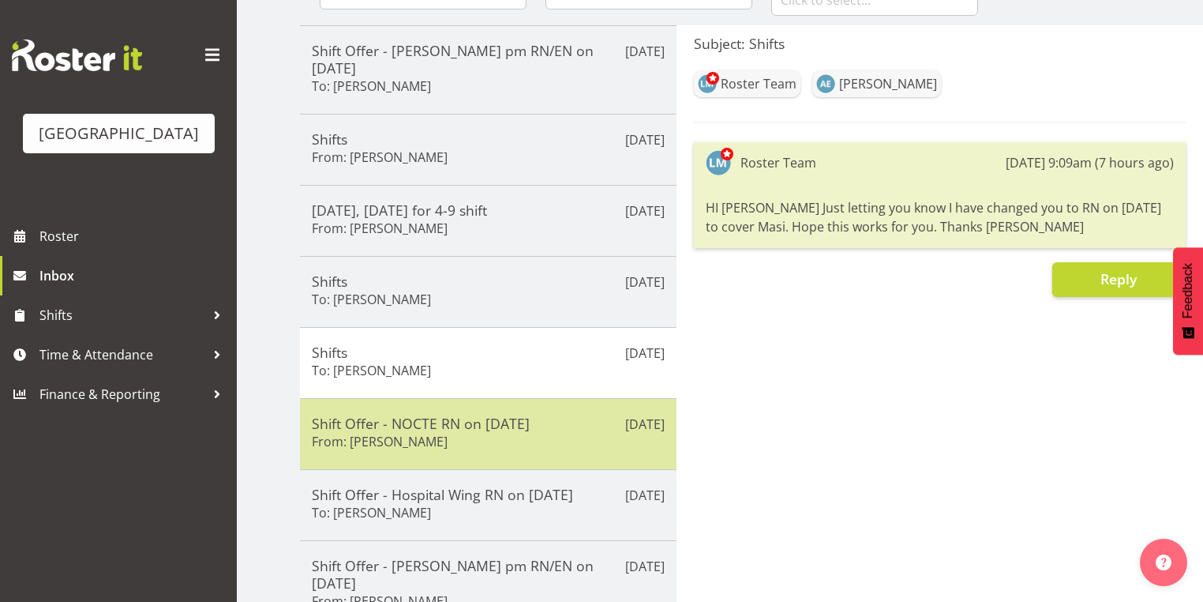
click at [533, 426] on div "Shift Offer - NOCTE RN on [DATE] From: [PERSON_NAME]" at bounding box center [488, 433] width 353 height 39
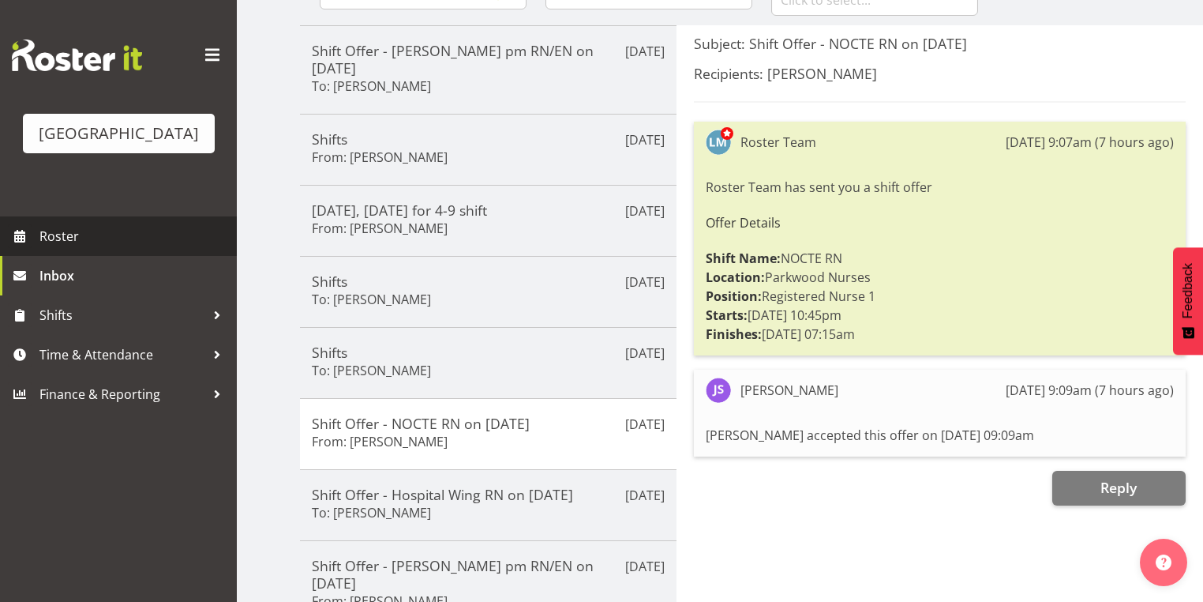
click at [61, 248] on span "Roster" at bounding box center [133, 236] width 189 height 24
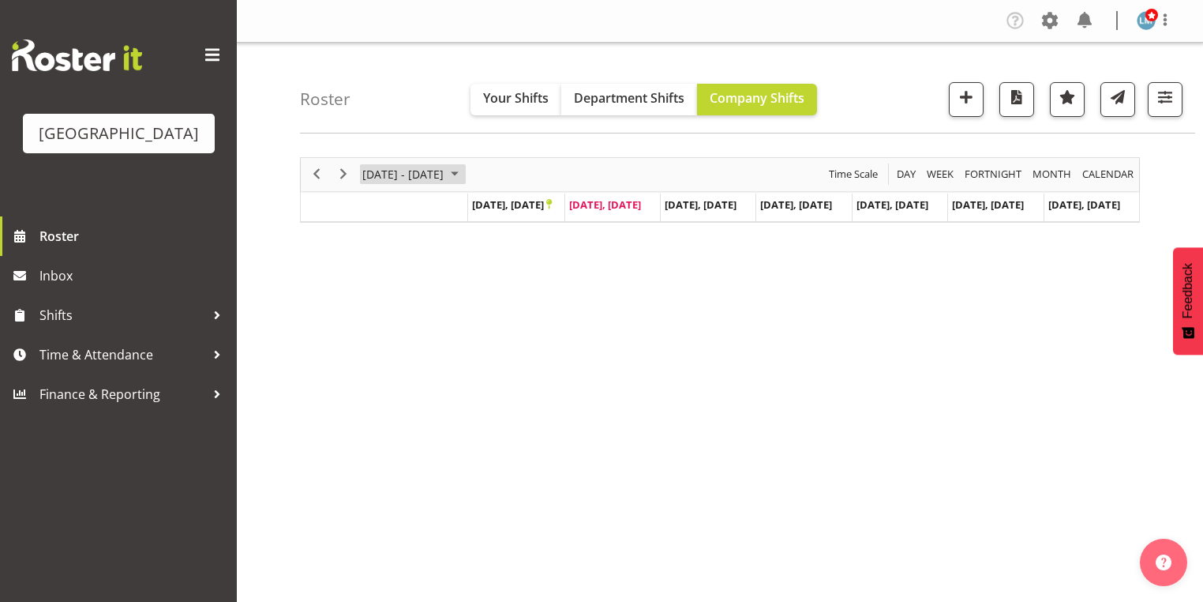
click at [464, 171] on span "September 2025" at bounding box center [454, 174] width 19 height 20
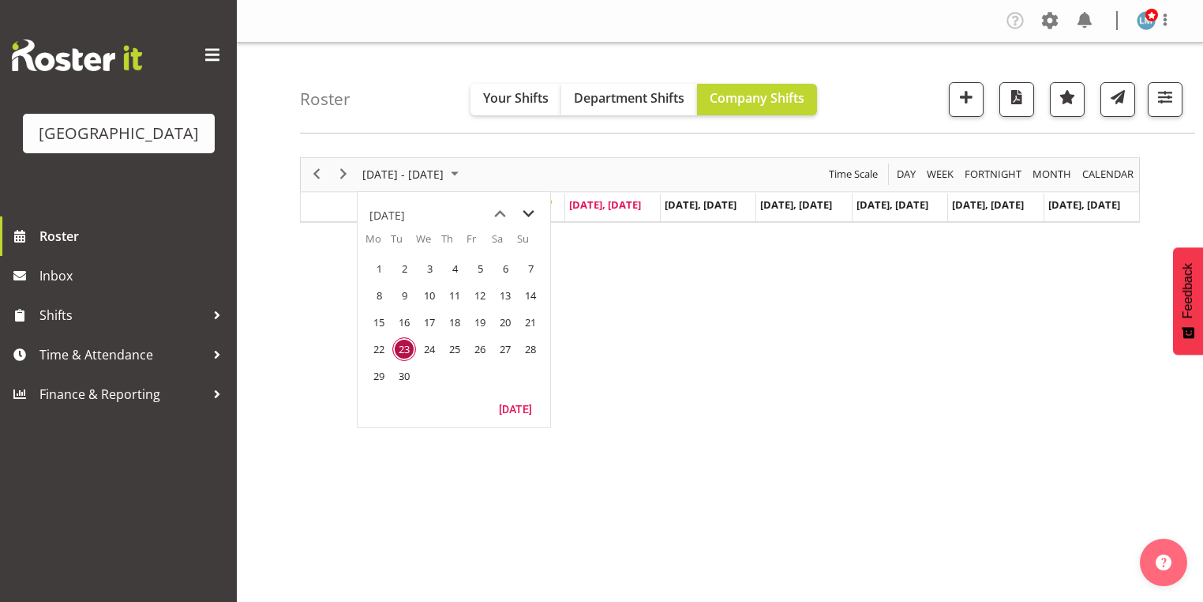
click at [533, 215] on div "[DATE] - [DATE] [DATE] Day Week Fortnight Month calendar Month Agenda Time Scal…" at bounding box center [720, 190] width 840 height 66
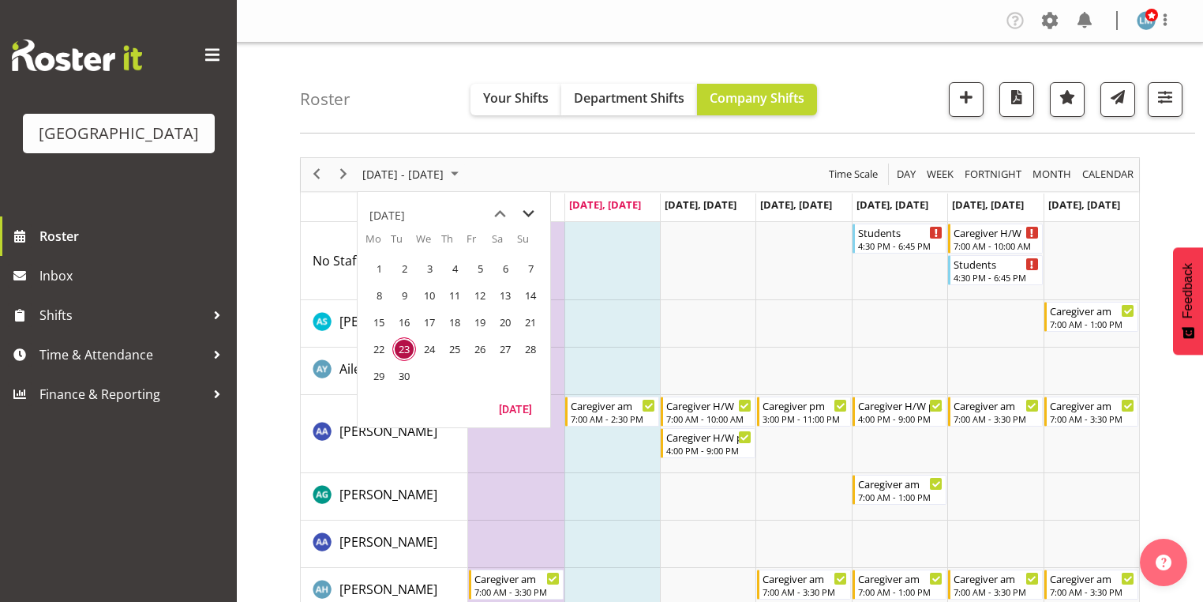
click at [534, 212] on span "next month" at bounding box center [529, 214] width 28 height 28
click at [377, 317] on span "13" at bounding box center [379, 322] width 24 height 24
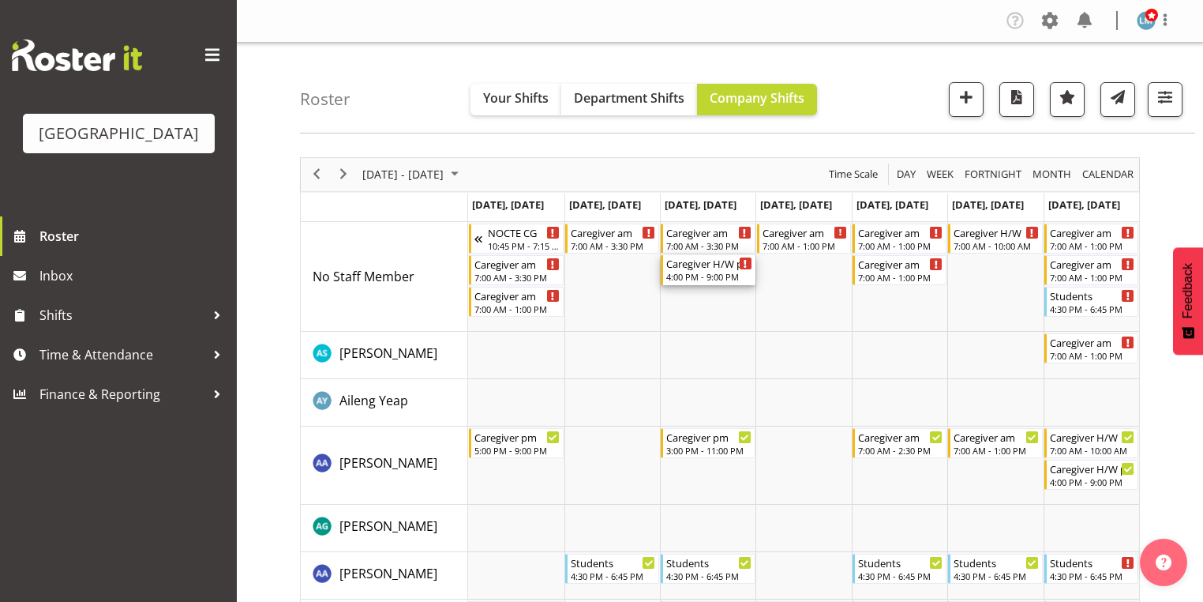
click at [705, 270] on div "Caregiver H/W pm 4:00 PM - 9:00 PM" at bounding box center [708, 270] width 85 height 30
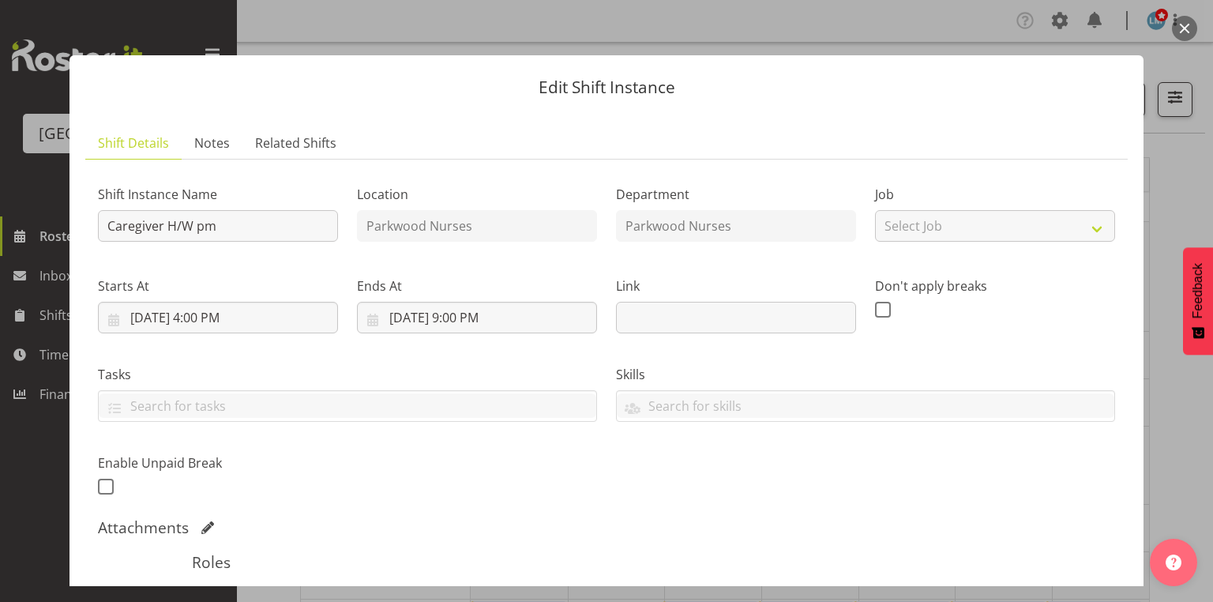
scroll to position [316, 0]
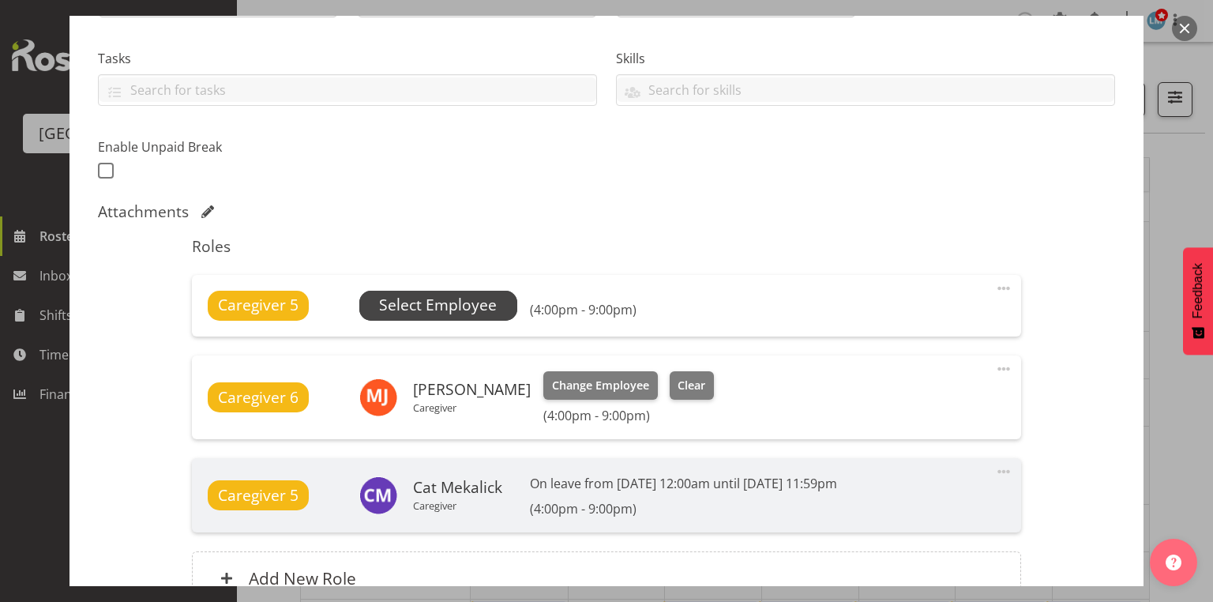
click at [420, 303] on span "Select Employee" at bounding box center [438, 305] width 118 height 23
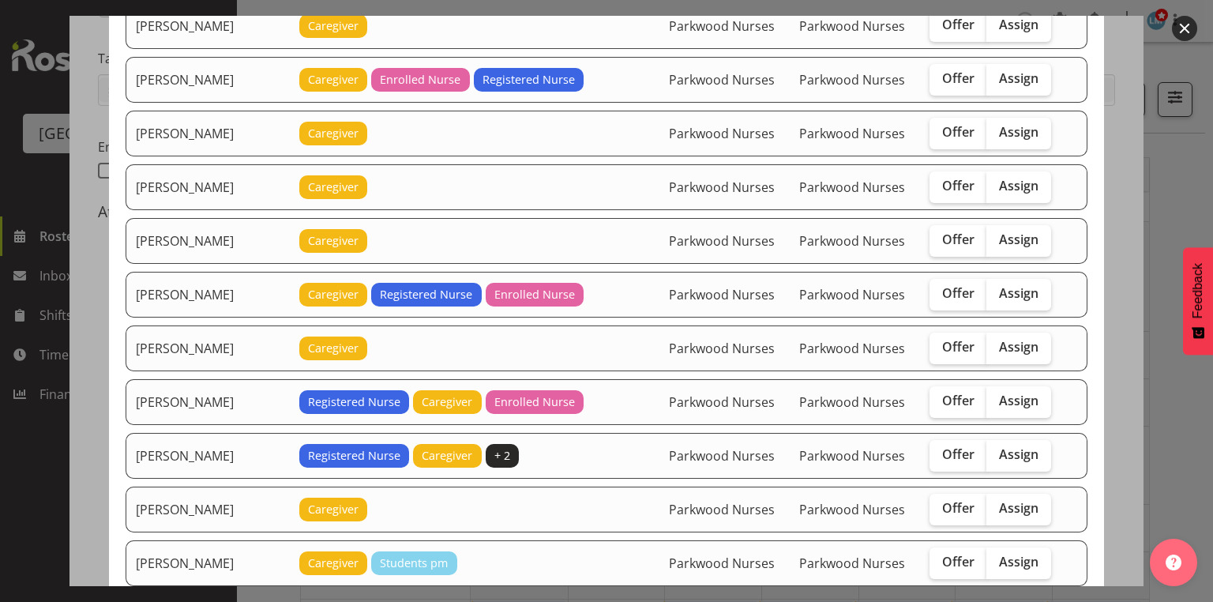
scroll to position [632, 0]
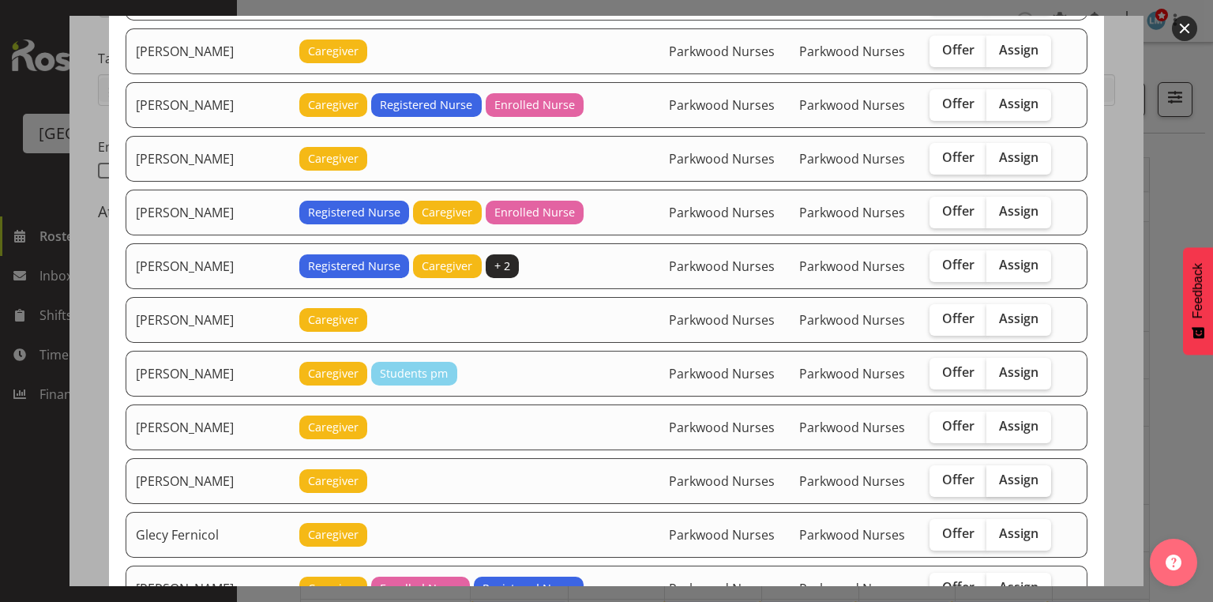
click at [1003, 471] on span "Assign" at bounding box center [1018, 479] width 39 height 16
click at [996, 474] on input "Assign" at bounding box center [991, 479] width 10 height 10
checkbox input "true"
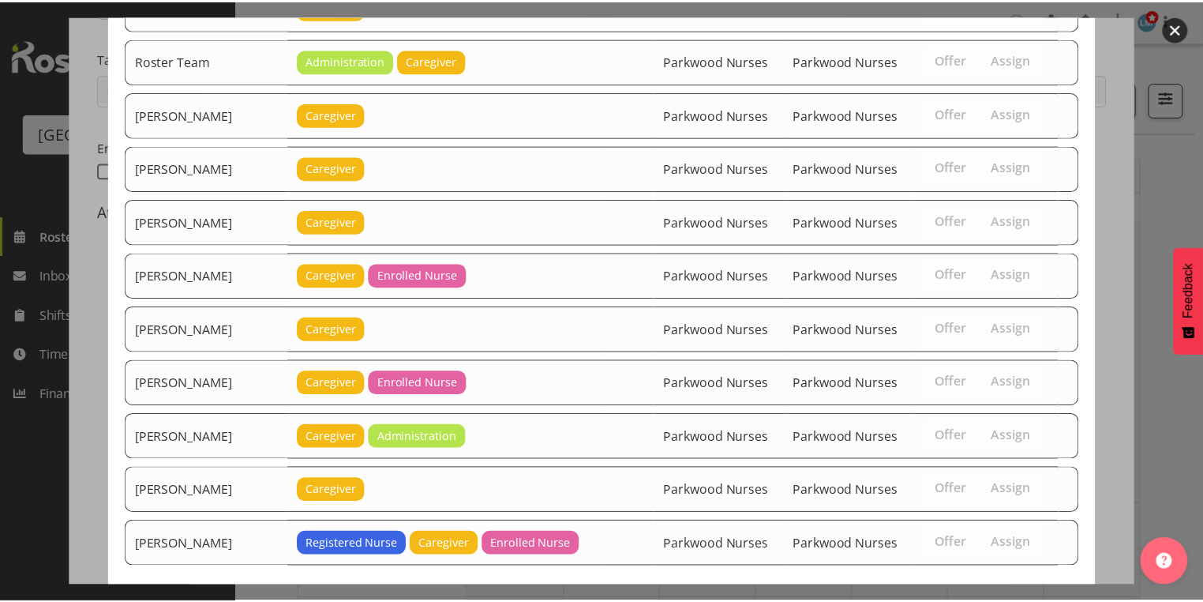
scroll to position [2863, 0]
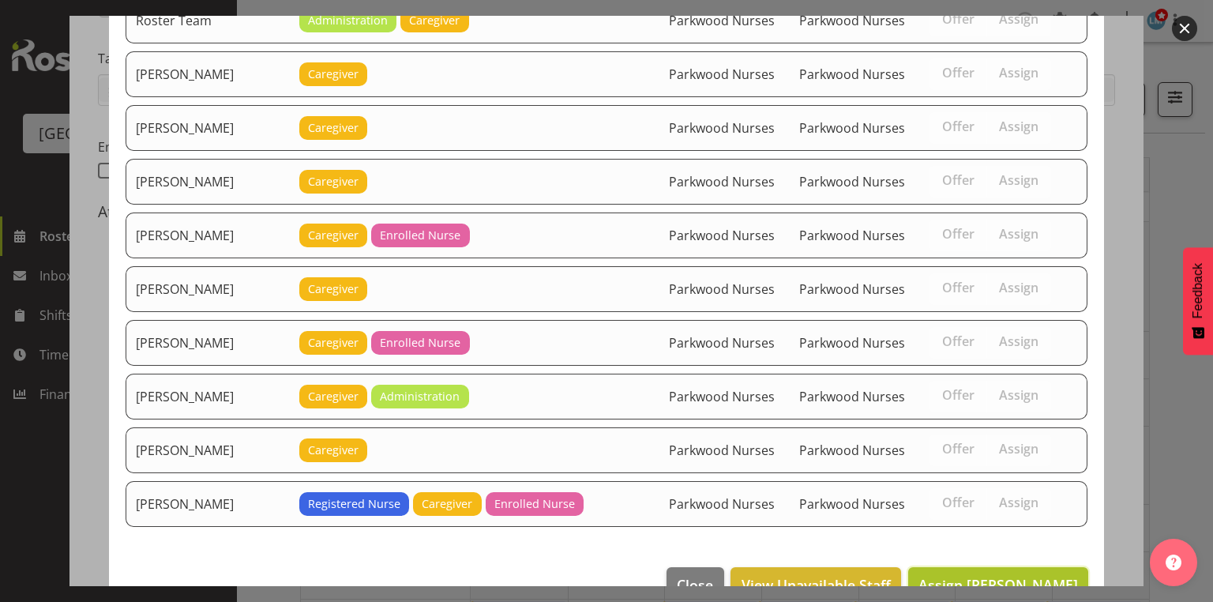
click at [1011, 575] on span "Assign [PERSON_NAME]" at bounding box center [997, 584] width 159 height 19
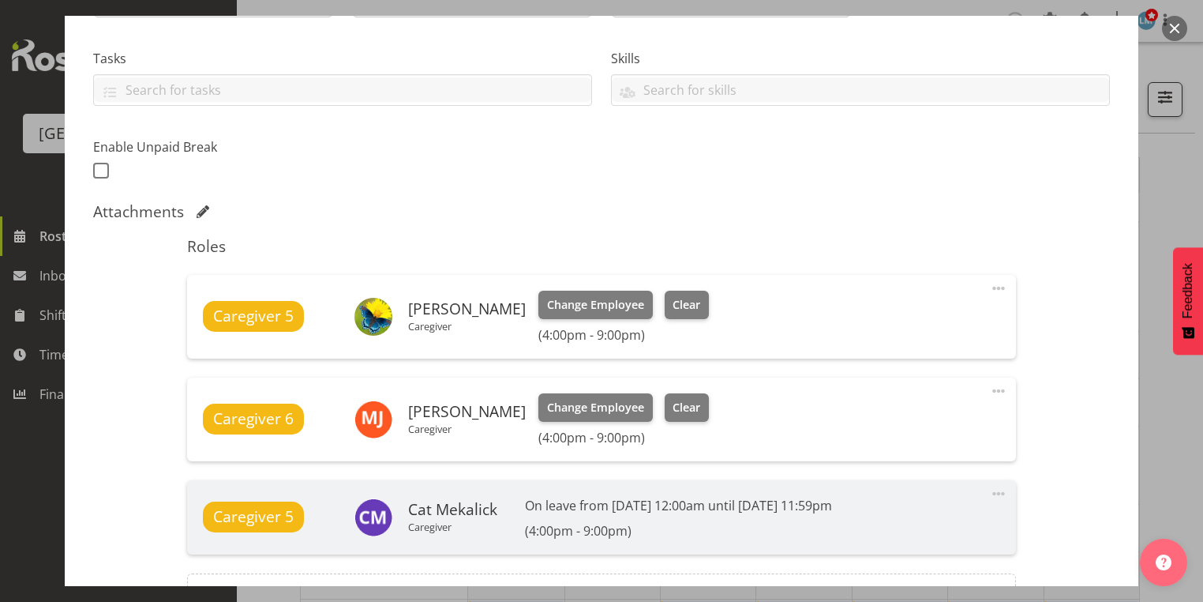
scroll to position [496, 0]
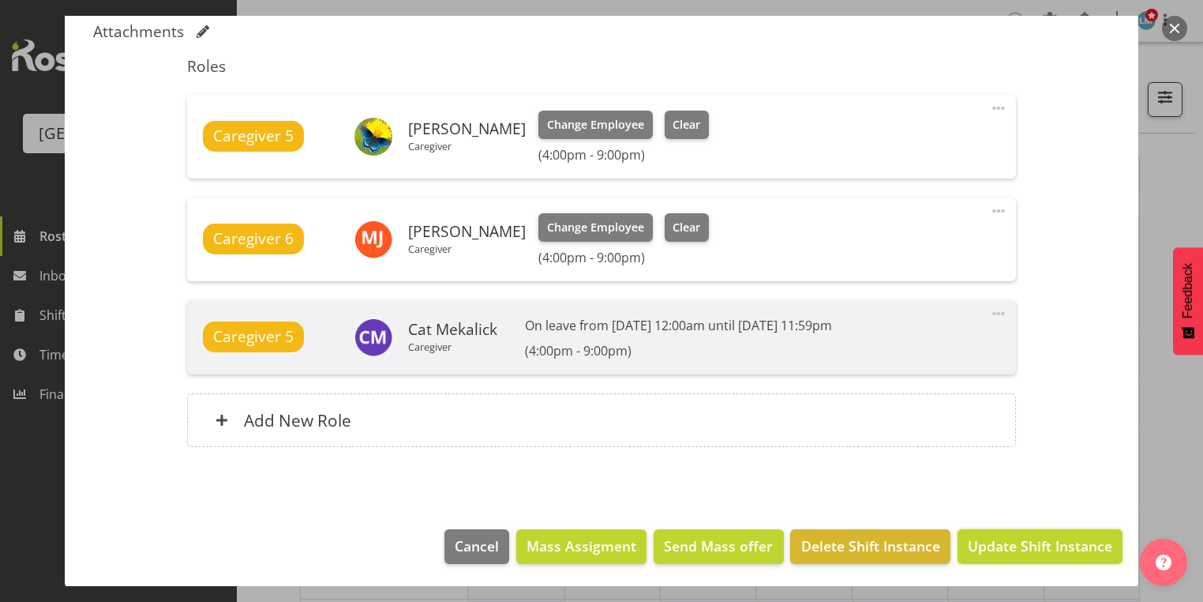
click at [1011, 538] on span "Update Shift Instance" at bounding box center [1040, 545] width 144 height 21
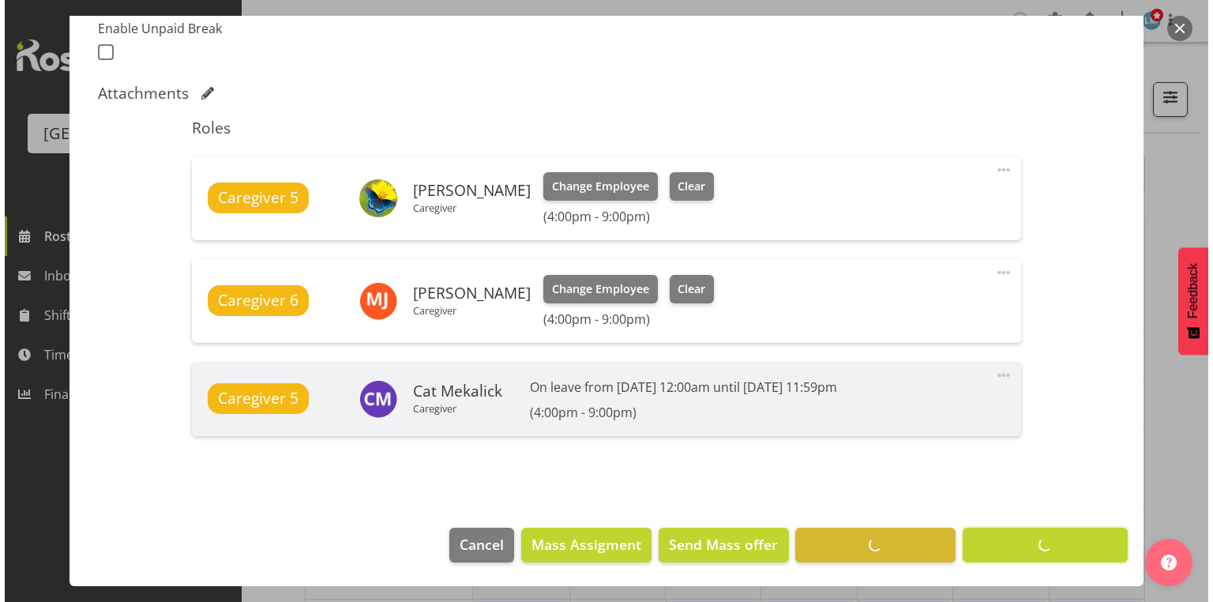
scroll to position [433, 0]
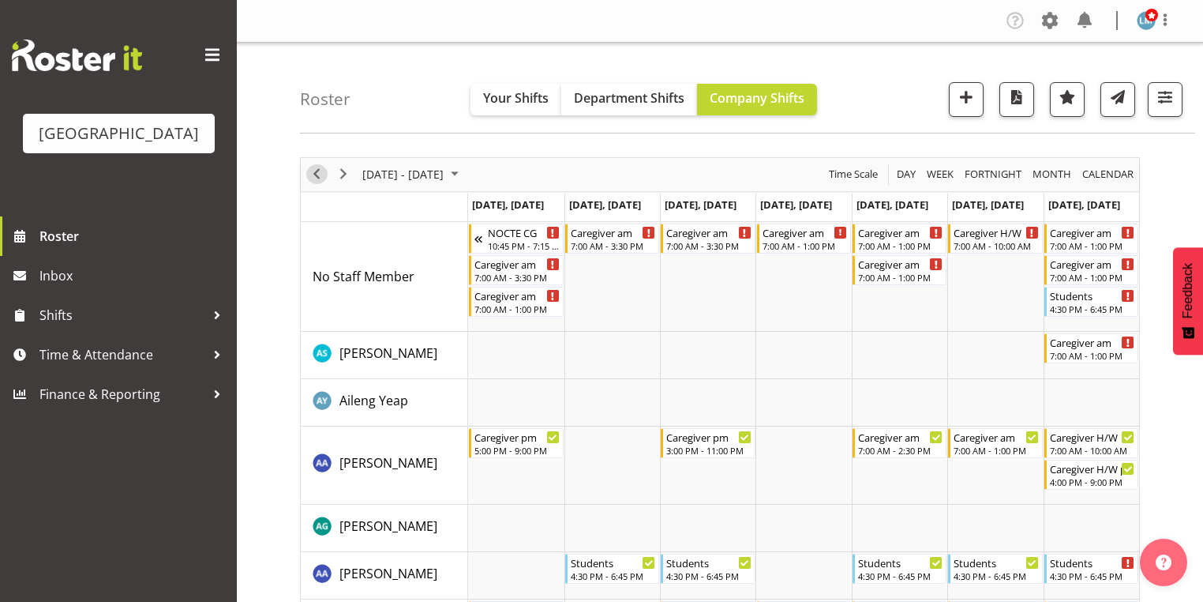
click at [315, 171] on span "Previous" at bounding box center [316, 174] width 19 height 20
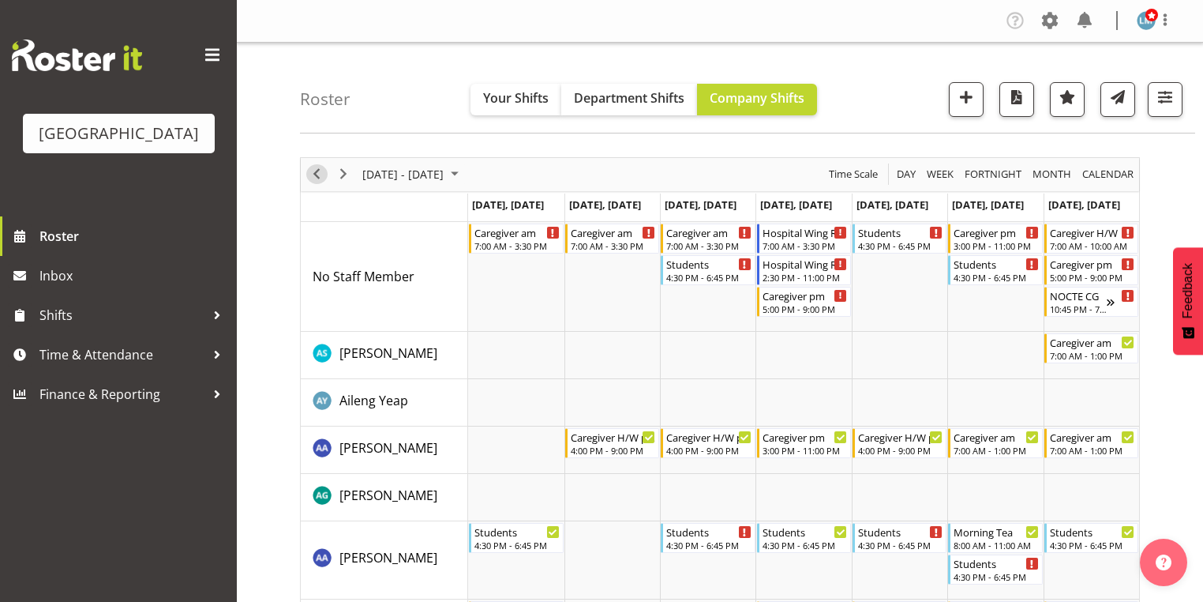
click at [321, 171] on span "Previous" at bounding box center [316, 174] width 19 height 20
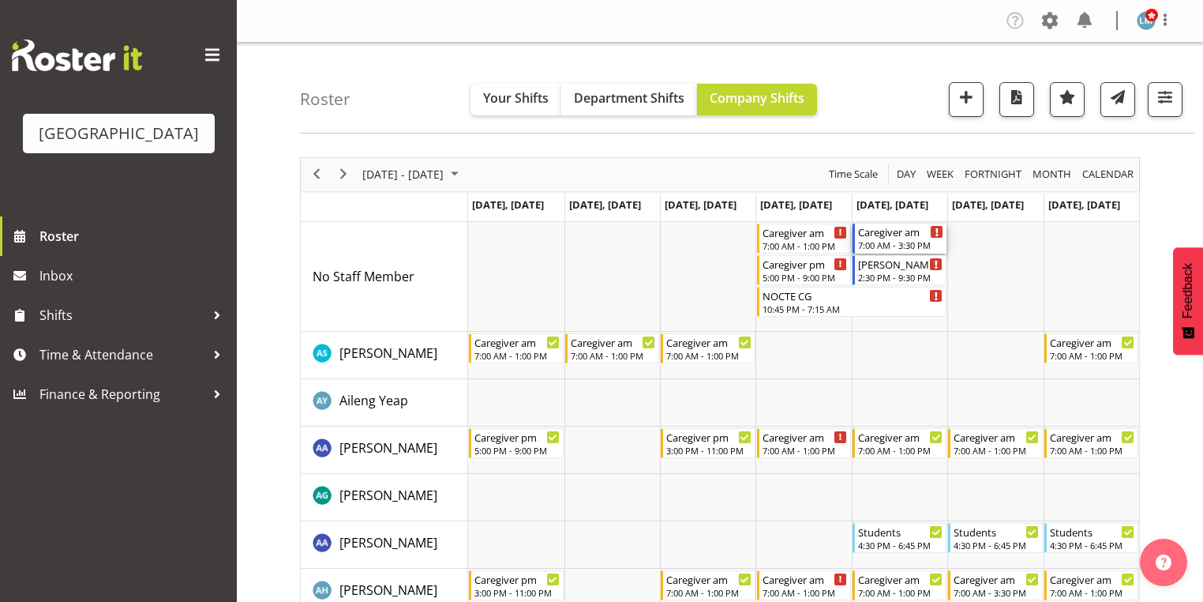
click at [877, 234] on div "Caregiver am" at bounding box center [900, 231] width 85 height 16
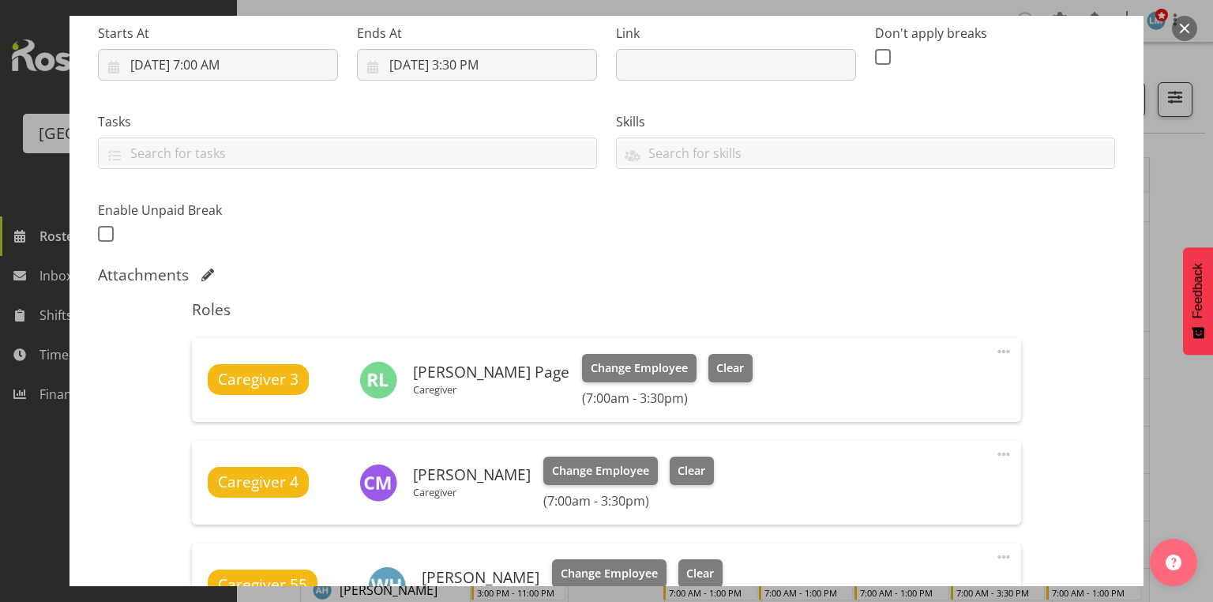
scroll to position [505, 0]
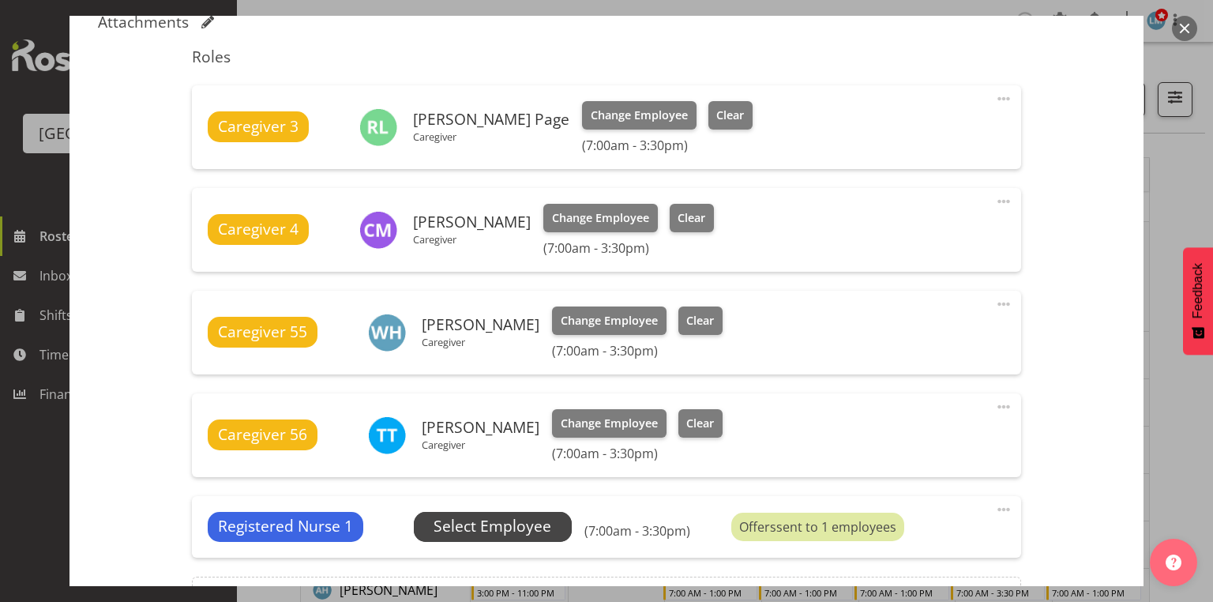
click at [486, 520] on span "Select Employee" at bounding box center [492, 526] width 118 height 23
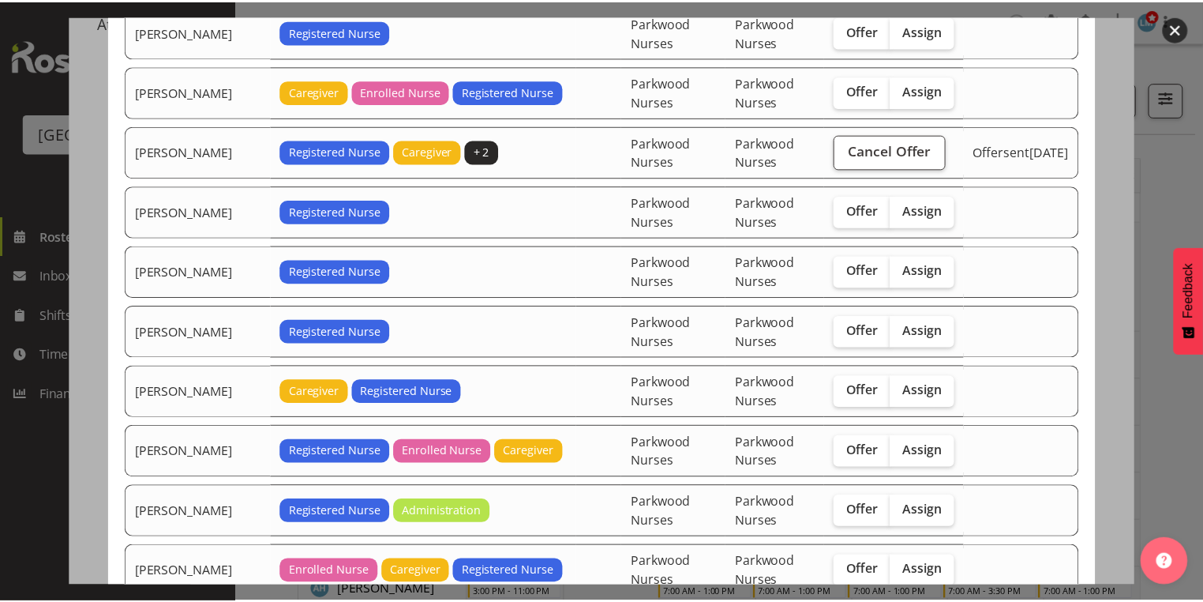
scroll to position [189, 0]
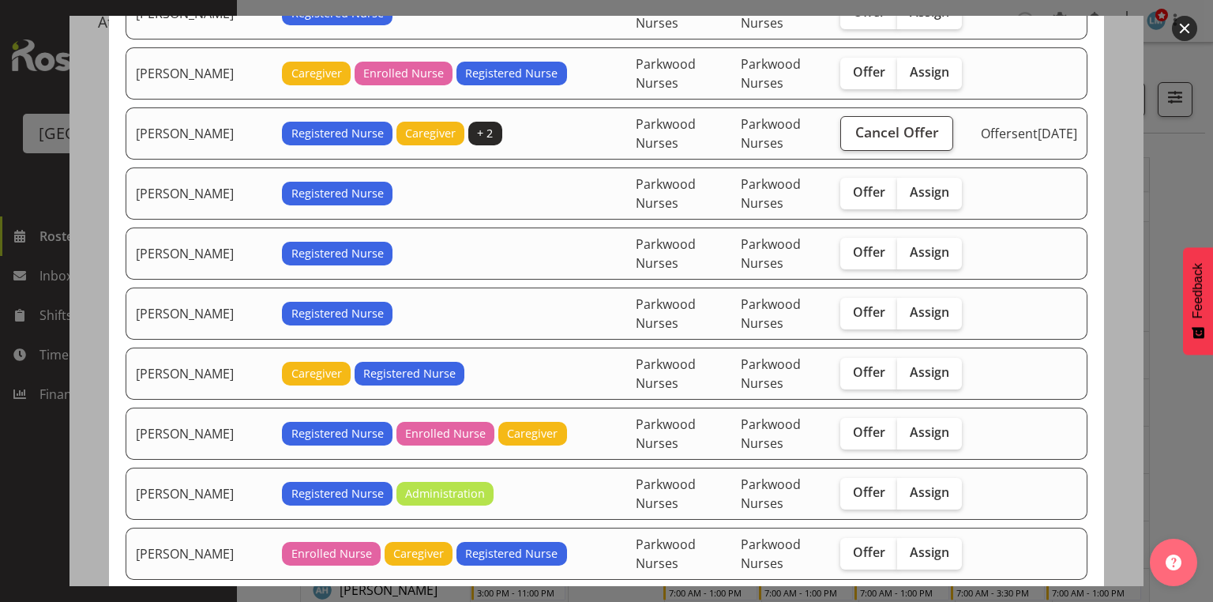
click at [1179, 24] on button "button" at bounding box center [1184, 28] width 25 height 25
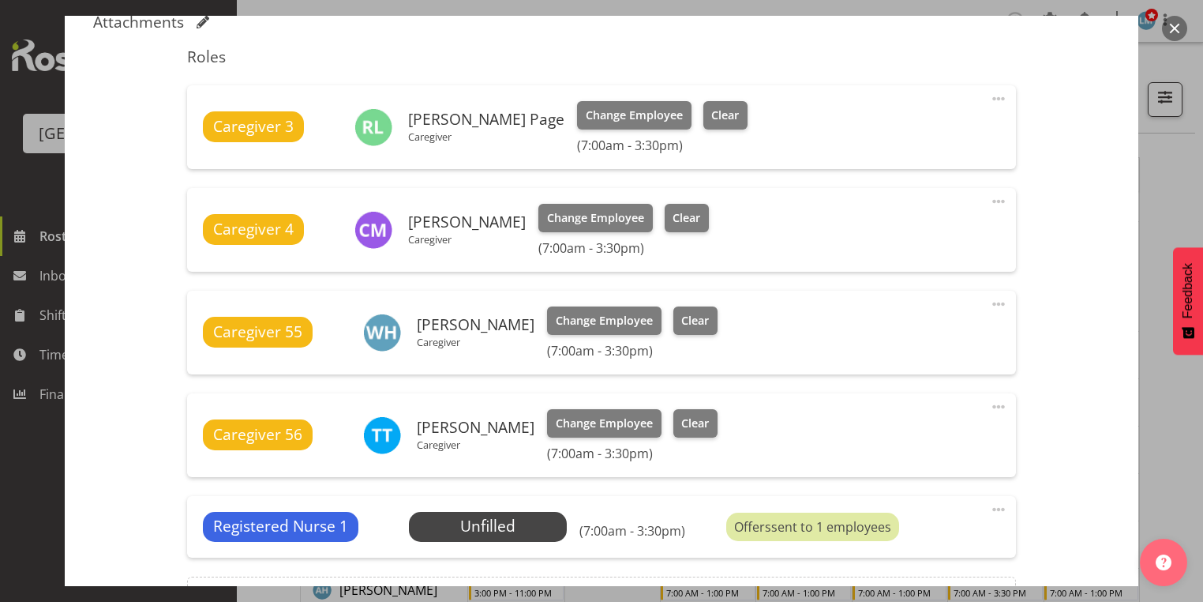
click at [991, 505] on span at bounding box center [998, 509] width 19 height 19
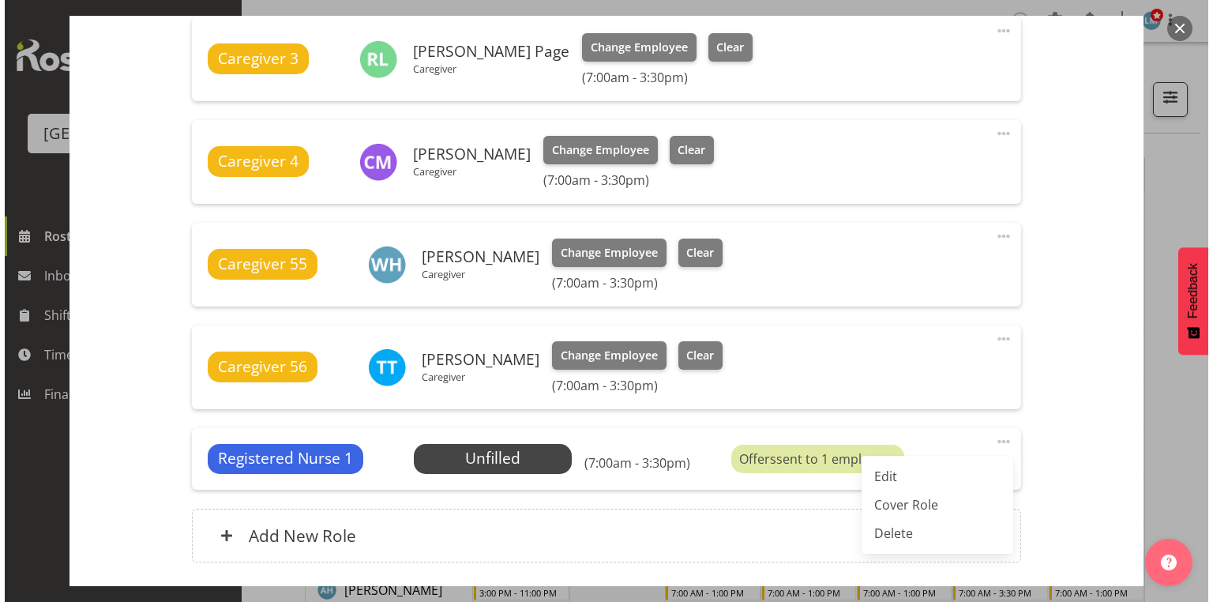
scroll to position [632, 0]
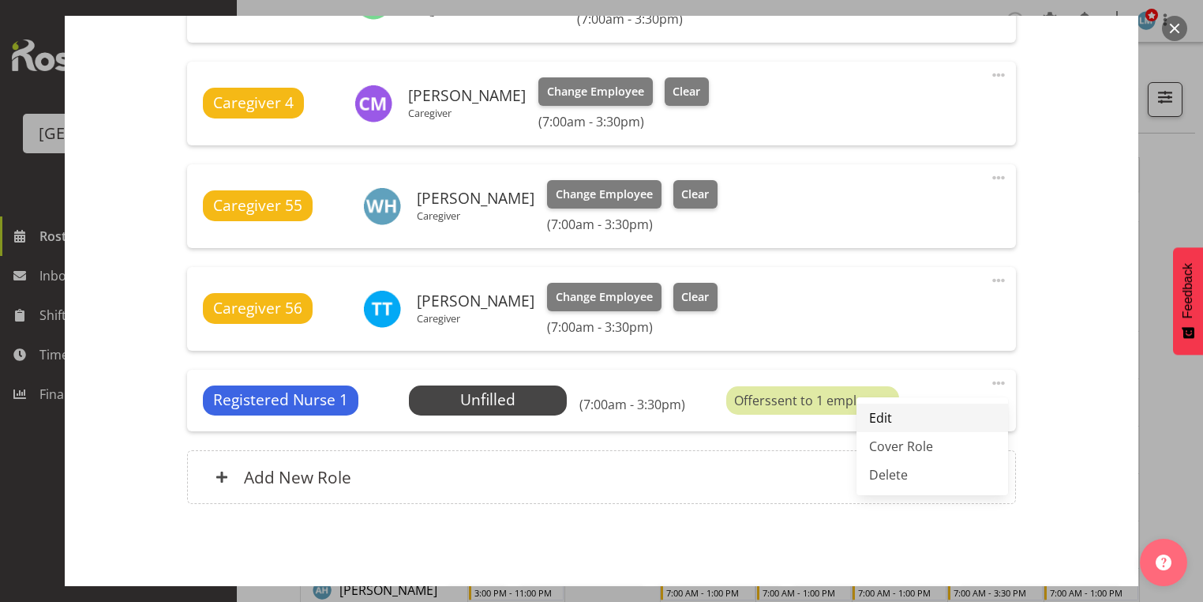
click at [878, 411] on link "Edit" at bounding box center [933, 417] width 152 height 28
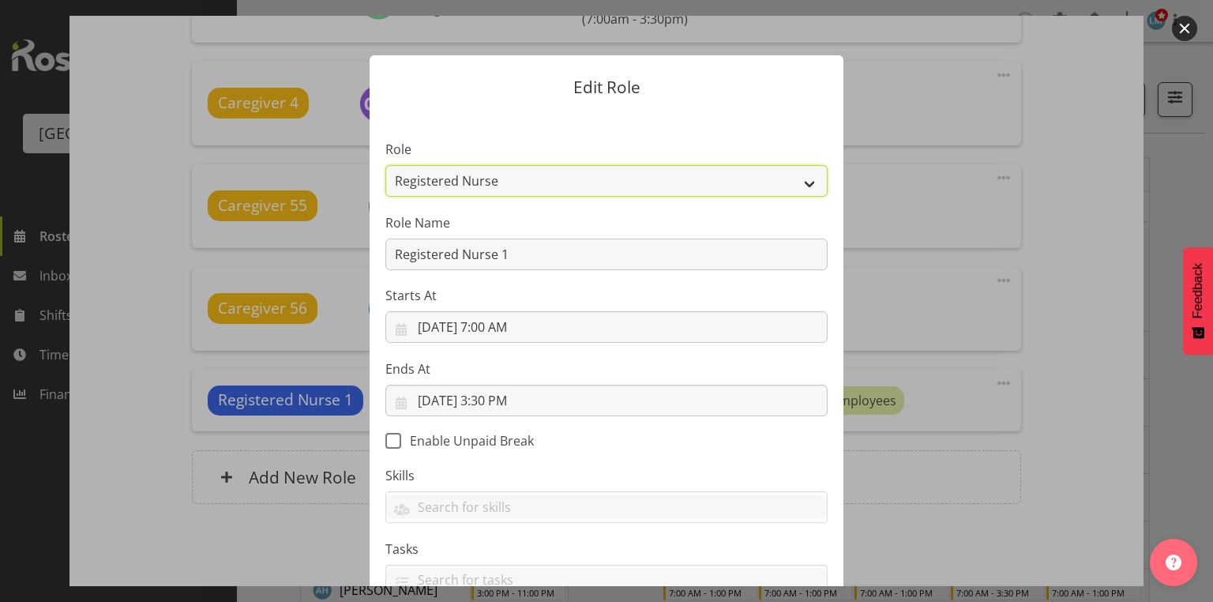
click at [802, 185] on select "Administration [PERSON_NAME] Caregiver Cook am Cook pm Dishwasher Enrolled Nurs…" at bounding box center [606, 181] width 442 height 32
select select "159"
click at [385, 165] on select "Administration [PERSON_NAME] Caregiver Cook am Cook pm Dishwasher Enrolled Nurs…" at bounding box center [606, 181] width 442 height 32
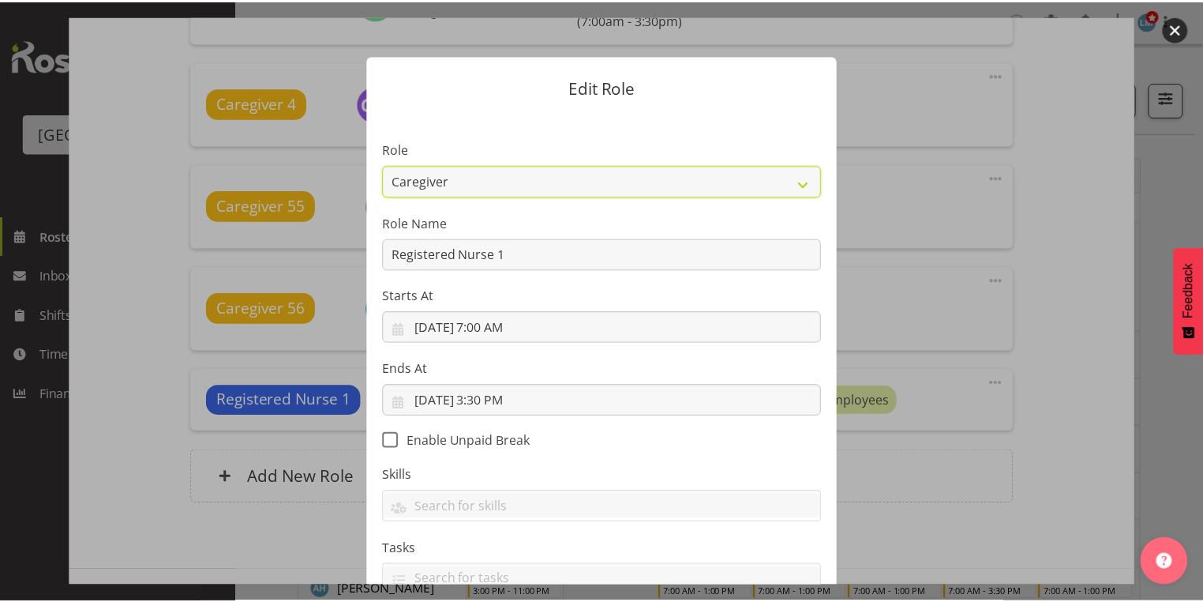
scroll to position [115, 0]
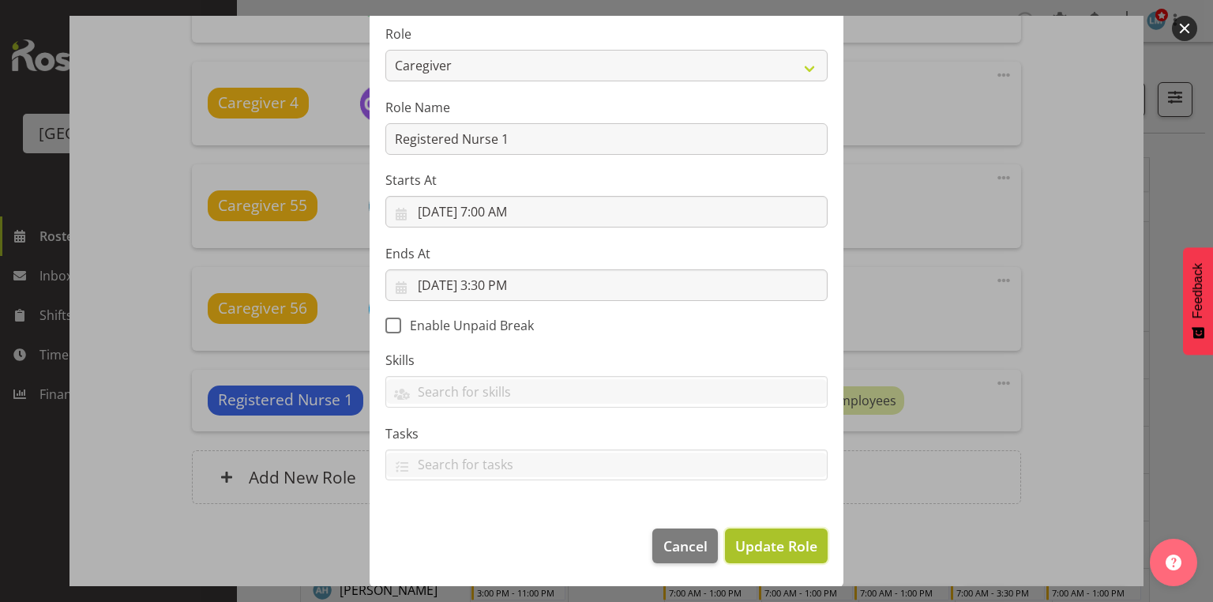
click at [767, 545] on span "Update Role" at bounding box center [776, 545] width 82 height 21
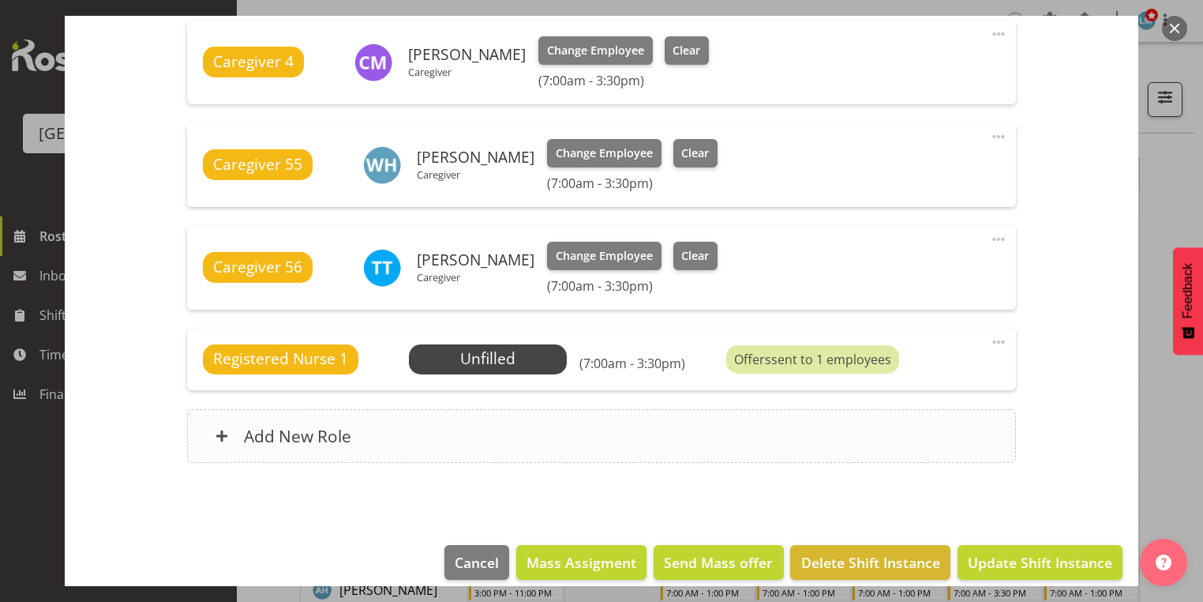
scroll to position [688, 0]
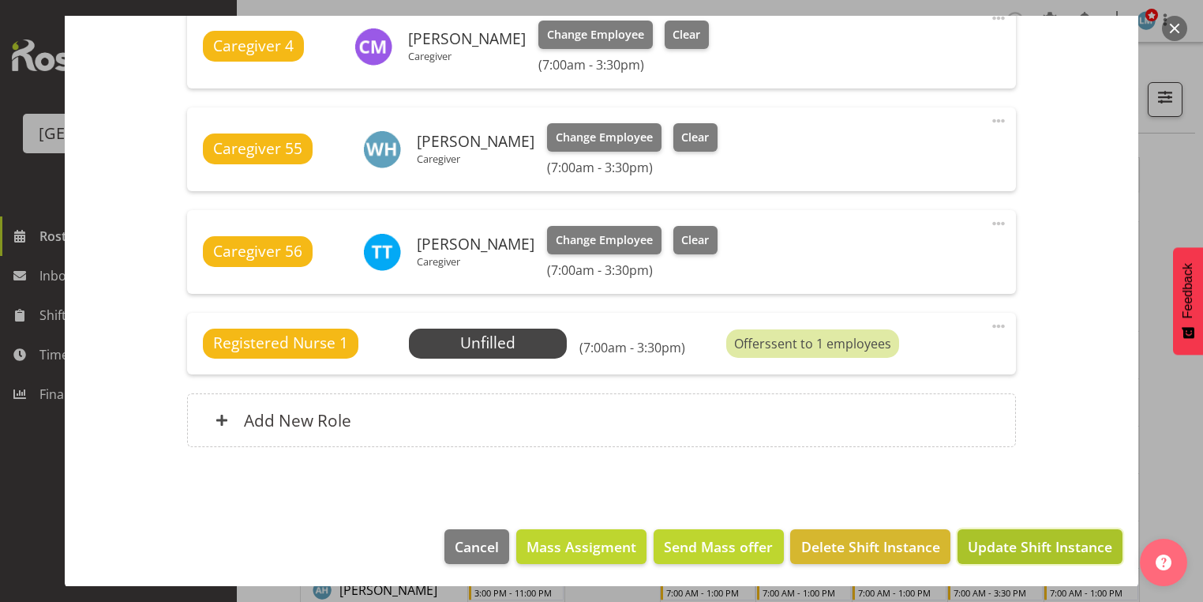
click at [1023, 546] on span "Update Shift Instance" at bounding box center [1040, 546] width 144 height 21
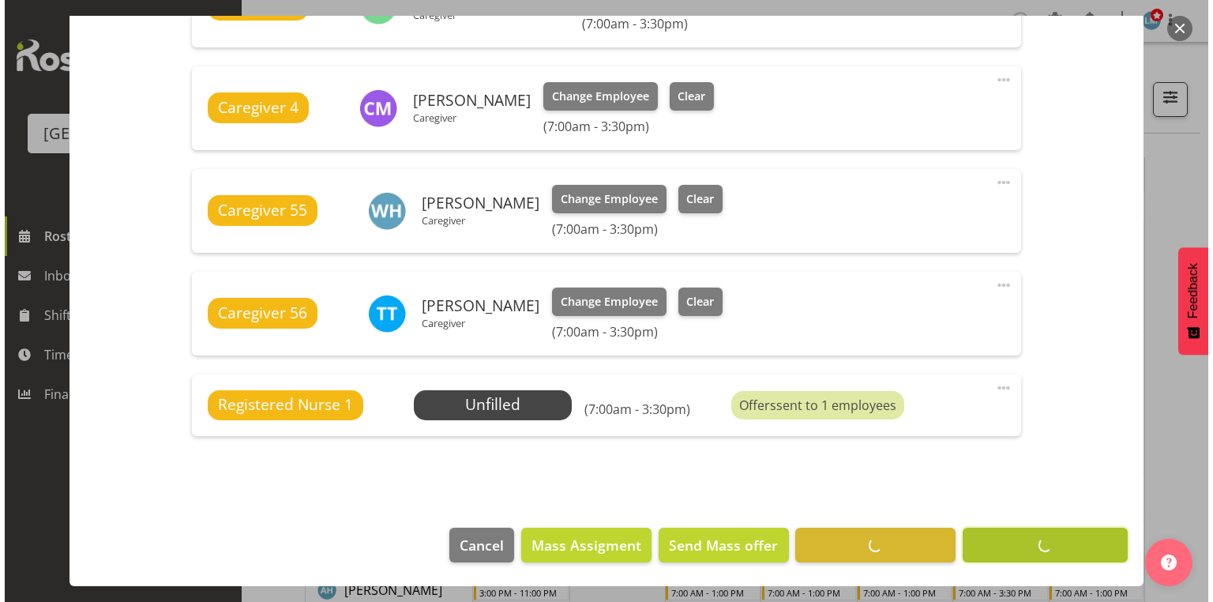
scroll to position [626, 0]
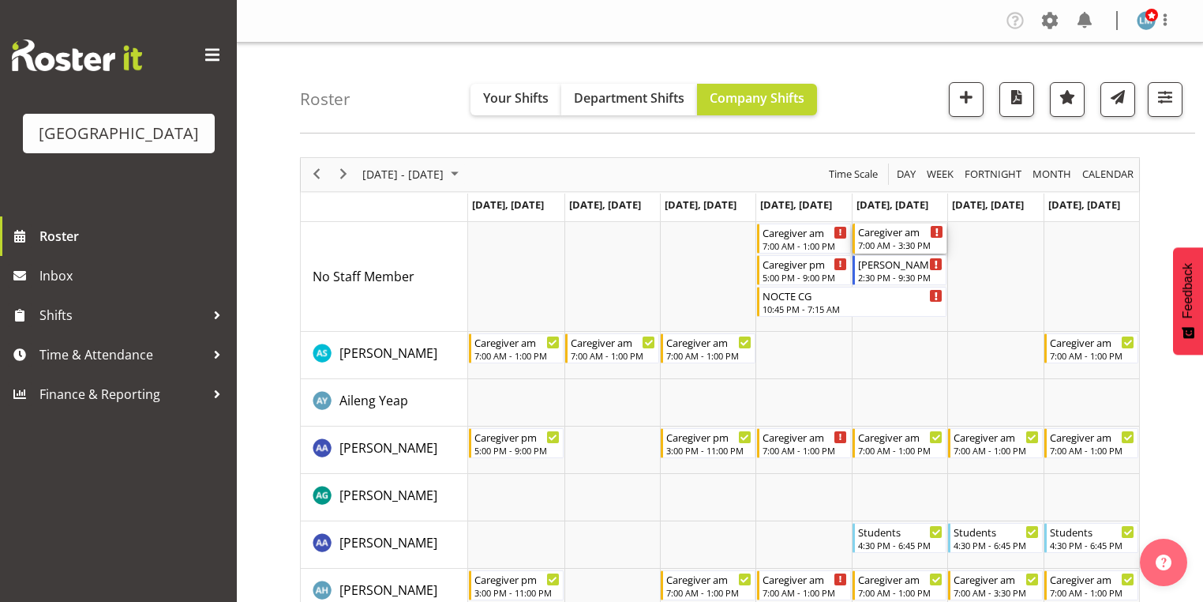
click at [883, 238] on div "Caregiver am 7:00 AM - 3:30 PM" at bounding box center [900, 238] width 85 height 30
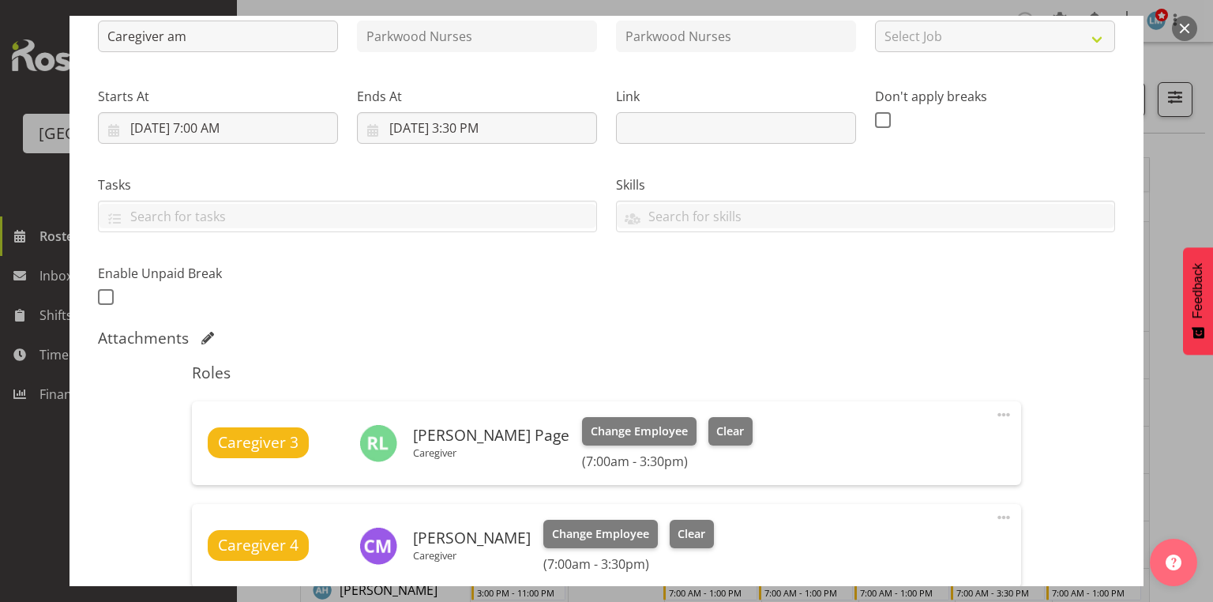
scroll to position [505, 0]
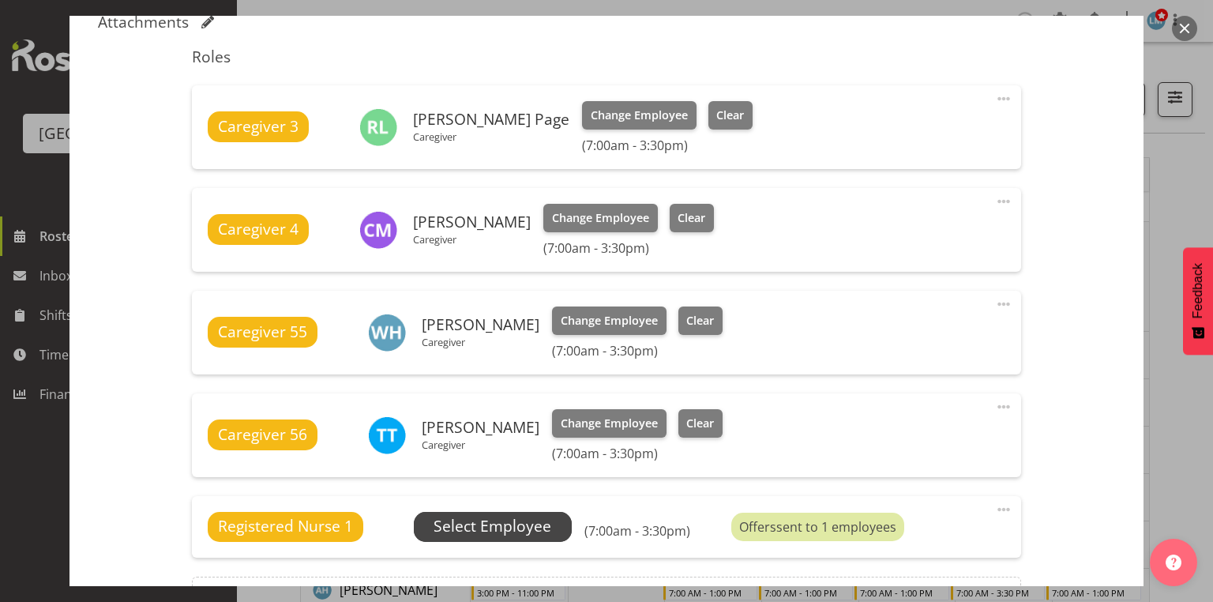
click at [483, 527] on span "Select Employee" at bounding box center [492, 526] width 118 height 23
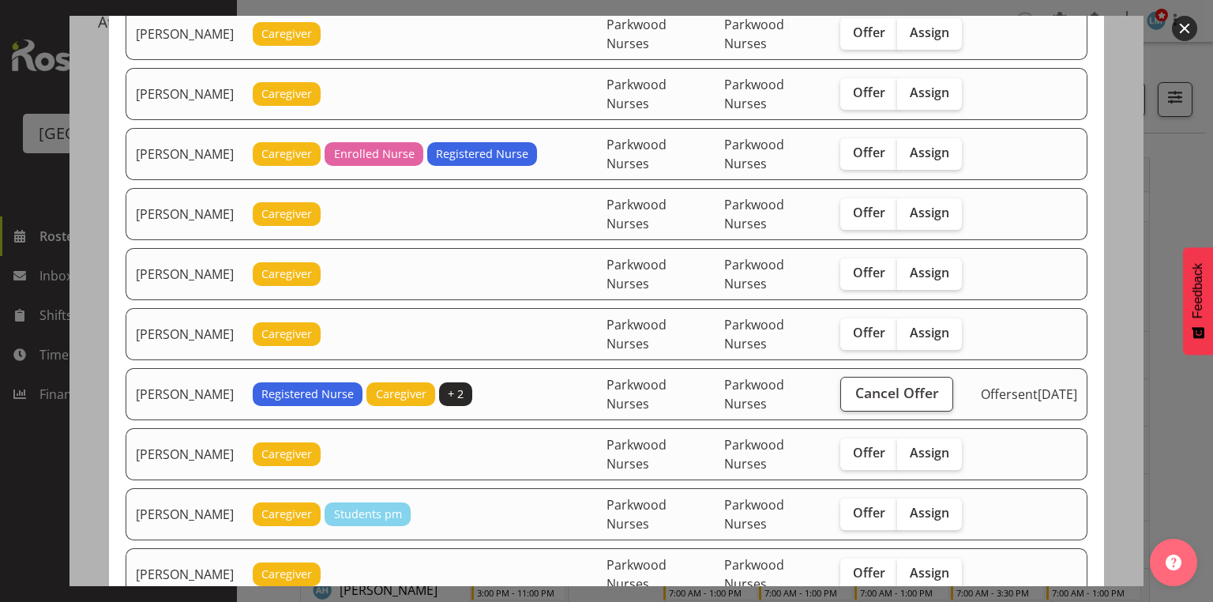
scroll to position [189, 0]
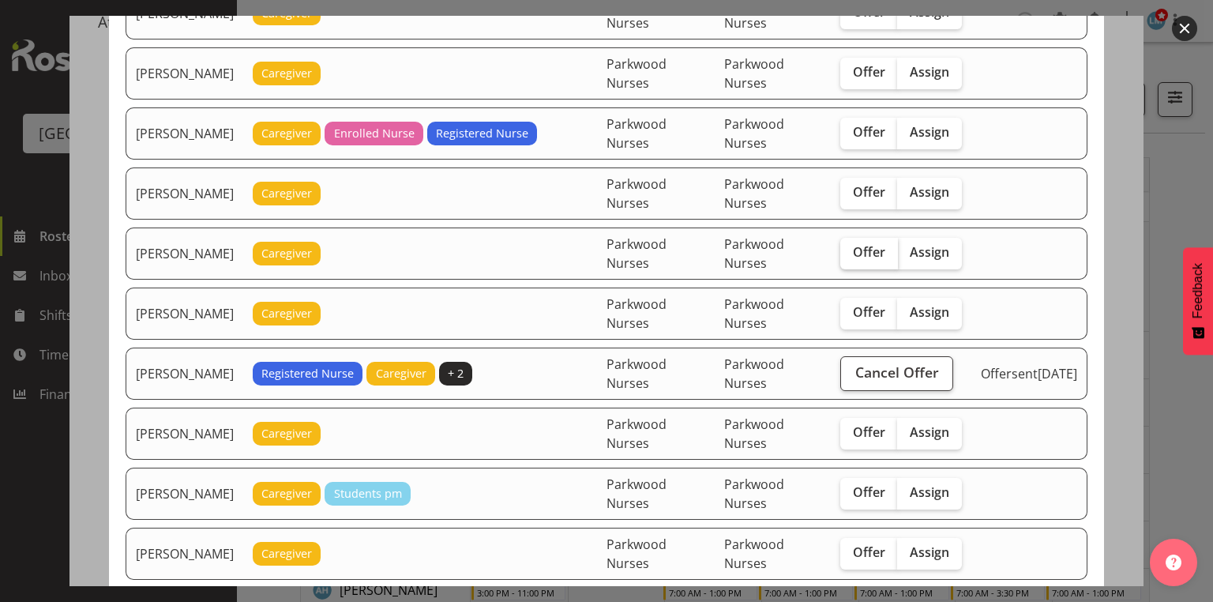
click at [862, 245] on span "Offer" at bounding box center [869, 252] width 32 height 16
click at [850, 247] on input "Offer" at bounding box center [845, 252] width 10 height 10
checkbox input "true"
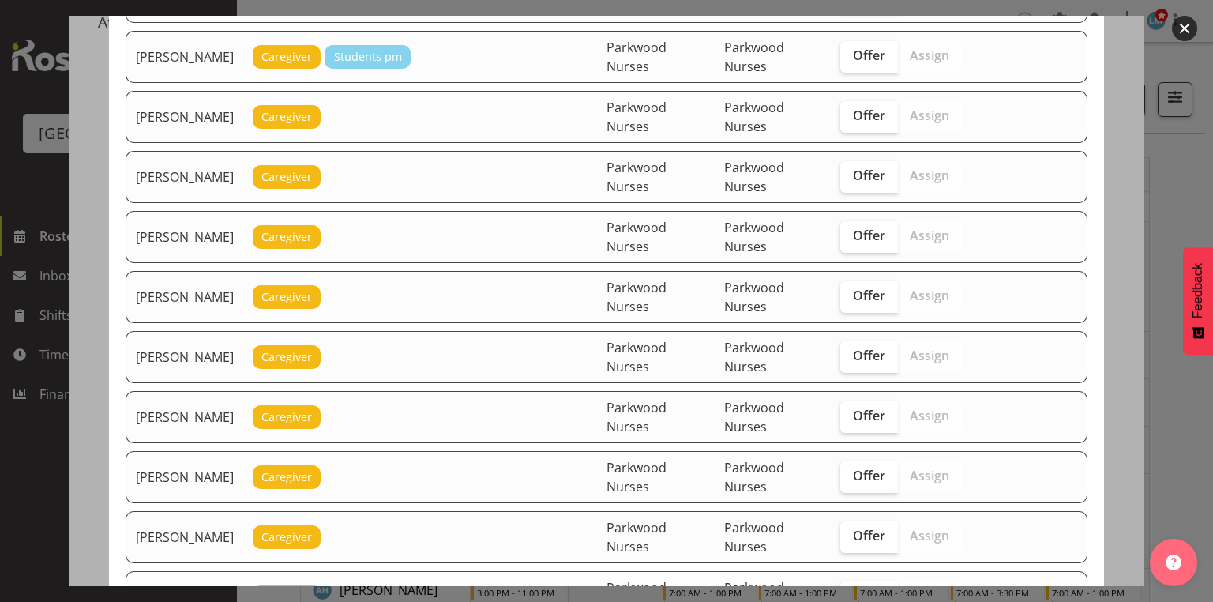
scroll to position [632, 0]
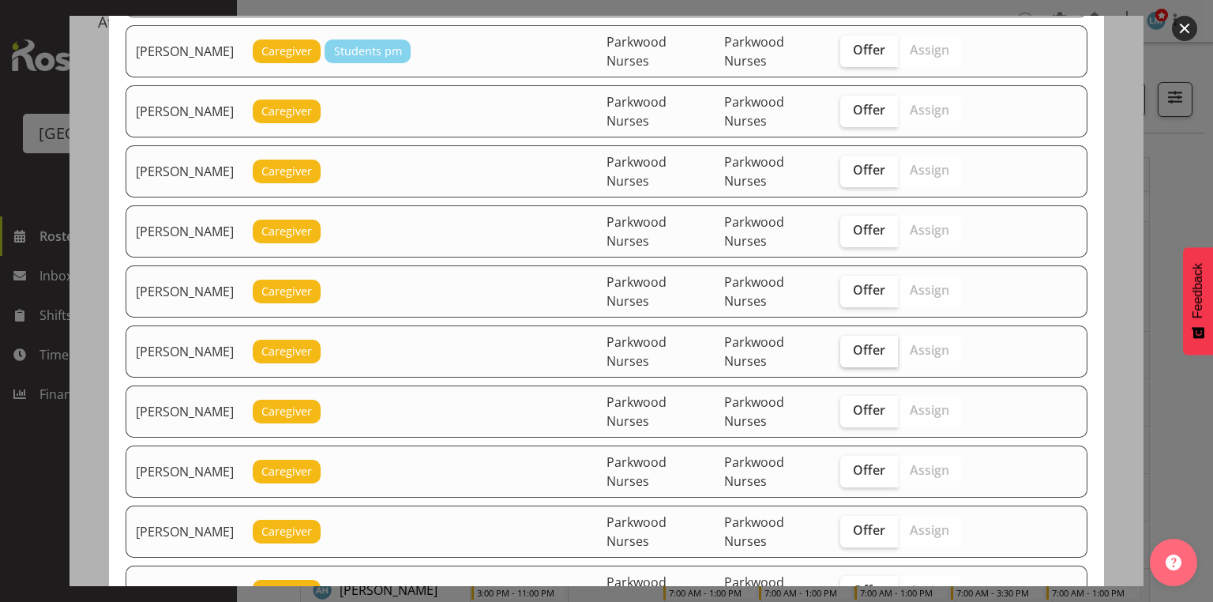
click at [865, 342] on span "Offer" at bounding box center [869, 350] width 32 height 16
click at [850, 345] on input "Offer" at bounding box center [845, 350] width 10 height 10
checkbox input "true"
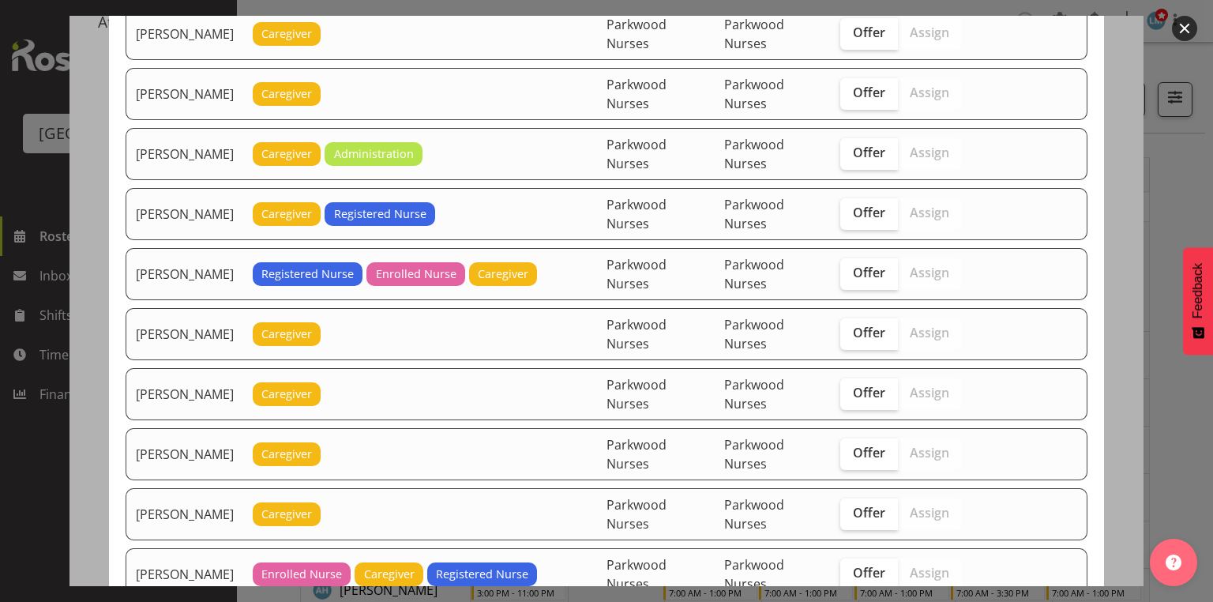
scroll to position [1200, 0]
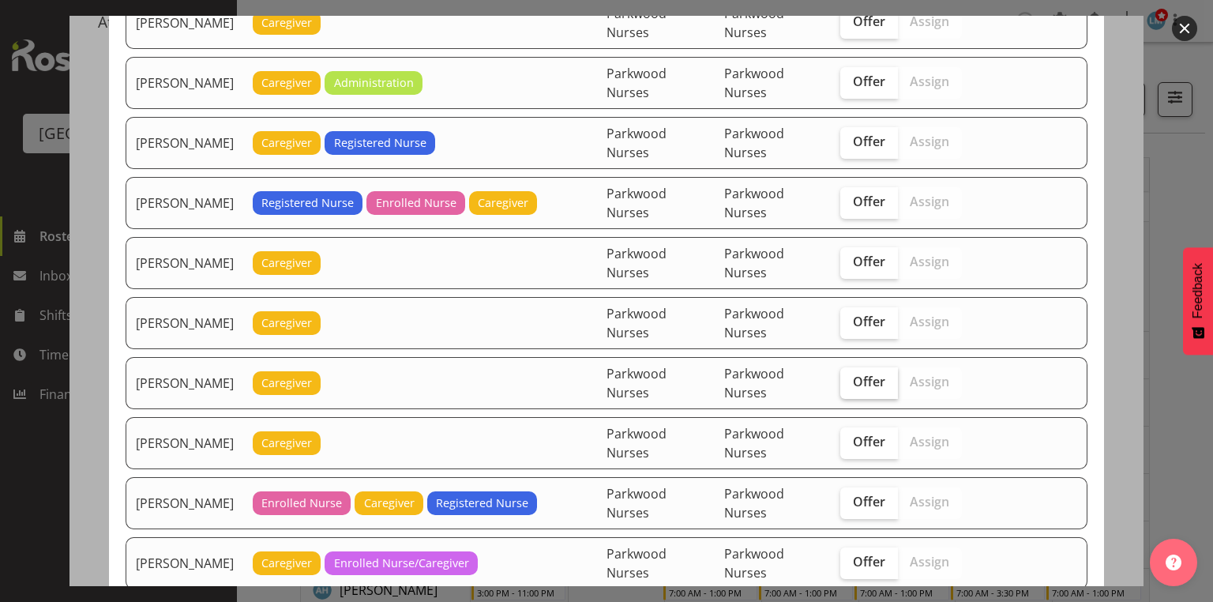
click at [875, 373] on span "Offer" at bounding box center [869, 381] width 32 height 16
click at [850, 377] on input "Offer" at bounding box center [845, 382] width 10 height 10
checkbox input "true"
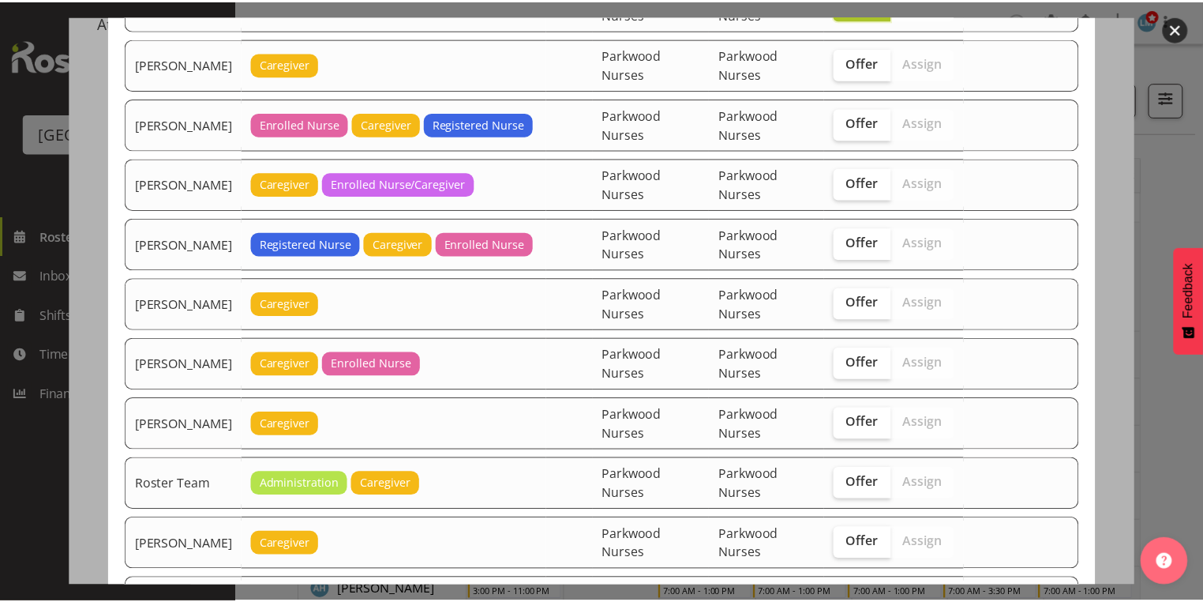
scroll to position [1758, 0]
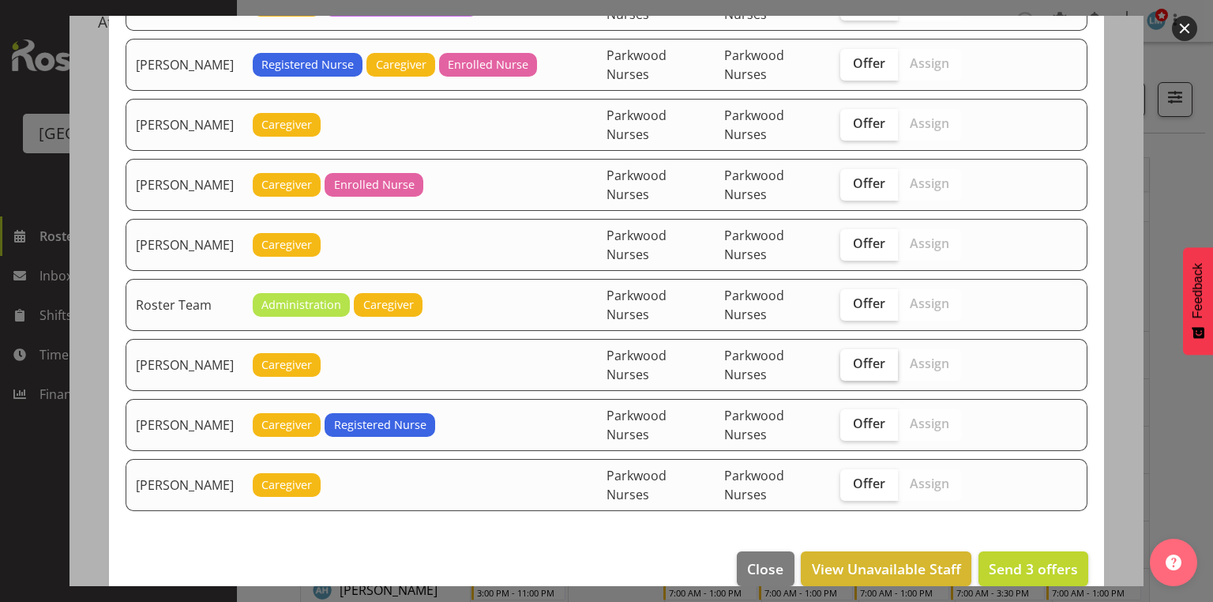
click at [870, 355] on span "Offer" at bounding box center [869, 363] width 32 height 16
click at [850, 358] on input "Offer" at bounding box center [845, 363] width 10 height 10
checkbox input "true"
click at [1026, 559] on span "Send 4 offers" at bounding box center [1032, 568] width 89 height 19
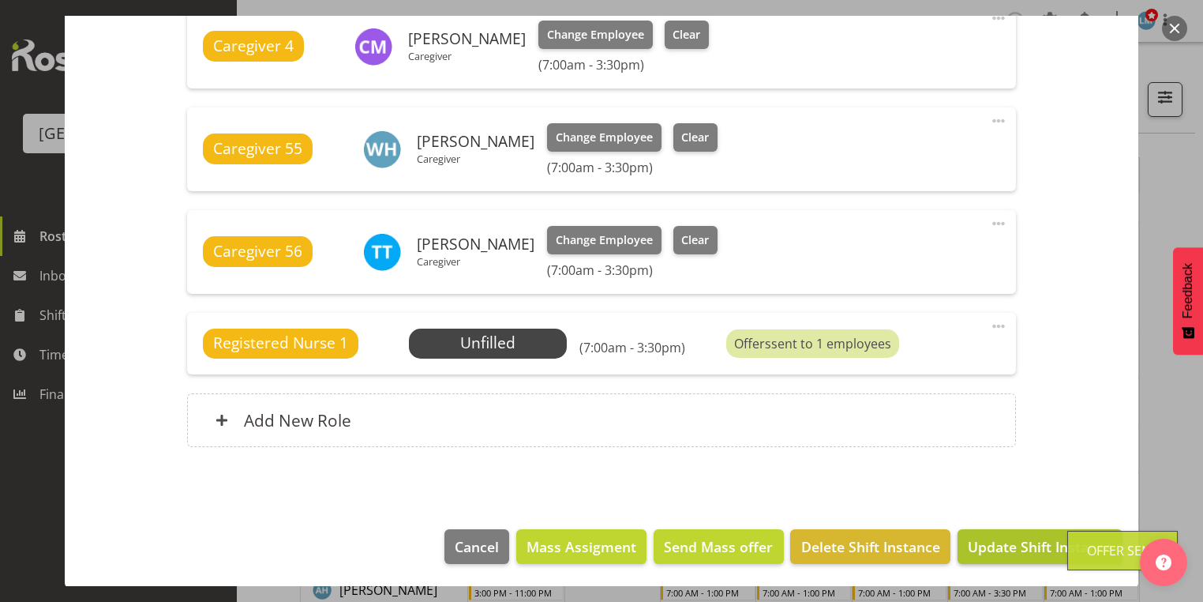
scroll to position [253, 0]
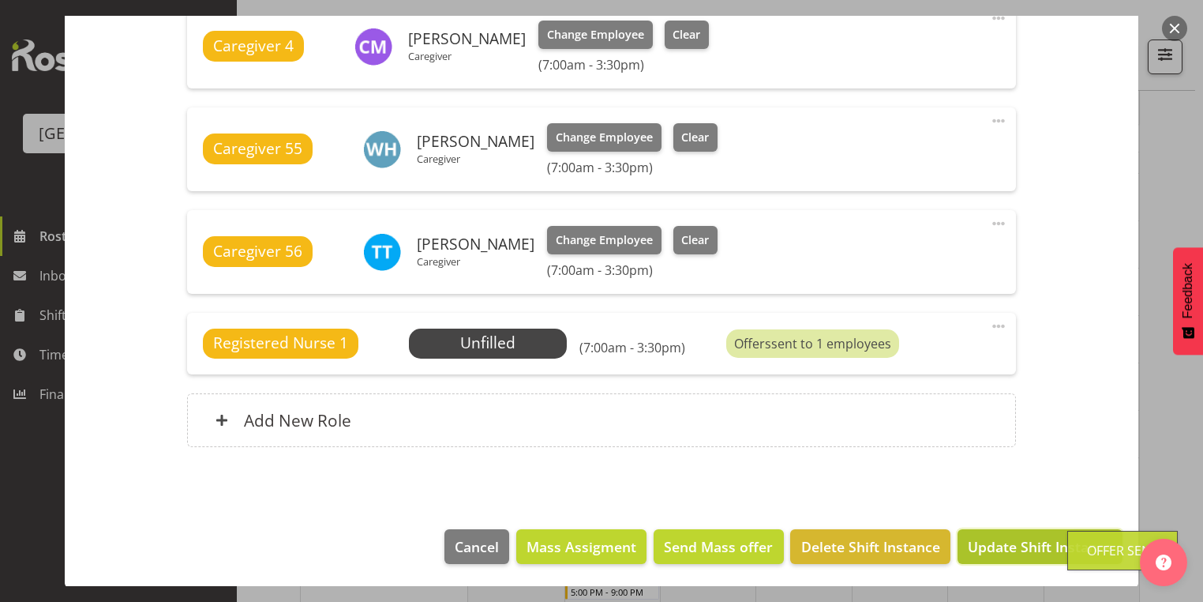
click at [1026, 545] on span "Update Shift Instance" at bounding box center [1040, 546] width 144 height 21
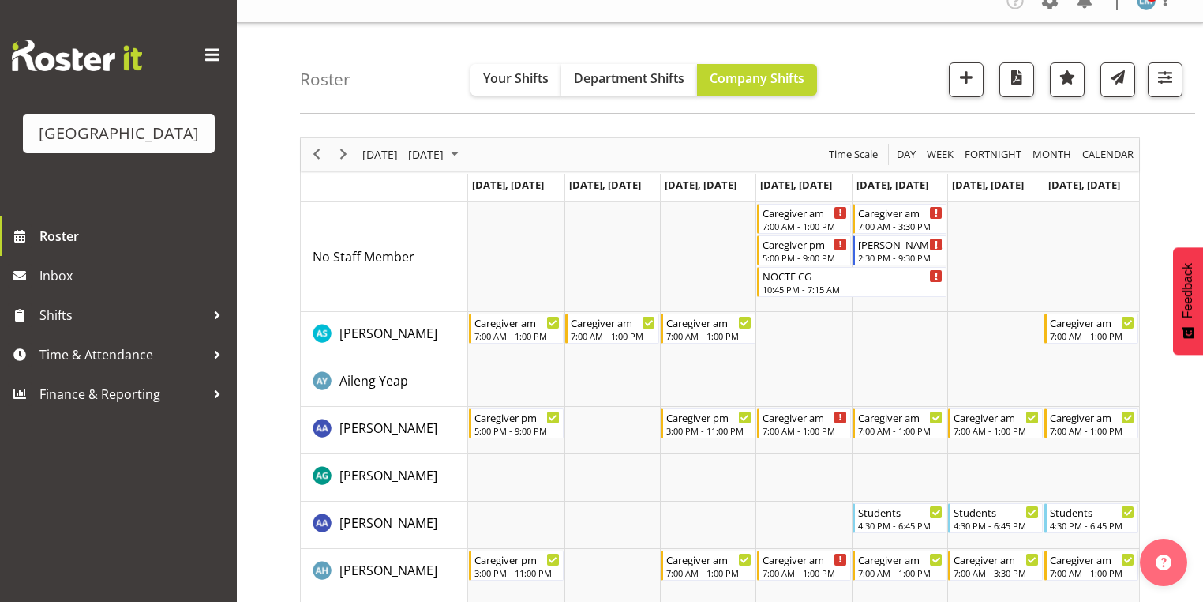
scroll to position [0, 0]
